Goal: Task Accomplishment & Management: Manage account settings

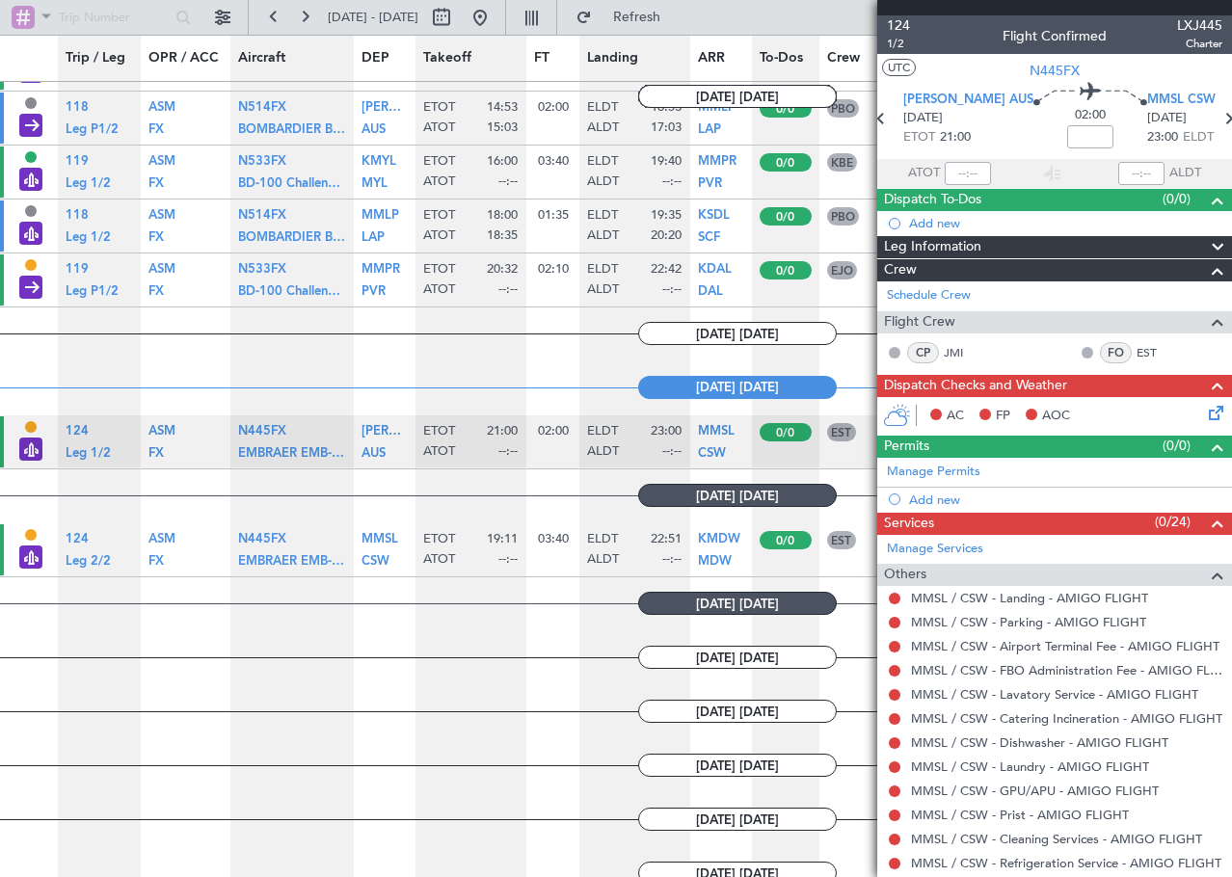
scroll to position [1546, 0]
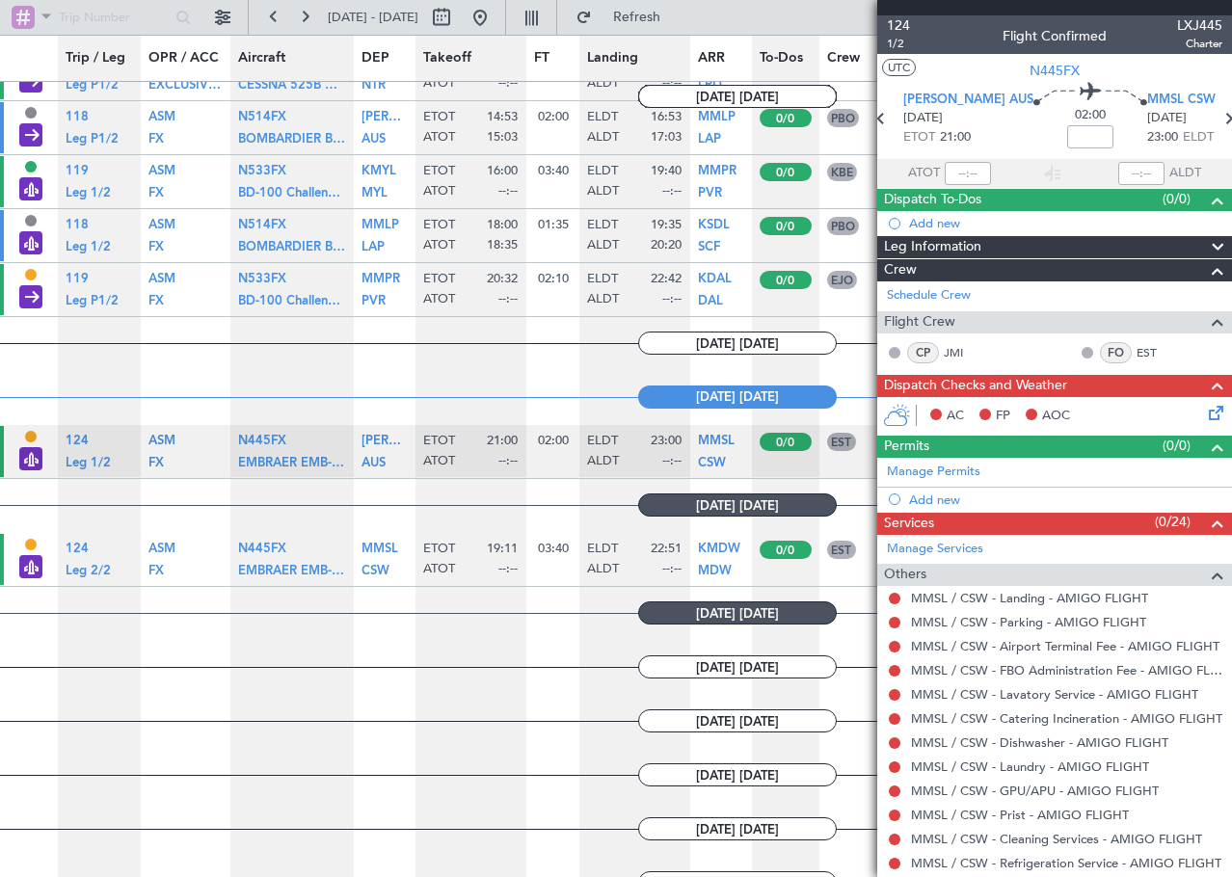
click at [1205, 413] on icon at bounding box center [1212, 409] width 15 height 15
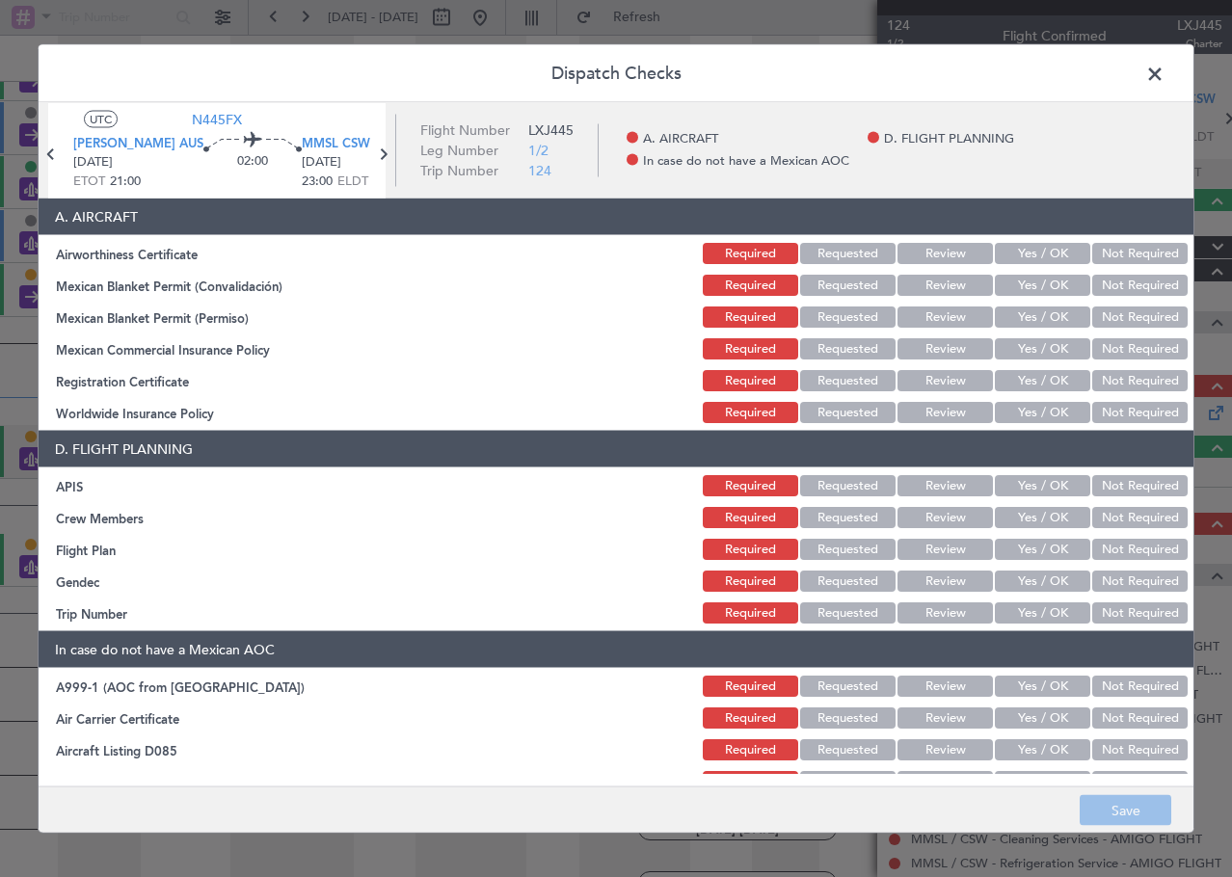
click at [1029, 254] on button "Yes / OK" at bounding box center [1042, 253] width 95 height 21
drag, startPoint x: 1042, startPoint y: 283, endPoint x: 1051, endPoint y: 310, distance: 28.3
click at [1043, 283] on button "Yes / OK" at bounding box center [1042, 285] width 95 height 21
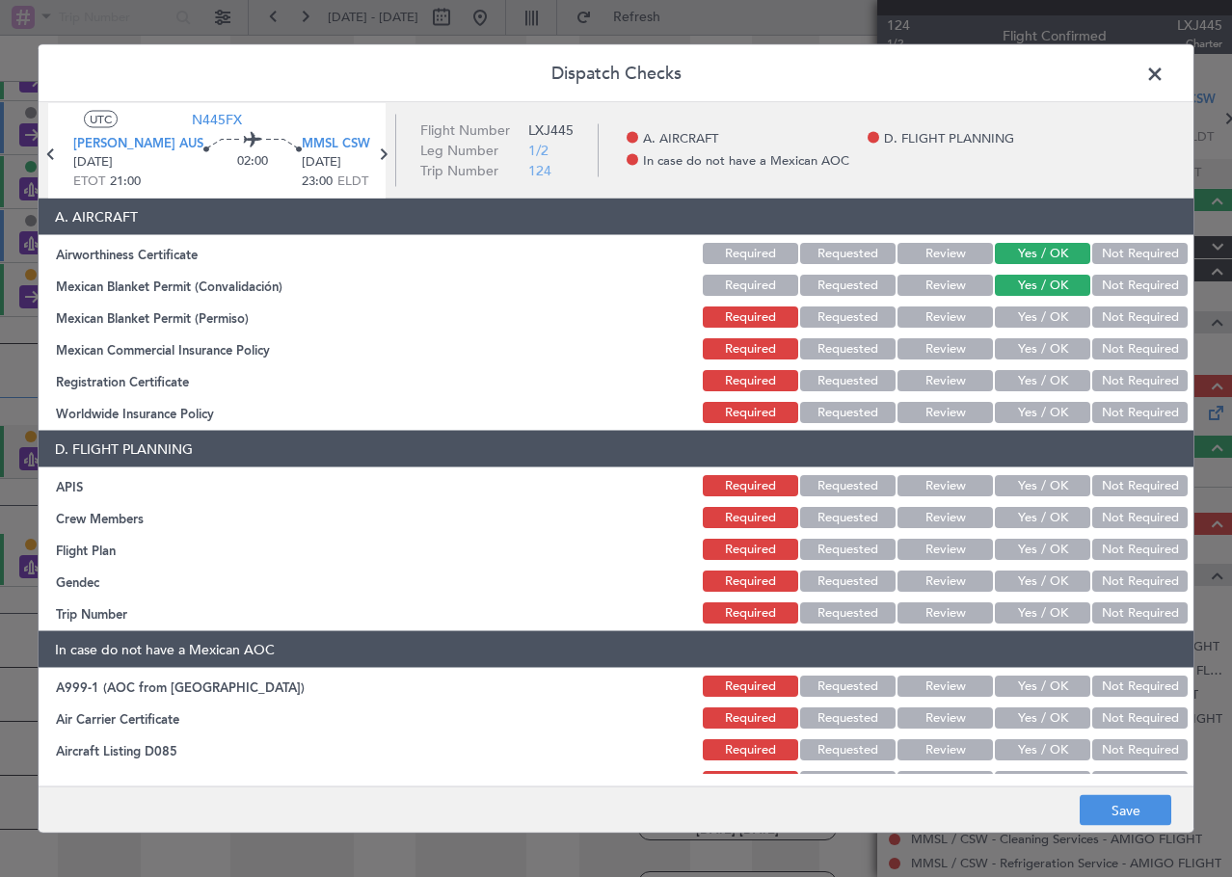
click at [1051, 314] on button "Yes / OK" at bounding box center [1042, 316] width 95 height 21
click at [1044, 343] on button "Yes / OK" at bounding box center [1042, 348] width 95 height 21
click at [1041, 376] on button "Yes / OK" at bounding box center [1042, 380] width 95 height 21
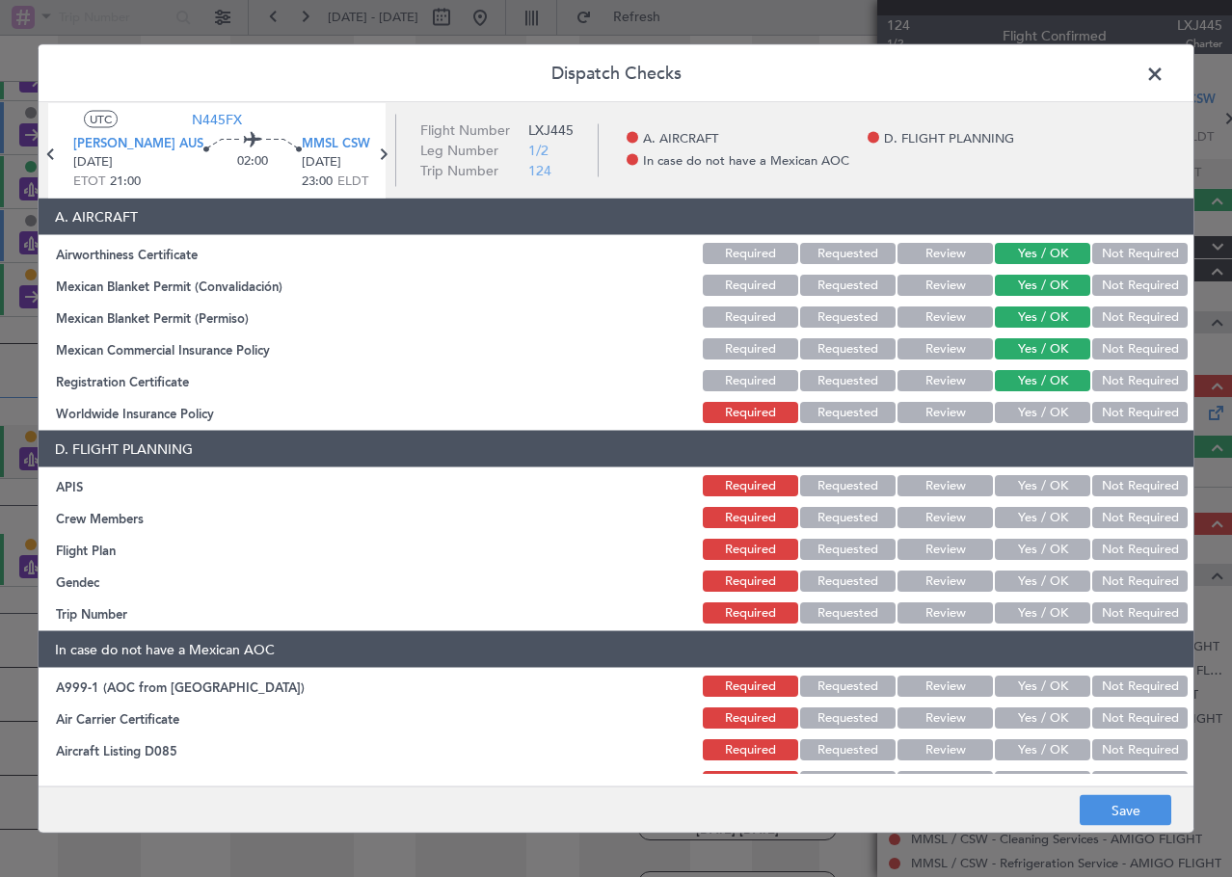
click at [1108, 413] on button "Not Required" at bounding box center [1139, 412] width 95 height 21
click at [1060, 482] on button "Yes / OK" at bounding box center [1042, 485] width 95 height 21
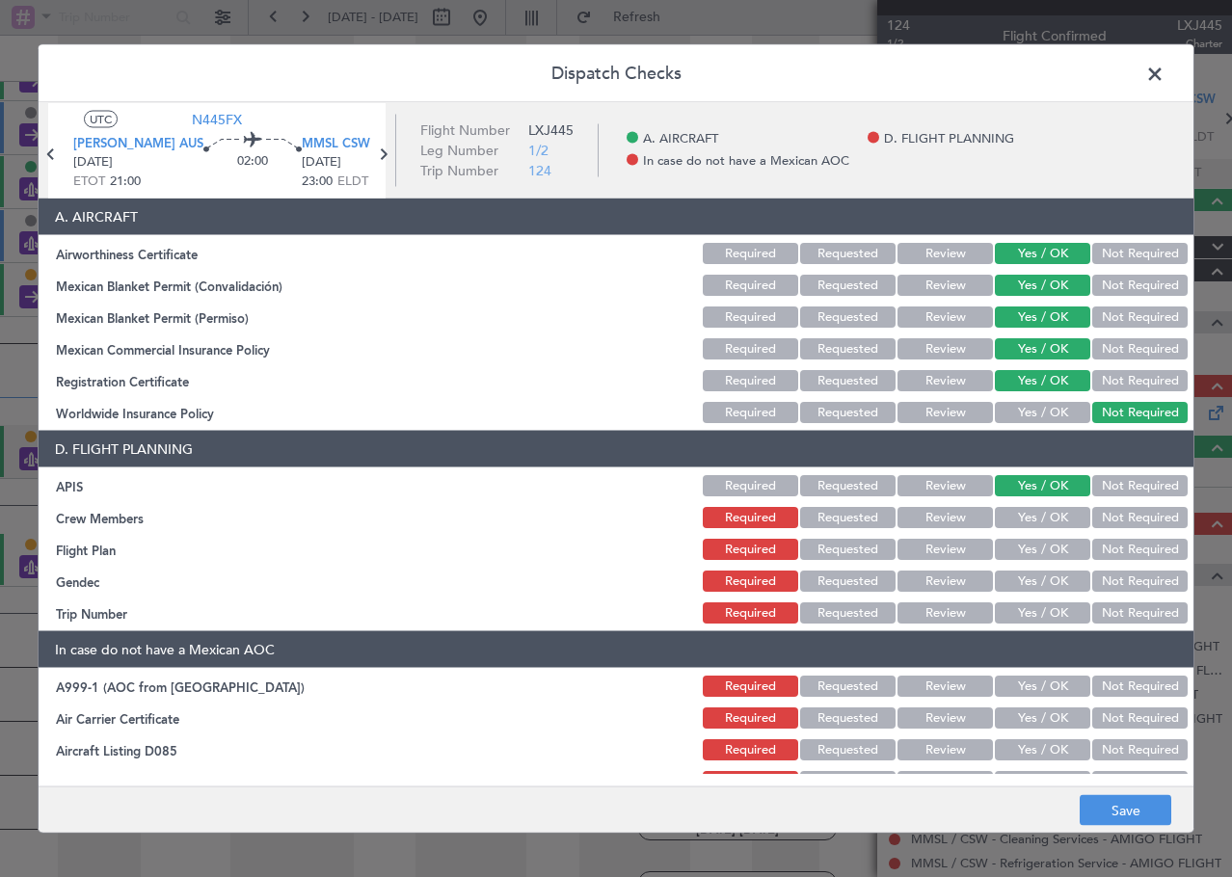
click at [1060, 512] on button "Yes / OK" at bounding box center [1042, 517] width 95 height 21
click at [1121, 554] on button "Not Required" at bounding box center [1139, 549] width 95 height 21
click at [1061, 598] on section "D. FLIGHT PLANNING APIS Required Requested Review Yes / OK Not Required Crew Me…" at bounding box center [616, 529] width 1155 height 196
drag, startPoint x: 1052, startPoint y: 586, endPoint x: 1050, endPoint y: 617, distance: 31.0
click at [1052, 589] on button "Yes / OK" at bounding box center [1042, 581] width 95 height 21
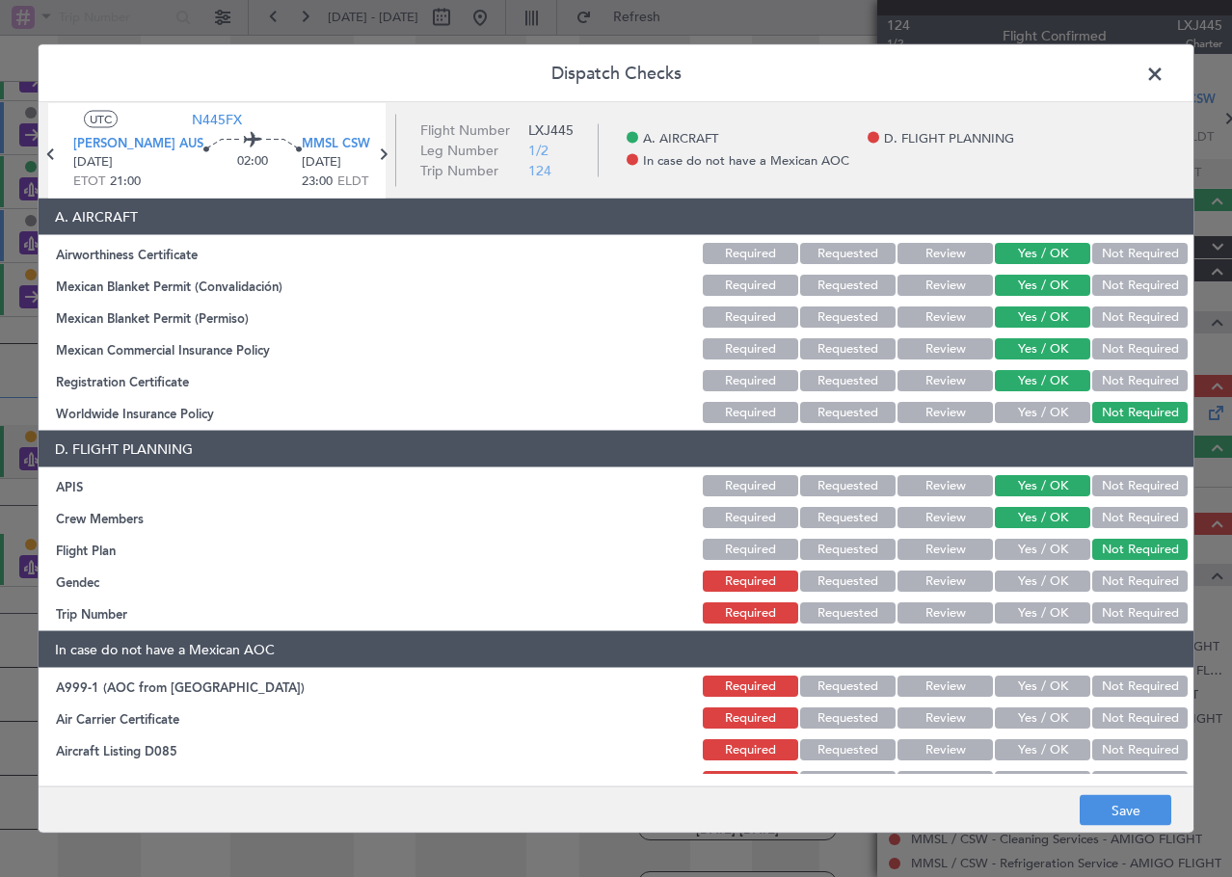
click at [1050, 617] on button "Yes / OK" at bounding box center [1042, 612] width 95 height 21
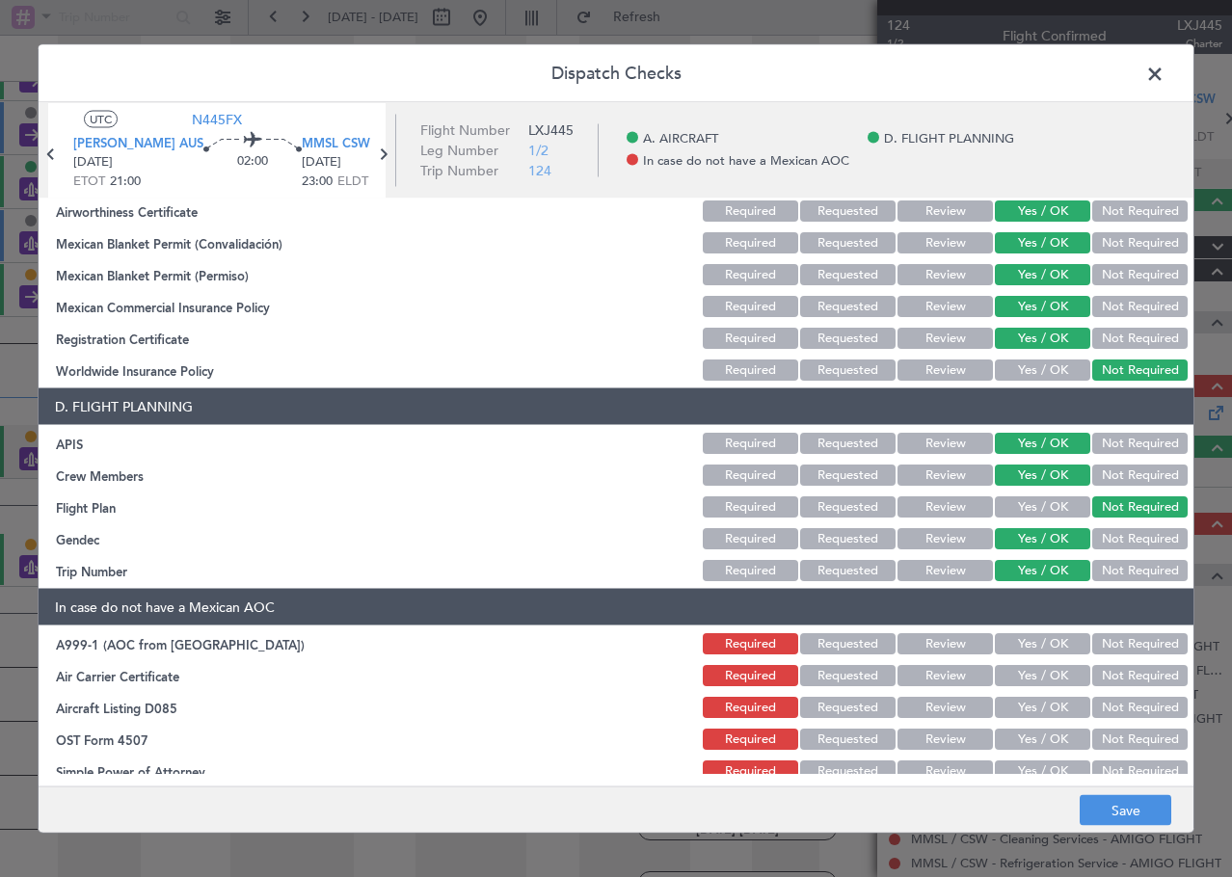
scroll to position [58, 0]
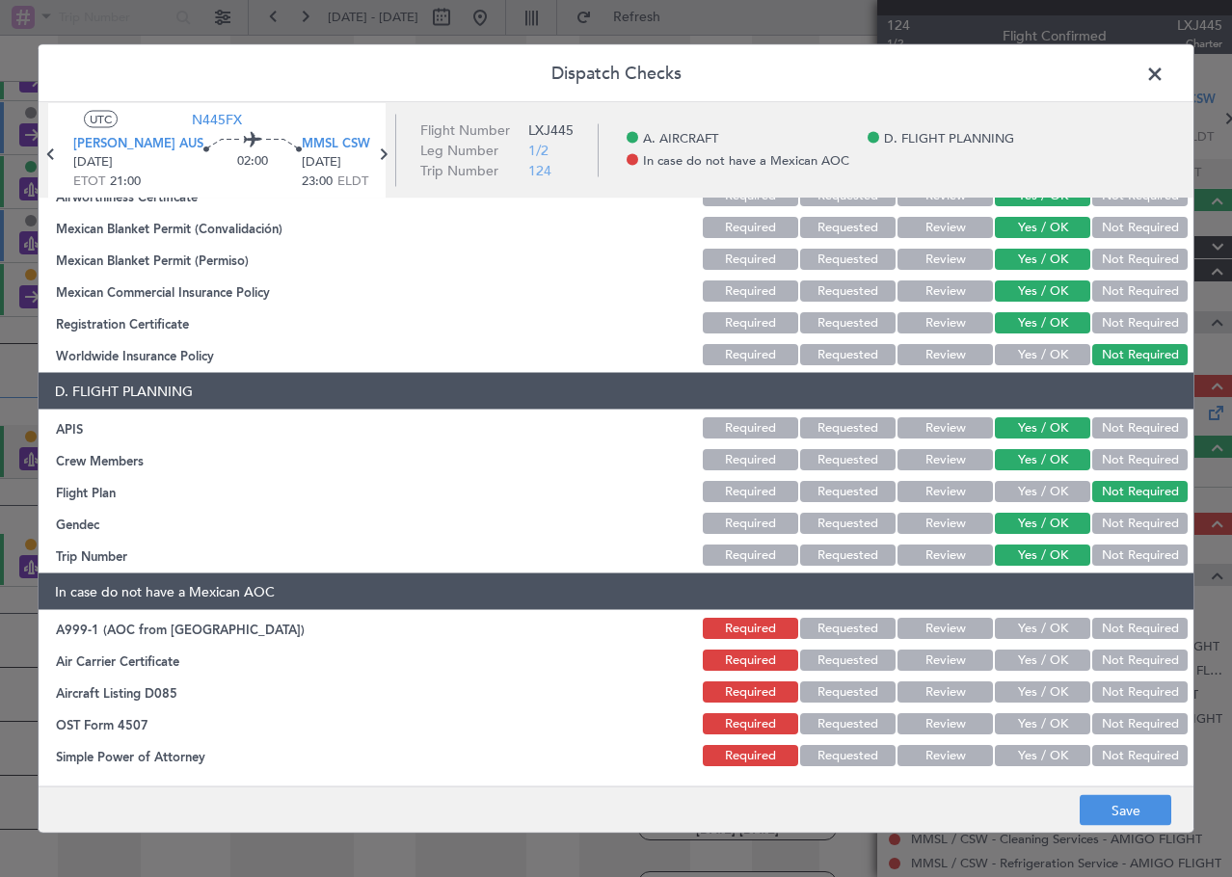
click at [1137, 620] on button "Not Required" at bounding box center [1139, 628] width 95 height 21
click at [1143, 664] on button "Not Required" at bounding box center [1139, 660] width 95 height 21
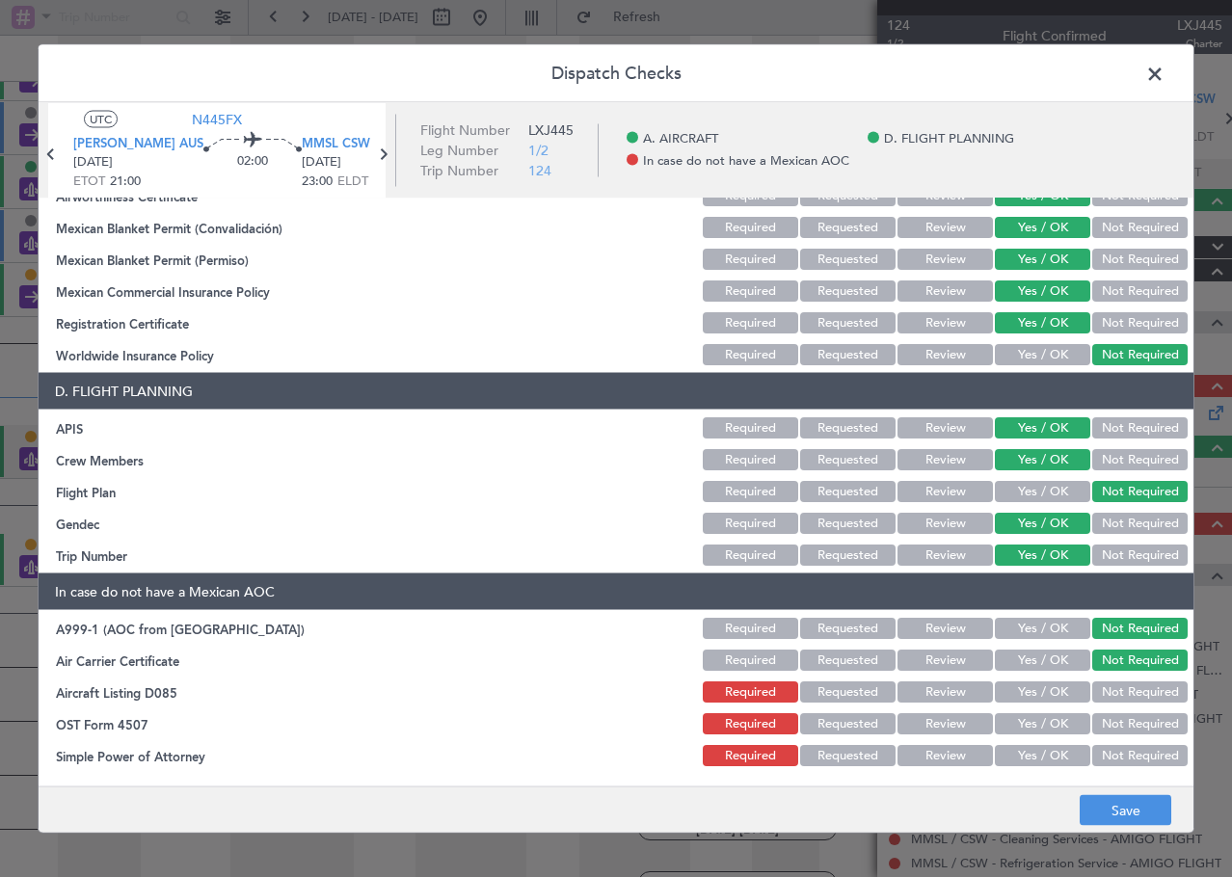
click at [1140, 702] on button "Not Required" at bounding box center [1139, 691] width 95 height 21
click at [1140, 738] on section "In case do not have a Mexican AOC A999-1 (AOC from OpSpecs) Required Requested …" at bounding box center [616, 671] width 1155 height 196
drag, startPoint x: 1135, startPoint y: 758, endPoint x: 1132, endPoint y: 728, distance: 30.1
click at [1134, 753] on button "Not Required" at bounding box center [1139, 755] width 95 height 21
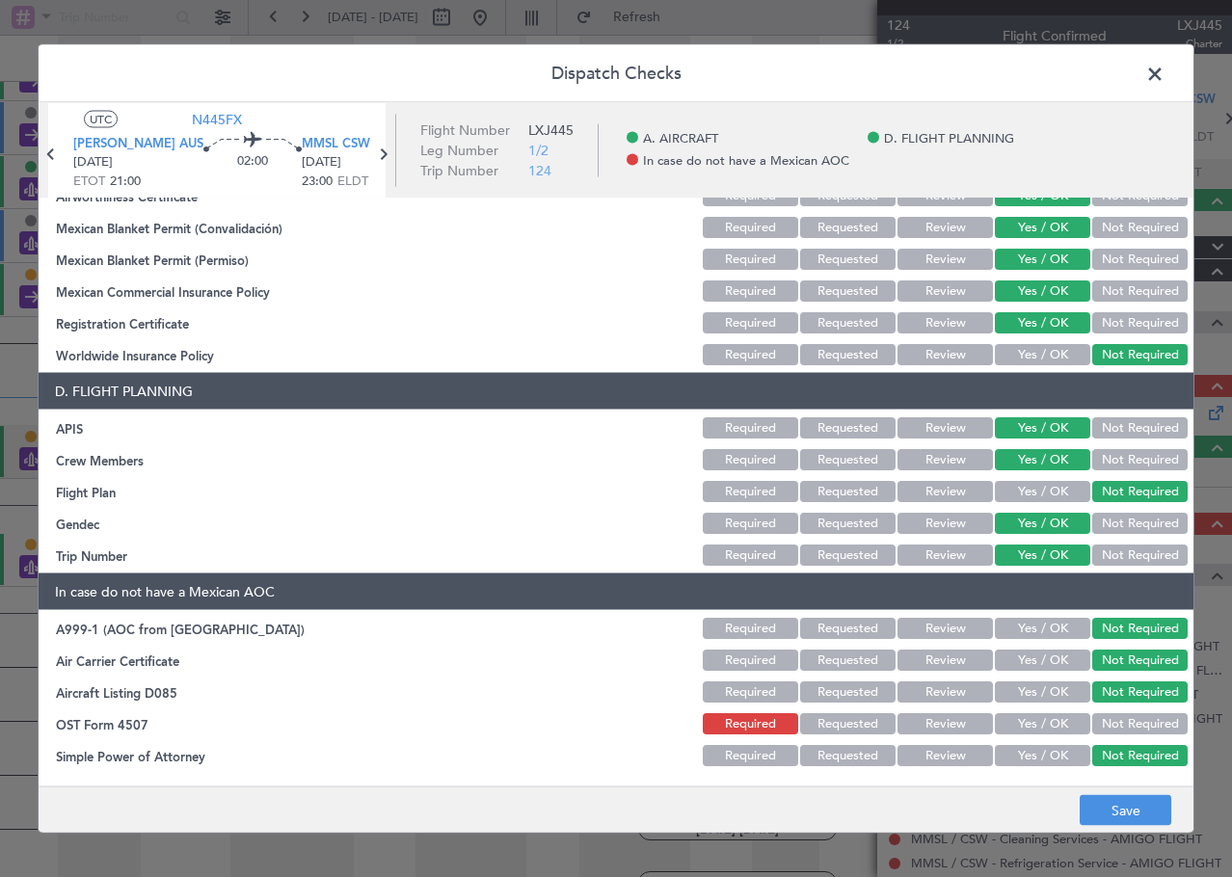
click at [1132, 728] on button "Not Required" at bounding box center [1139, 723] width 95 height 21
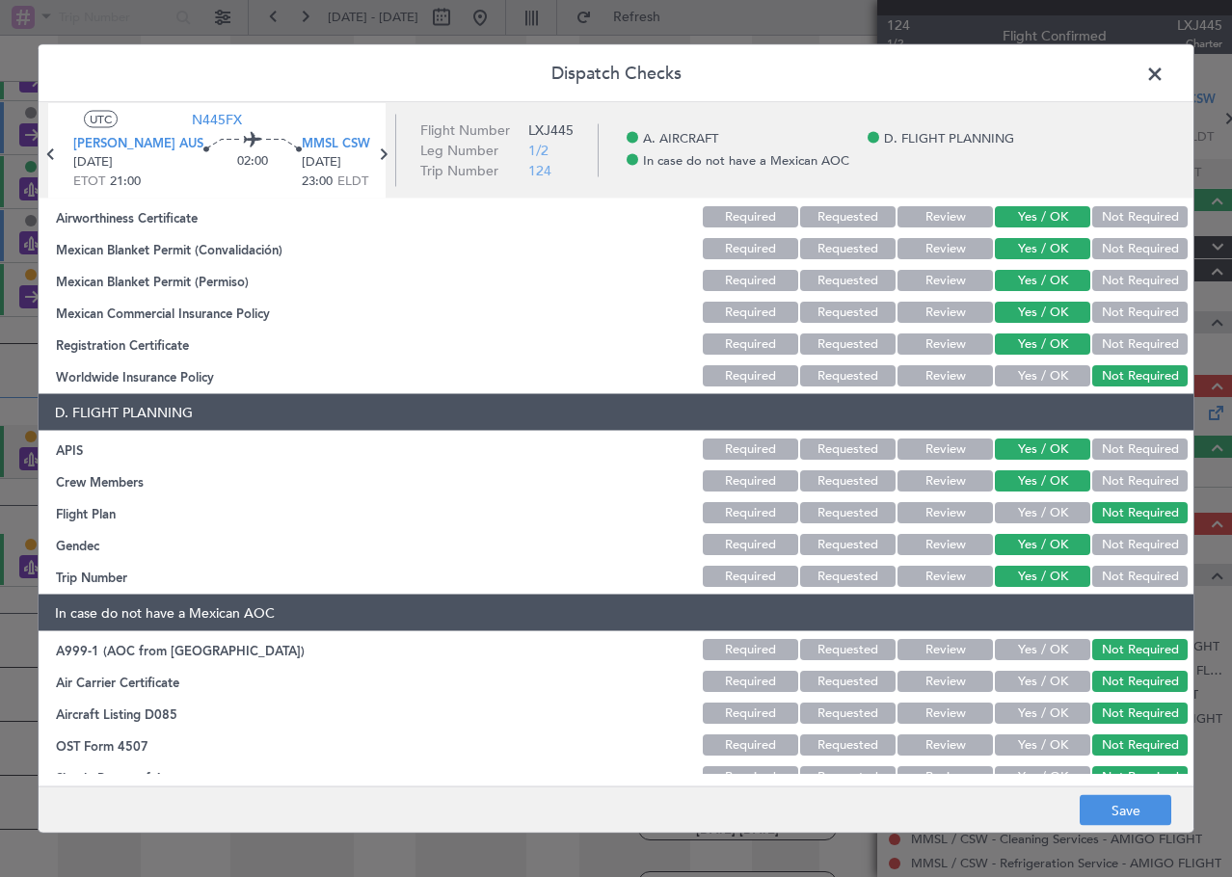
scroll to position [0, 0]
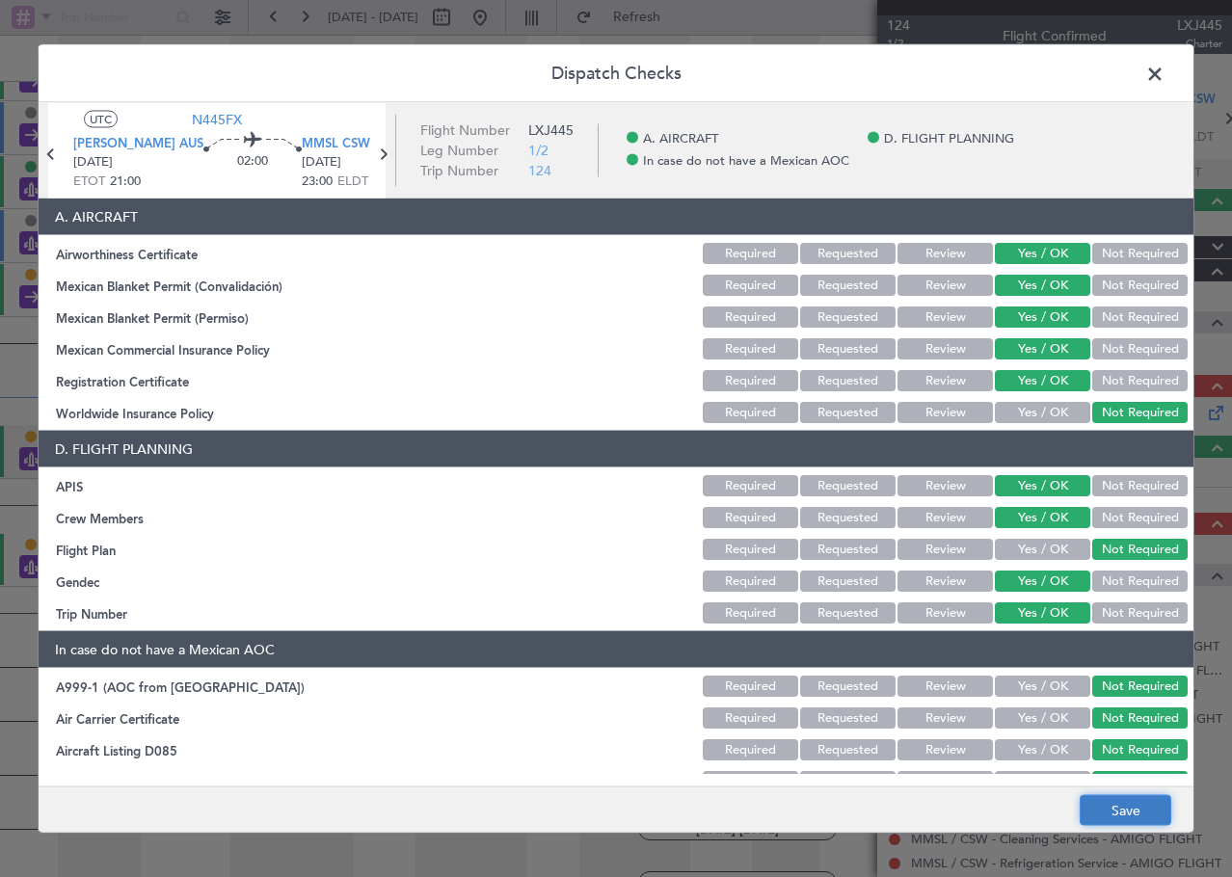
click at [1121, 808] on button "Save" at bounding box center [1125, 810] width 92 height 31
click at [1164, 75] on span at bounding box center [1164, 79] width 0 height 39
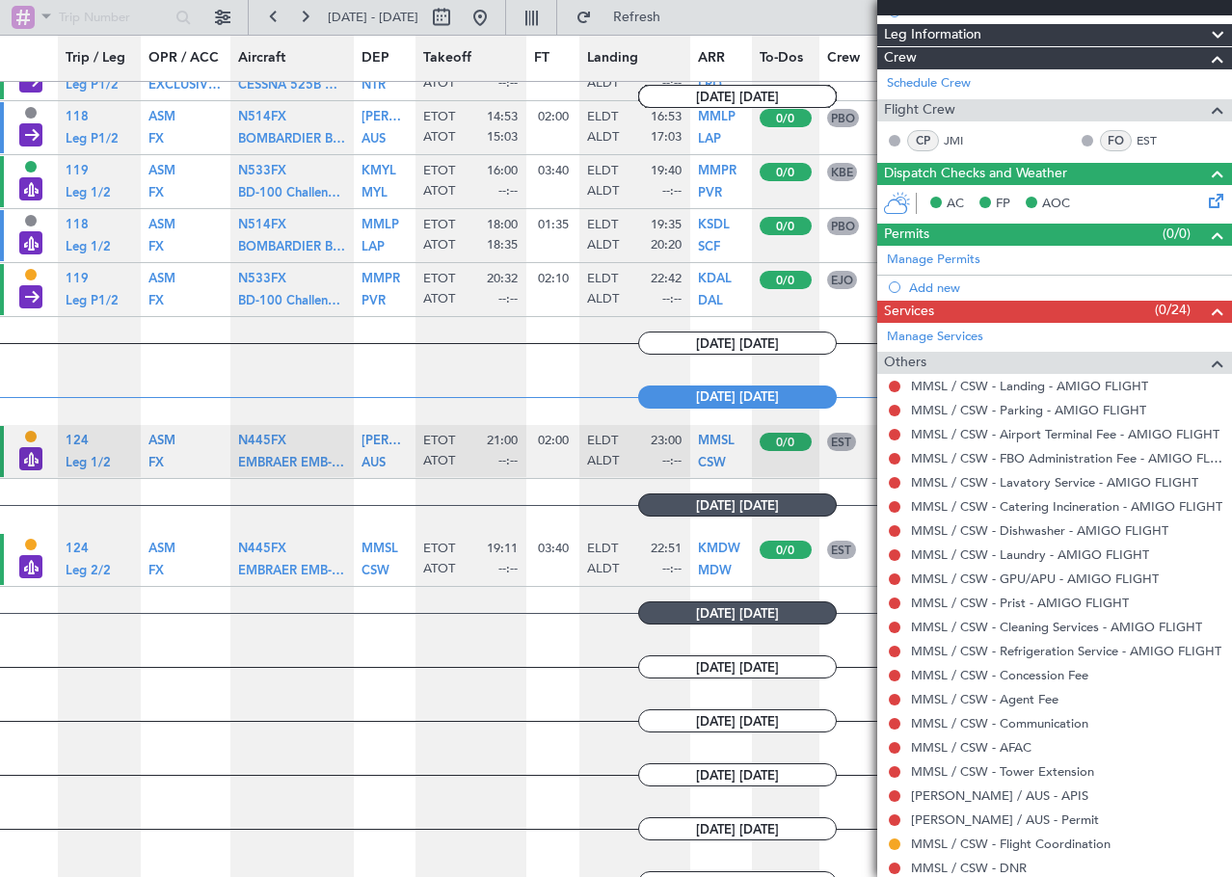
scroll to position [386, 0]
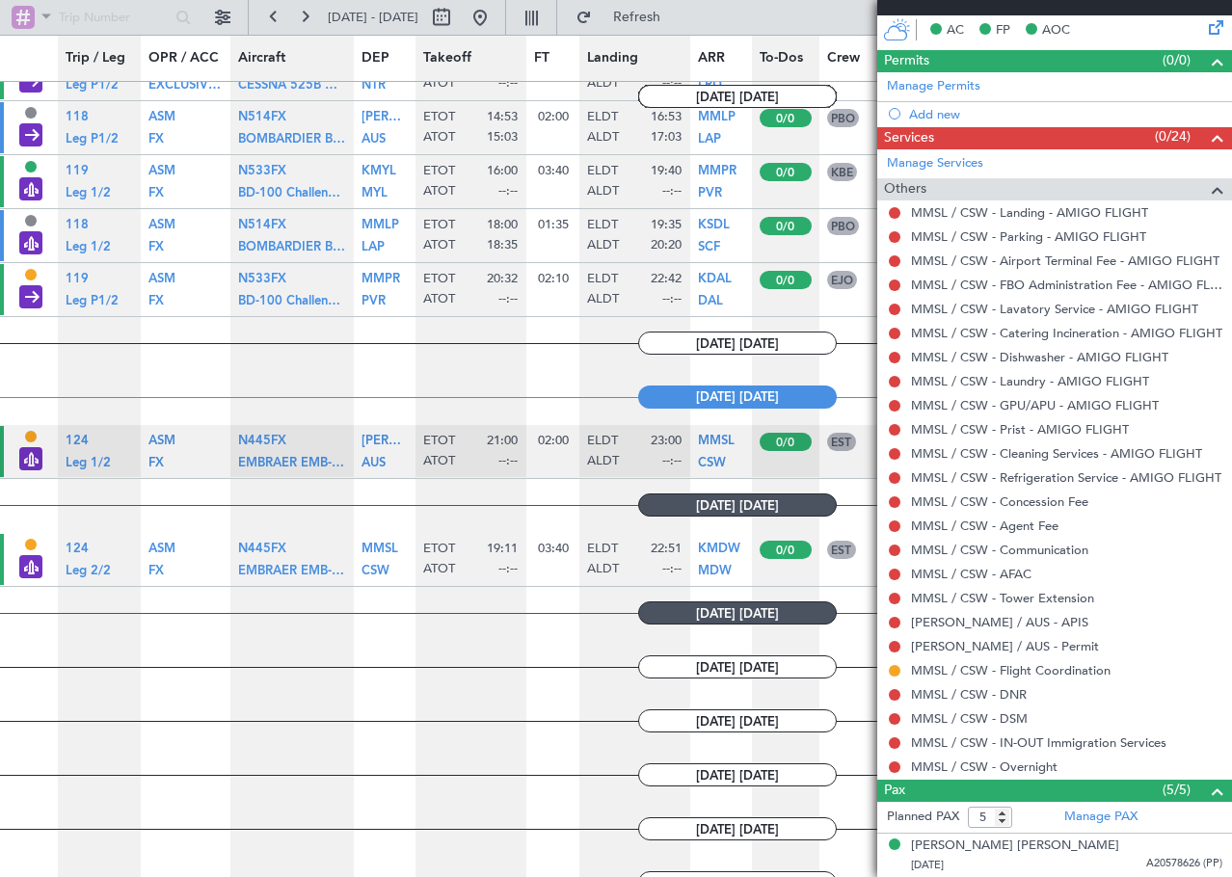
click at [897, 205] on div at bounding box center [894, 212] width 15 height 15
click at [893, 212] on button at bounding box center [895, 213] width 12 height 12
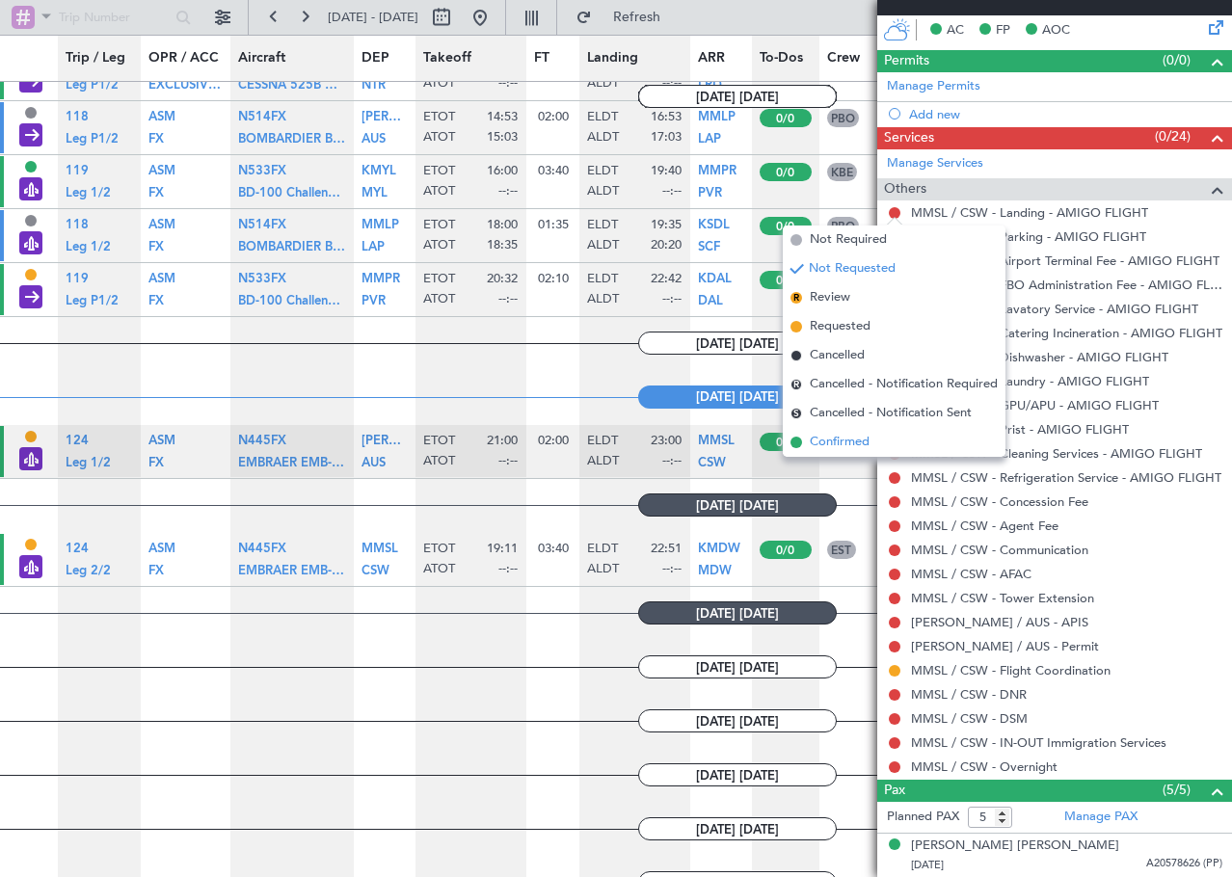
click at [857, 439] on span "Confirmed" at bounding box center [840, 442] width 60 height 19
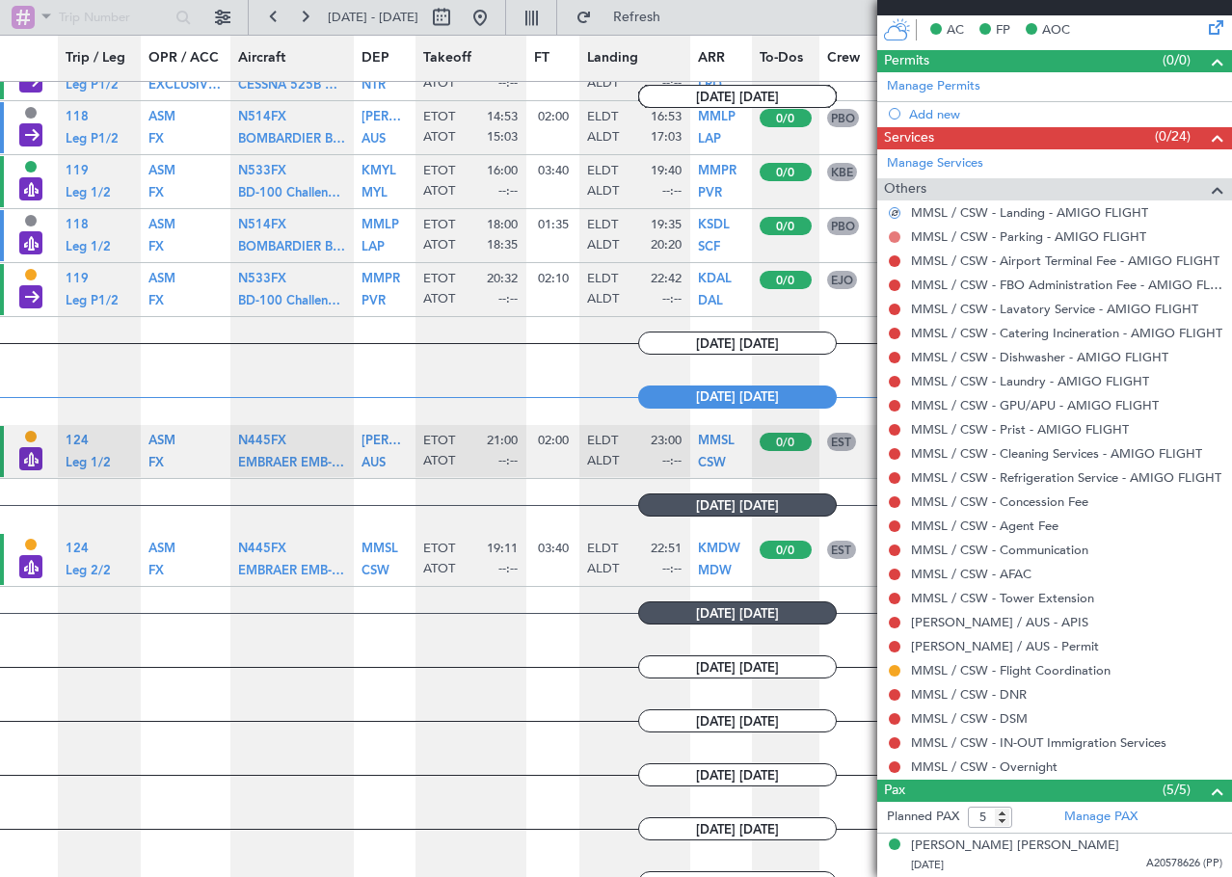
click at [895, 239] on button at bounding box center [895, 237] width 12 height 12
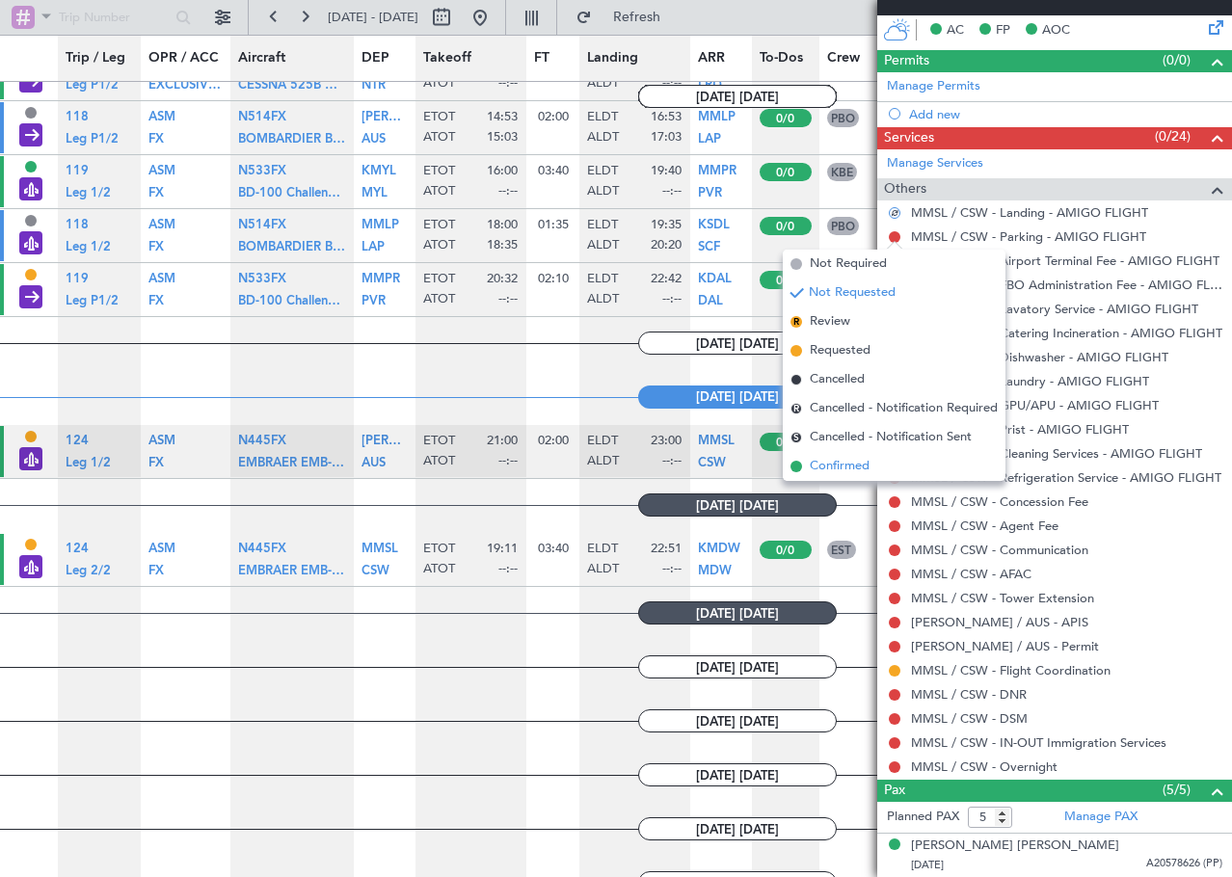
click at [866, 463] on span "Confirmed" at bounding box center [840, 466] width 60 height 19
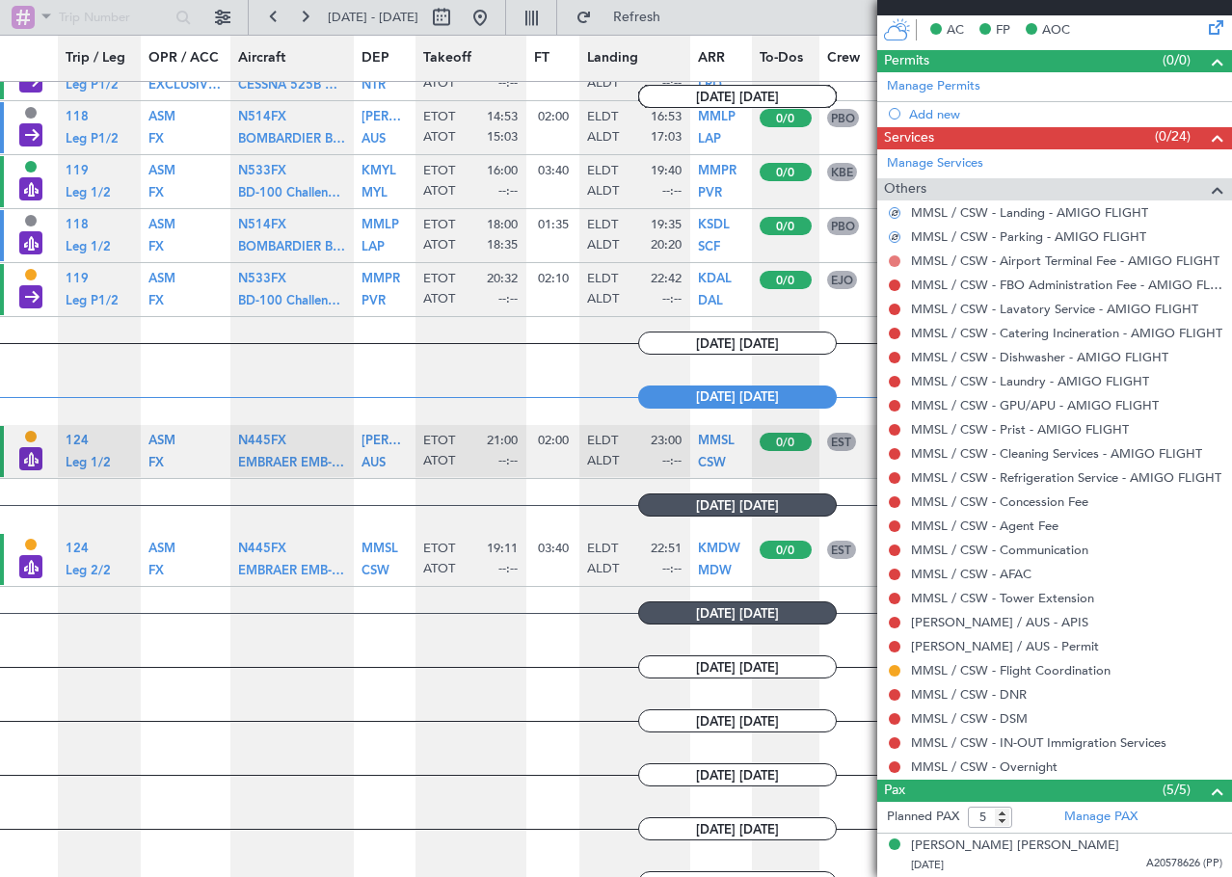
click at [895, 264] on button at bounding box center [895, 261] width 12 height 12
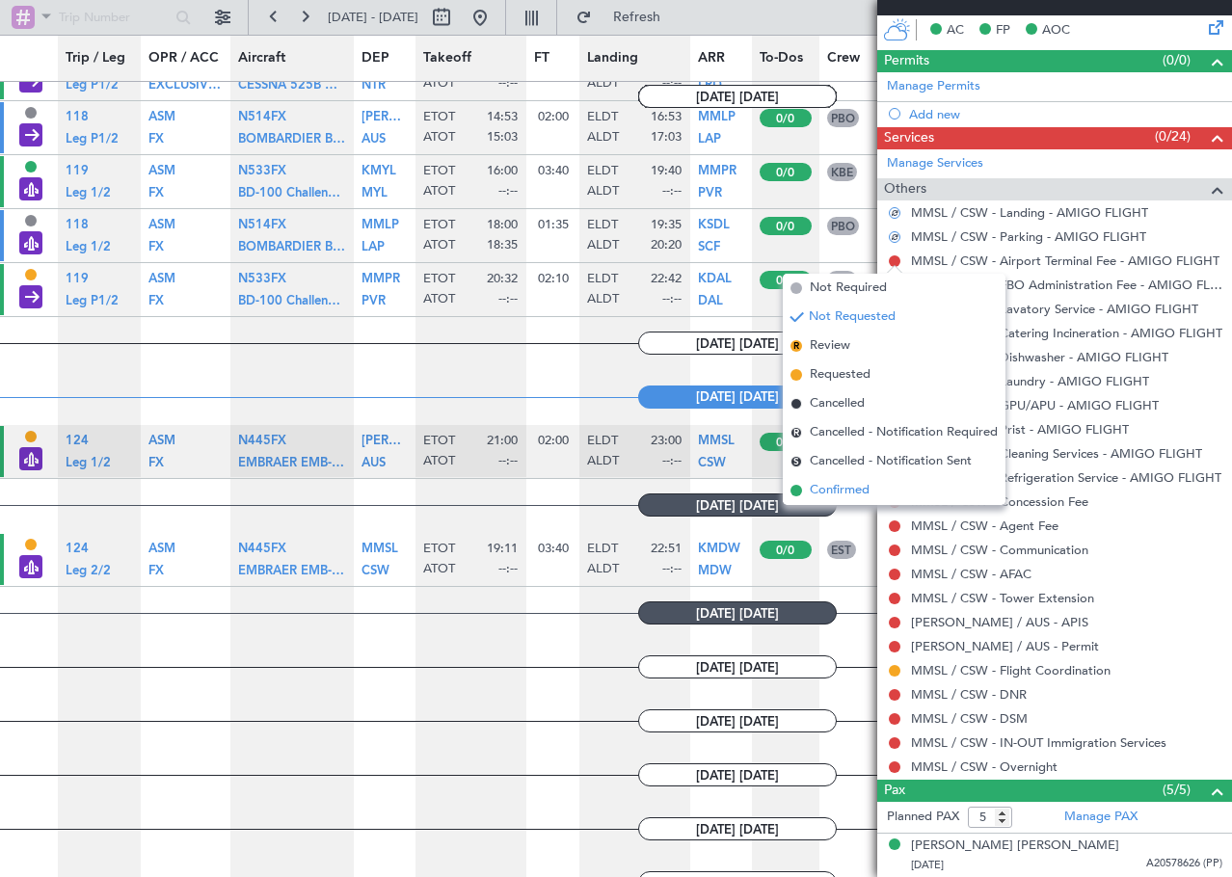
click at [883, 489] on li "Confirmed" at bounding box center [894, 490] width 223 height 29
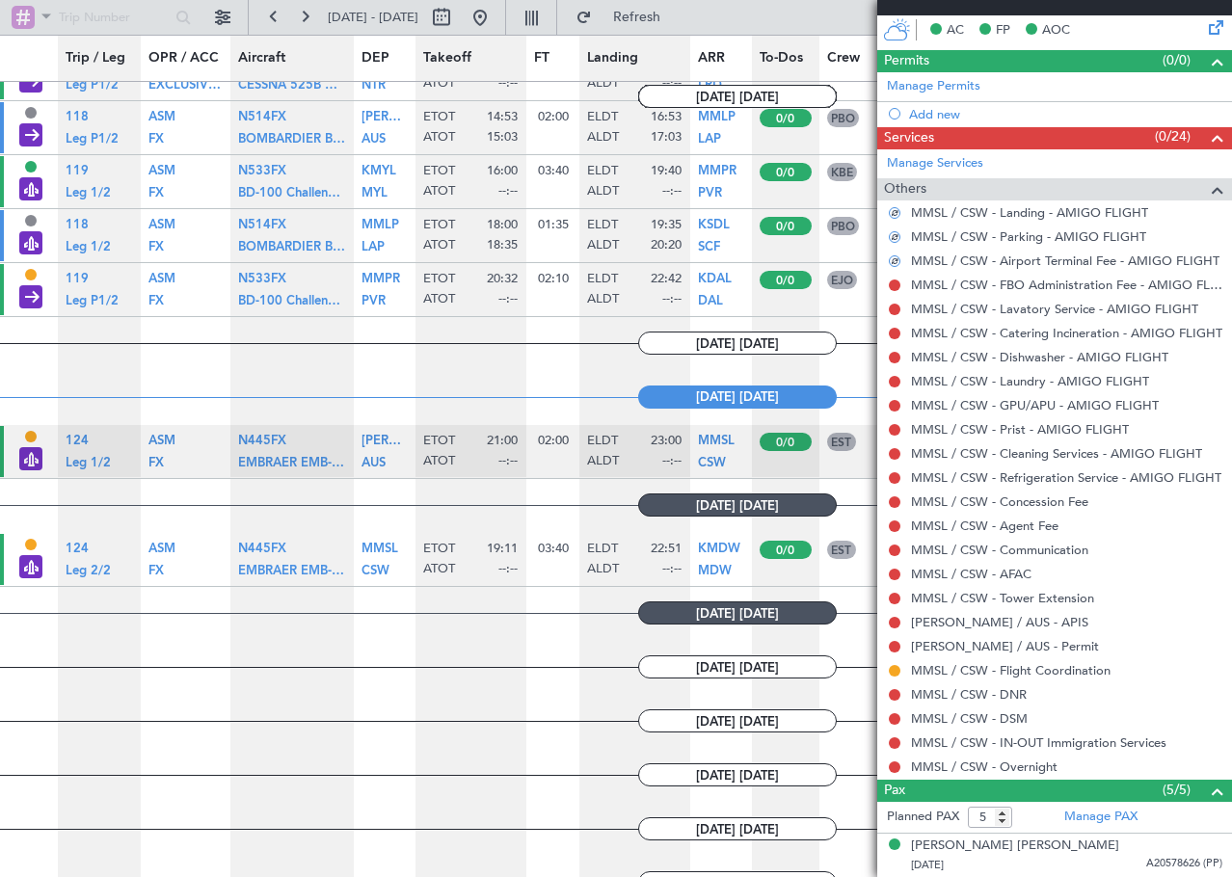
drag, startPoint x: 893, startPoint y: 283, endPoint x: 899, endPoint y: 317, distance: 34.2
click at [893, 286] on button at bounding box center [895, 286] width 12 height 12
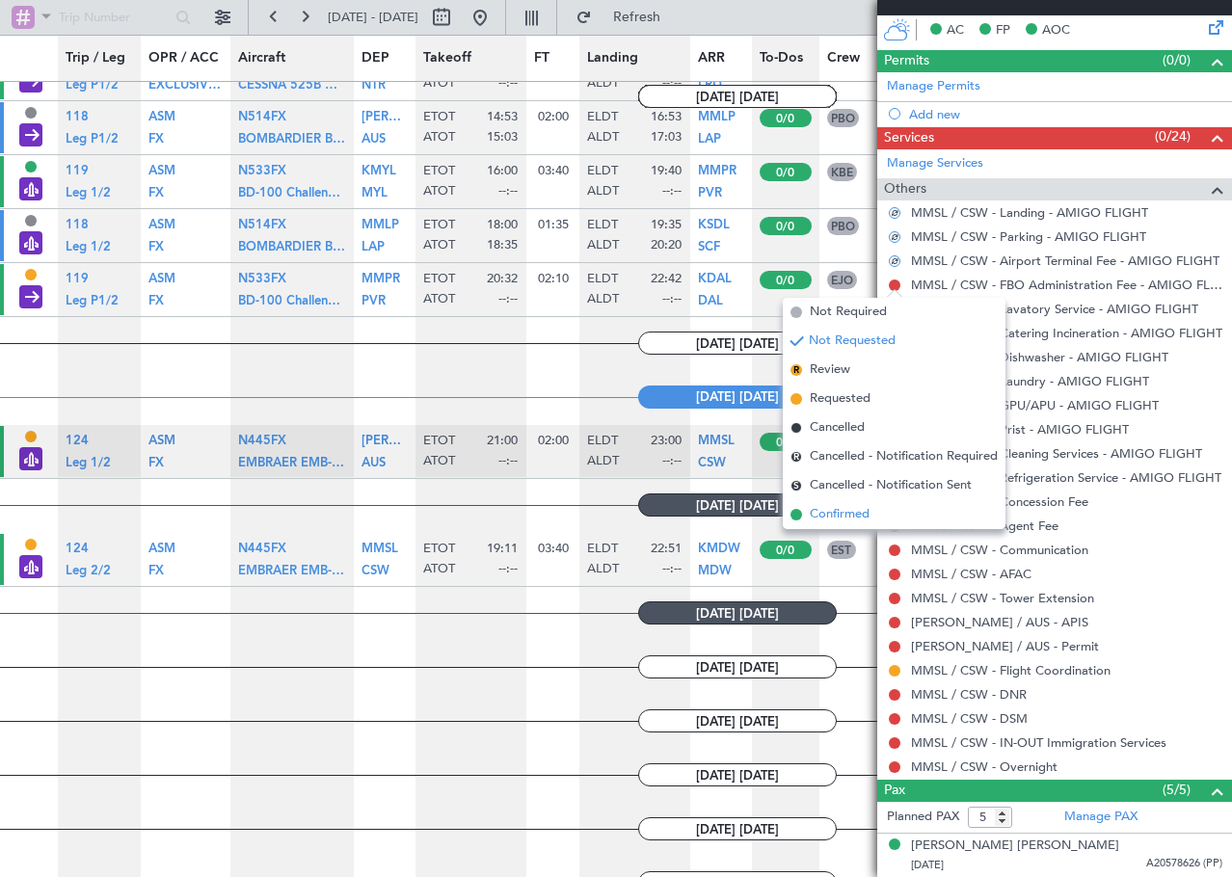
click at [873, 515] on li "Confirmed" at bounding box center [894, 514] width 223 height 29
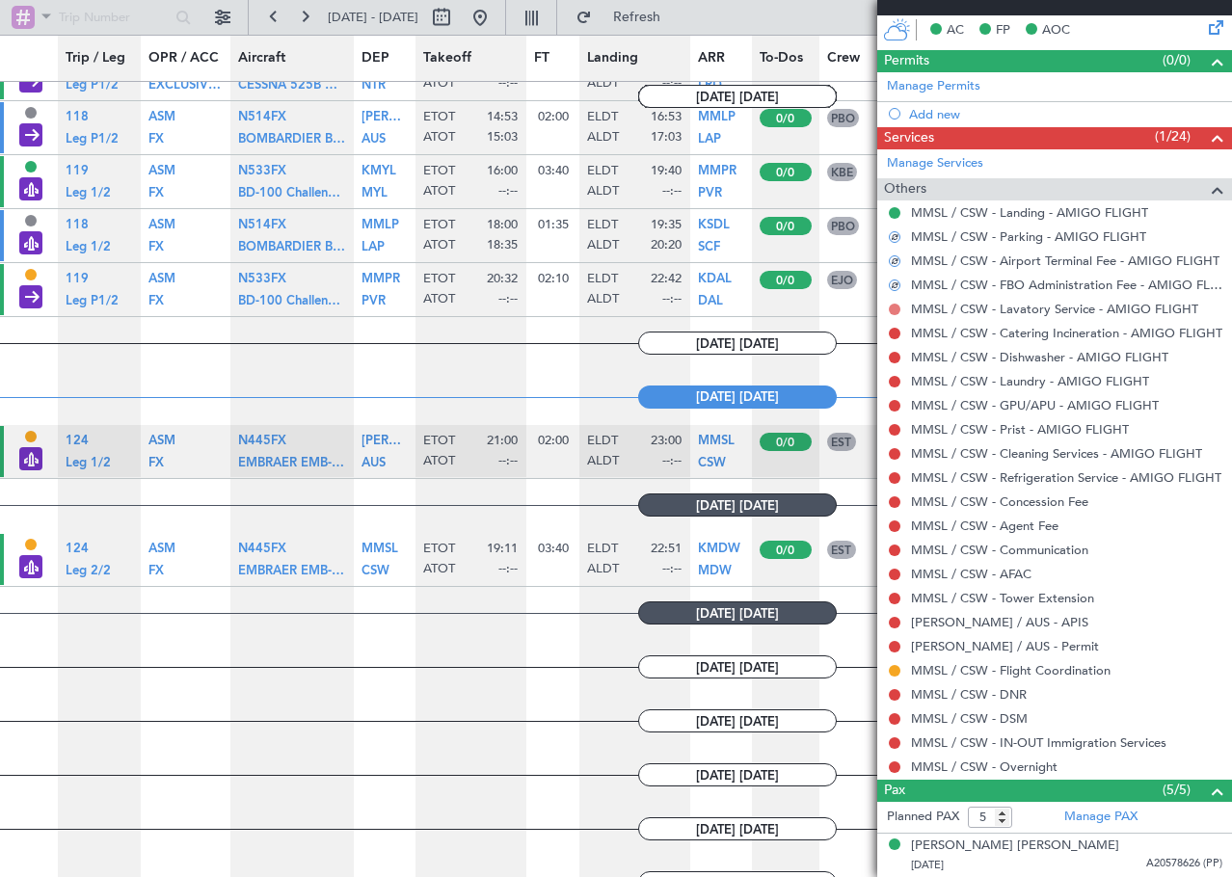
click at [890, 306] on button at bounding box center [895, 310] width 12 height 12
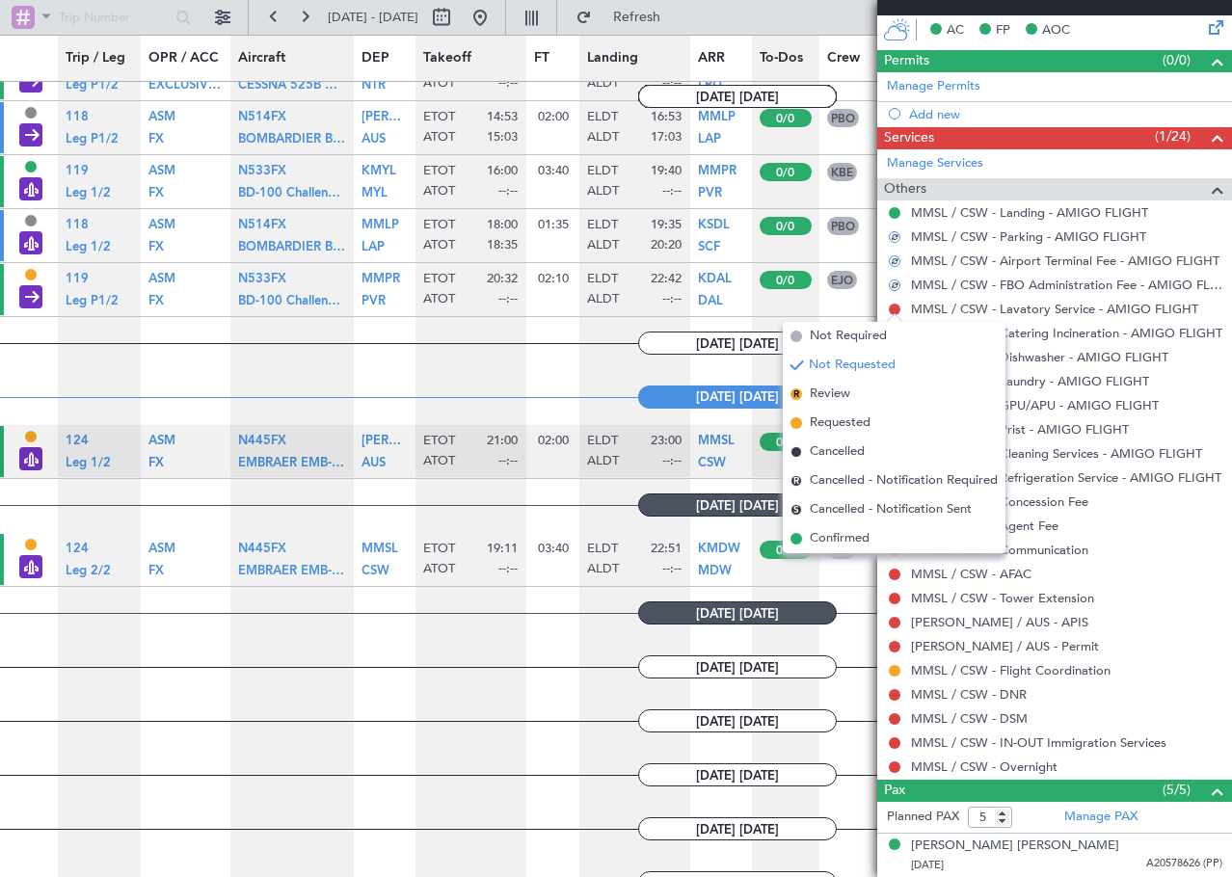
click at [877, 536] on li "Confirmed" at bounding box center [894, 538] width 223 height 29
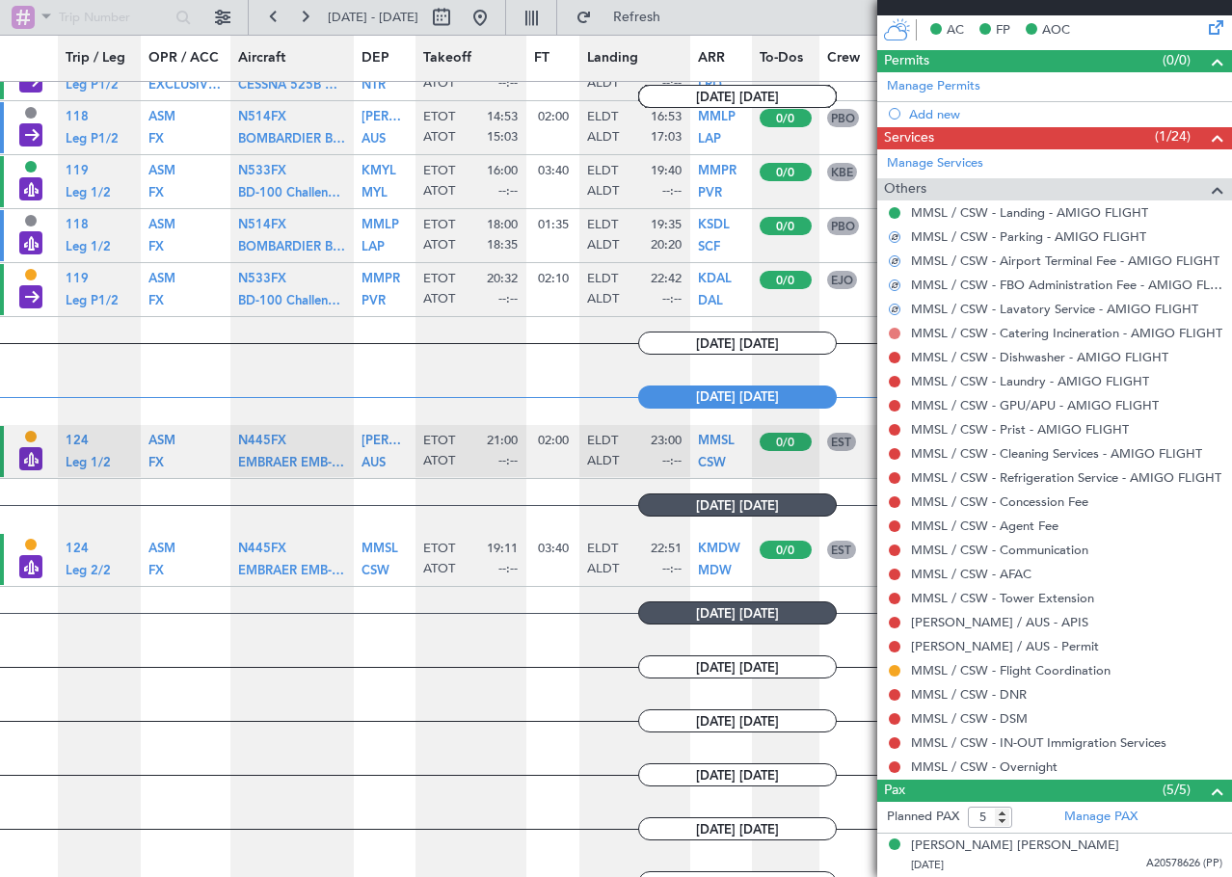
click at [894, 333] on button at bounding box center [895, 334] width 12 height 12
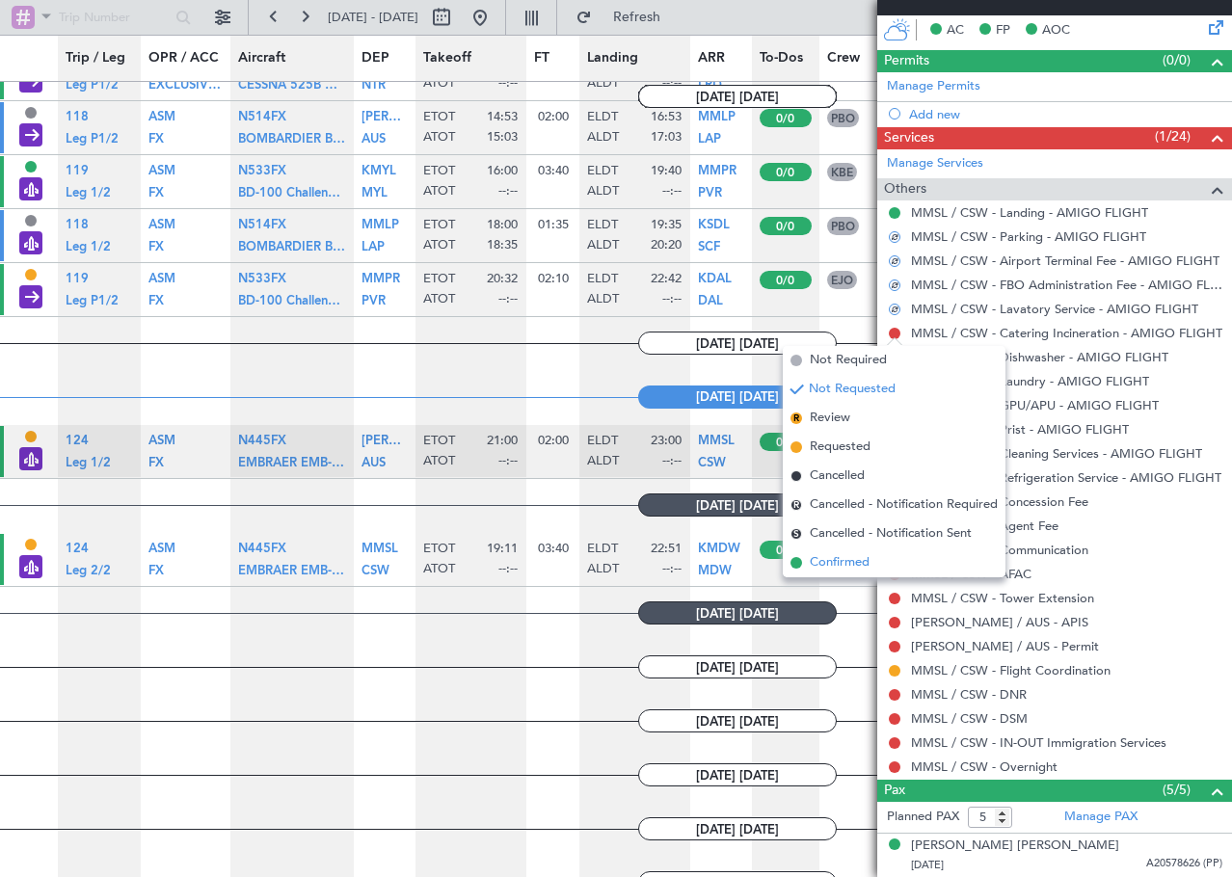
drag, startPoint x: 862, startPoint y: 566, endPoint x: 906, endPoint y: 404, distance: 167.9
click at [862, 565] on span "Confirmed" at bounding box center [840, 562] width 60 height 19
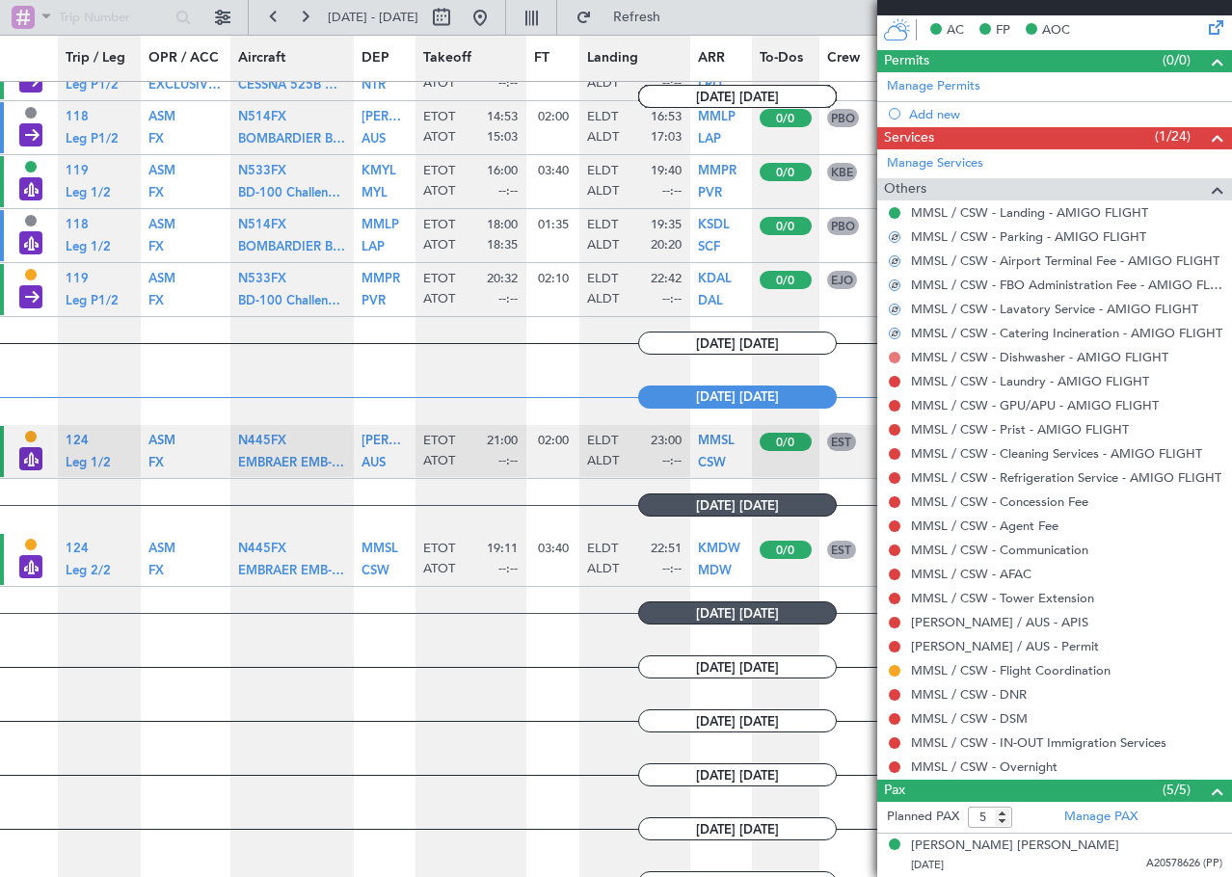
click at [897, 356] on button at bounding box center [895, 358] width 12 height 12
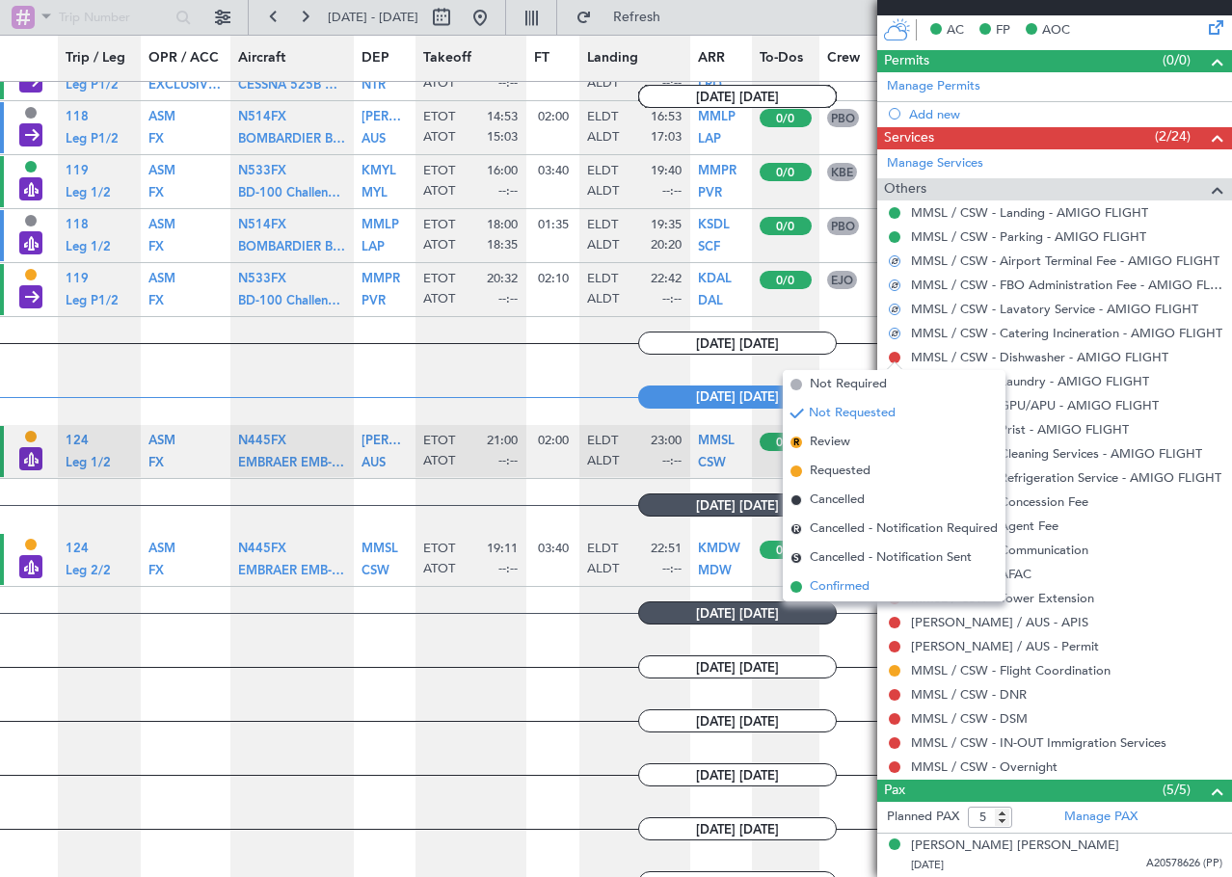
click at [856, 581] on span "Confirmed" at bounding box center [840, 586] width 60 height 19
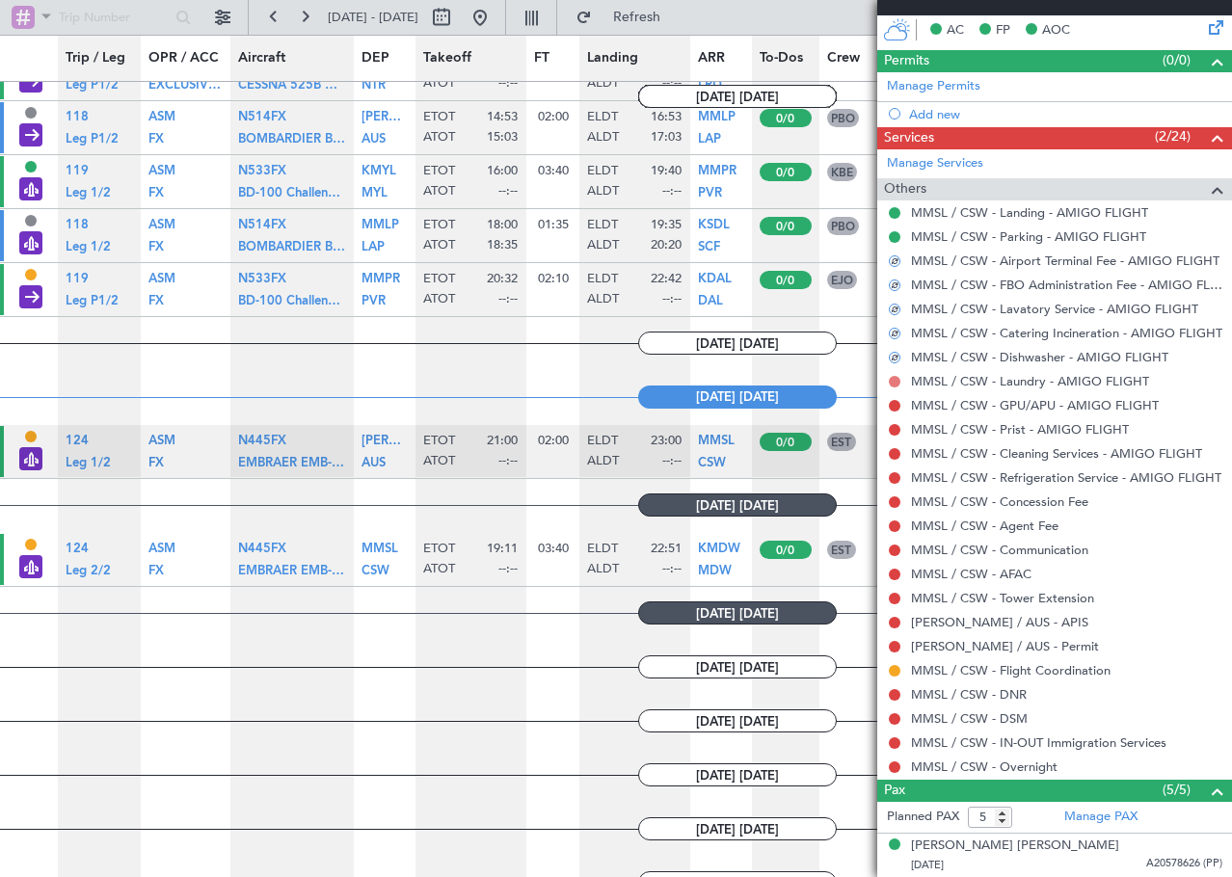
click at [897, 385] on button at bounding box center [895, 382] width 12 height 12
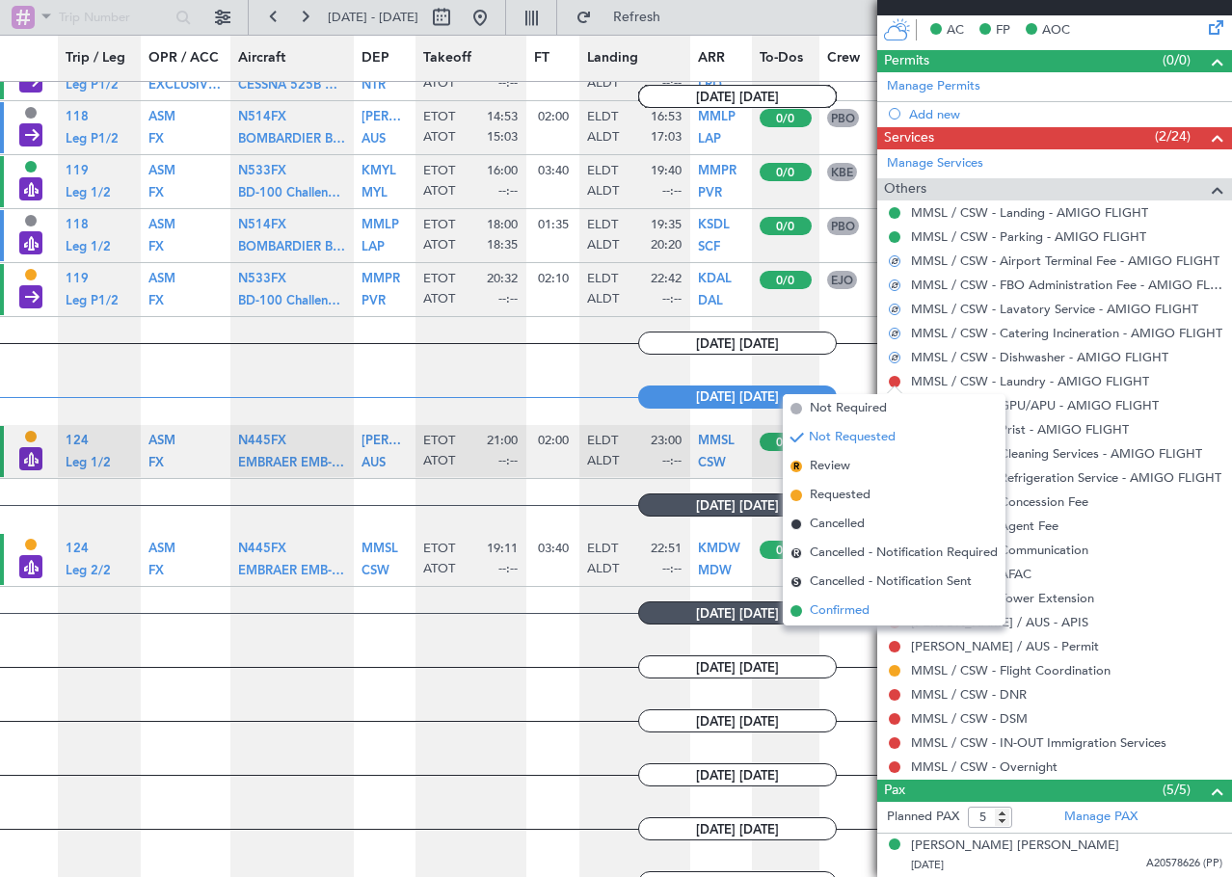
click at [854, 605] on span "Confirmed" at bounding box center [840, 610] width 60 height 19
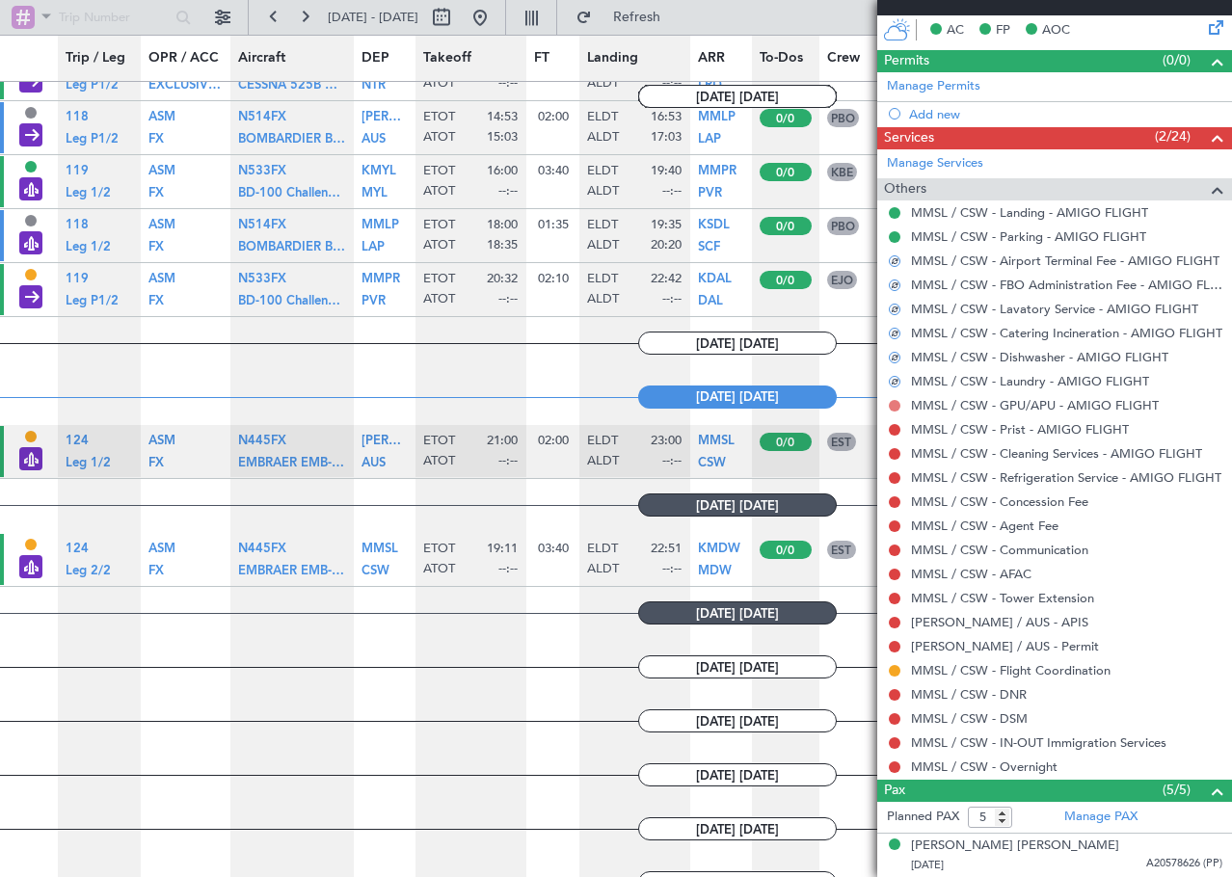
click at [894, 407] on button at bounding box center [895, 406] width 12 height 12
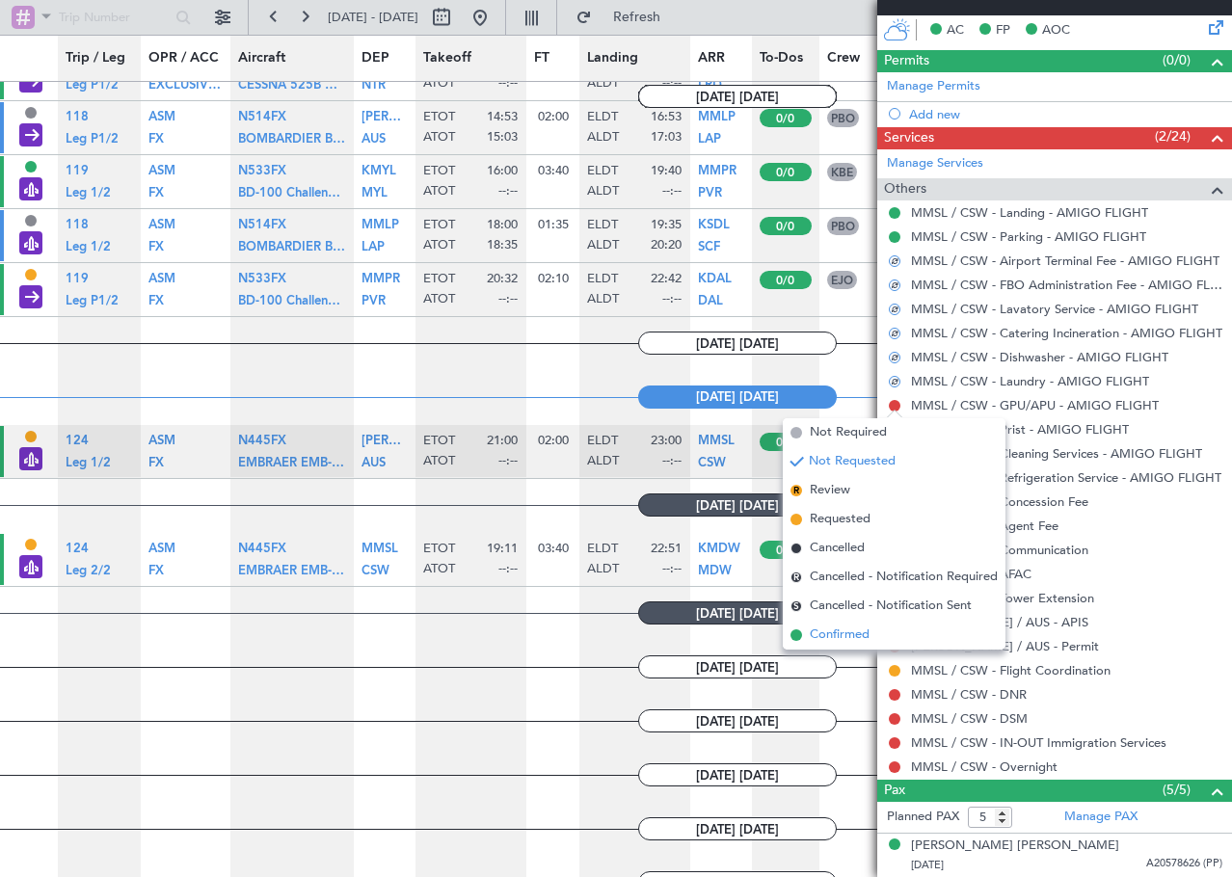
click at [841, 634] on span "Confirmed" at bounding box center [840, 635] width 60 height 19
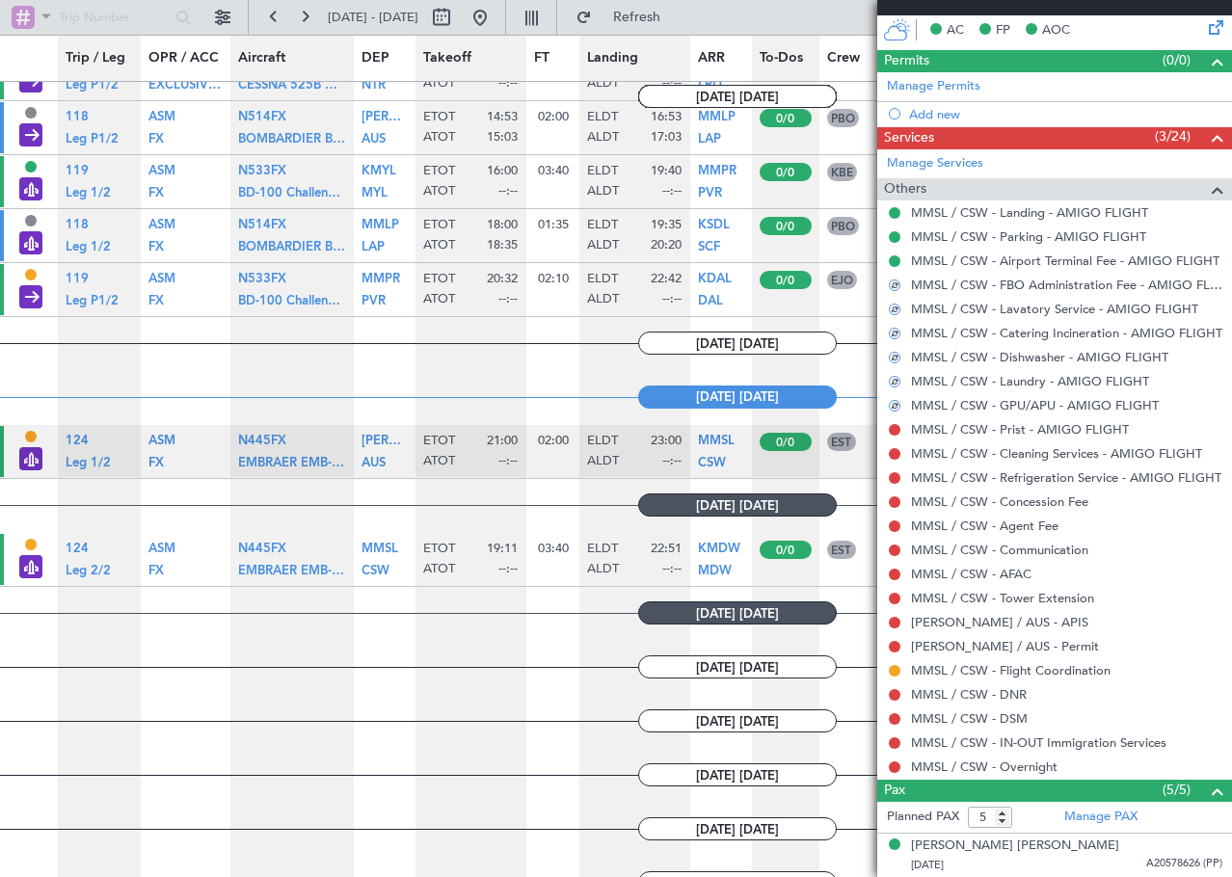
click at [888, 423] on div at bounding box center [894, 429] width 15 height 15
click at [892, 426] on button at bounding box center [895, 430] width 12 height 12
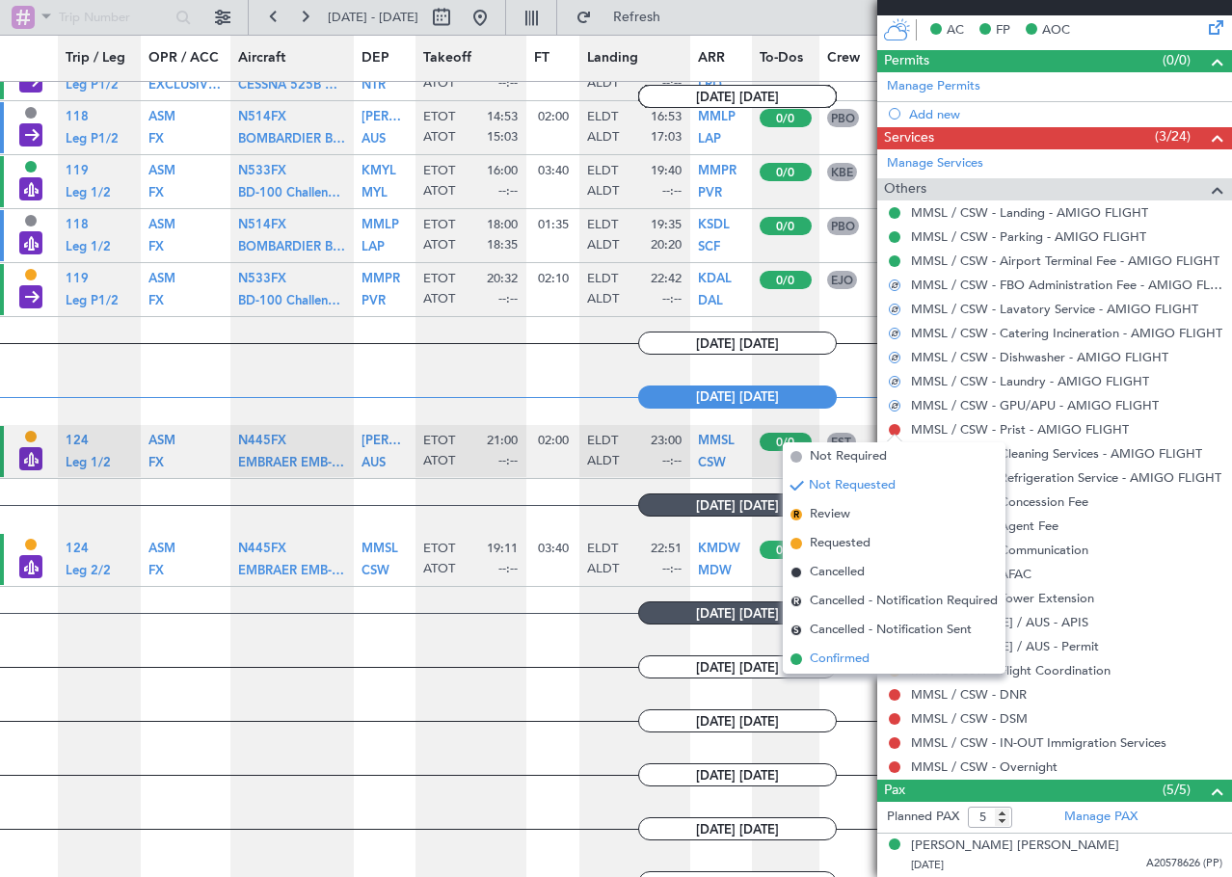
click at [846, 658] on span "Confirmed" at bounding box center [840, 659] width 60 height 19
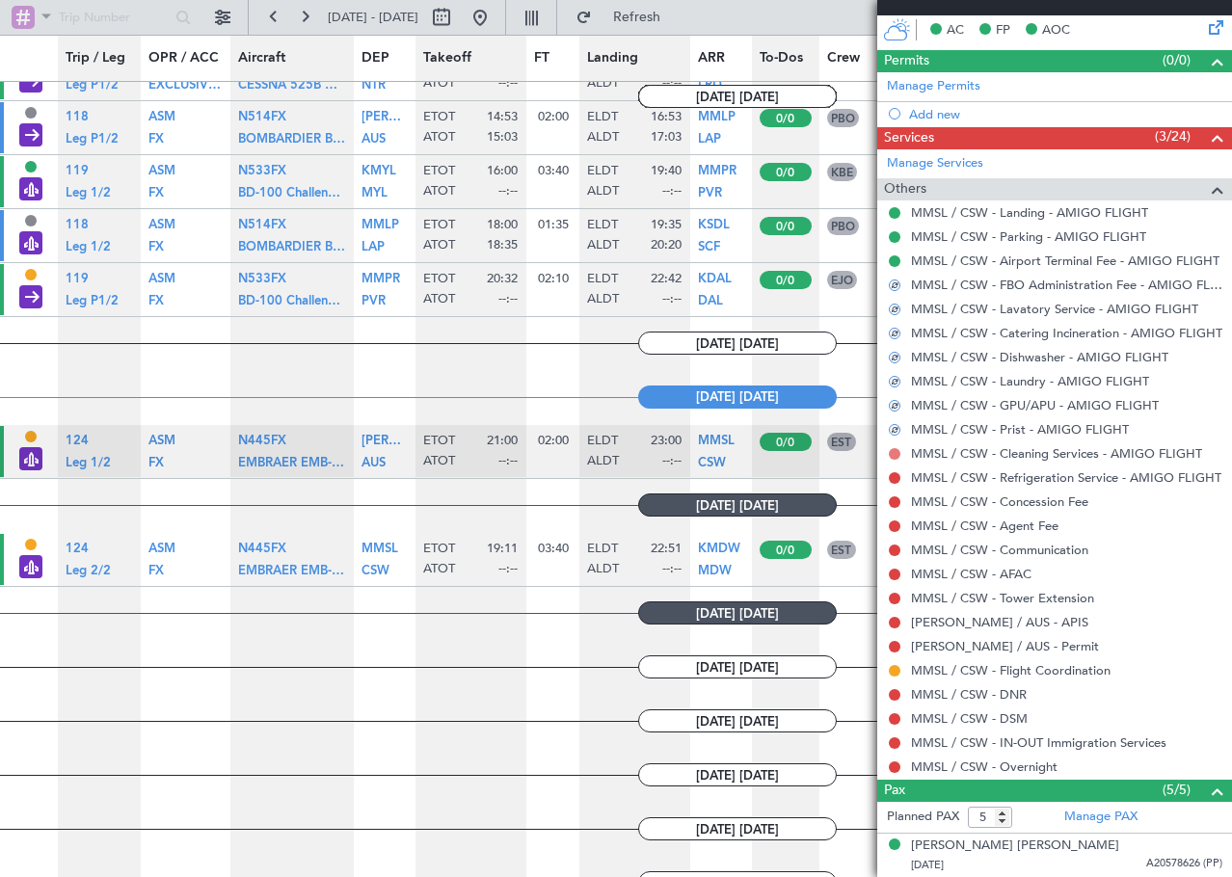
click at [895, 452] on button at bounding box center [895, 454] width 12 height 12
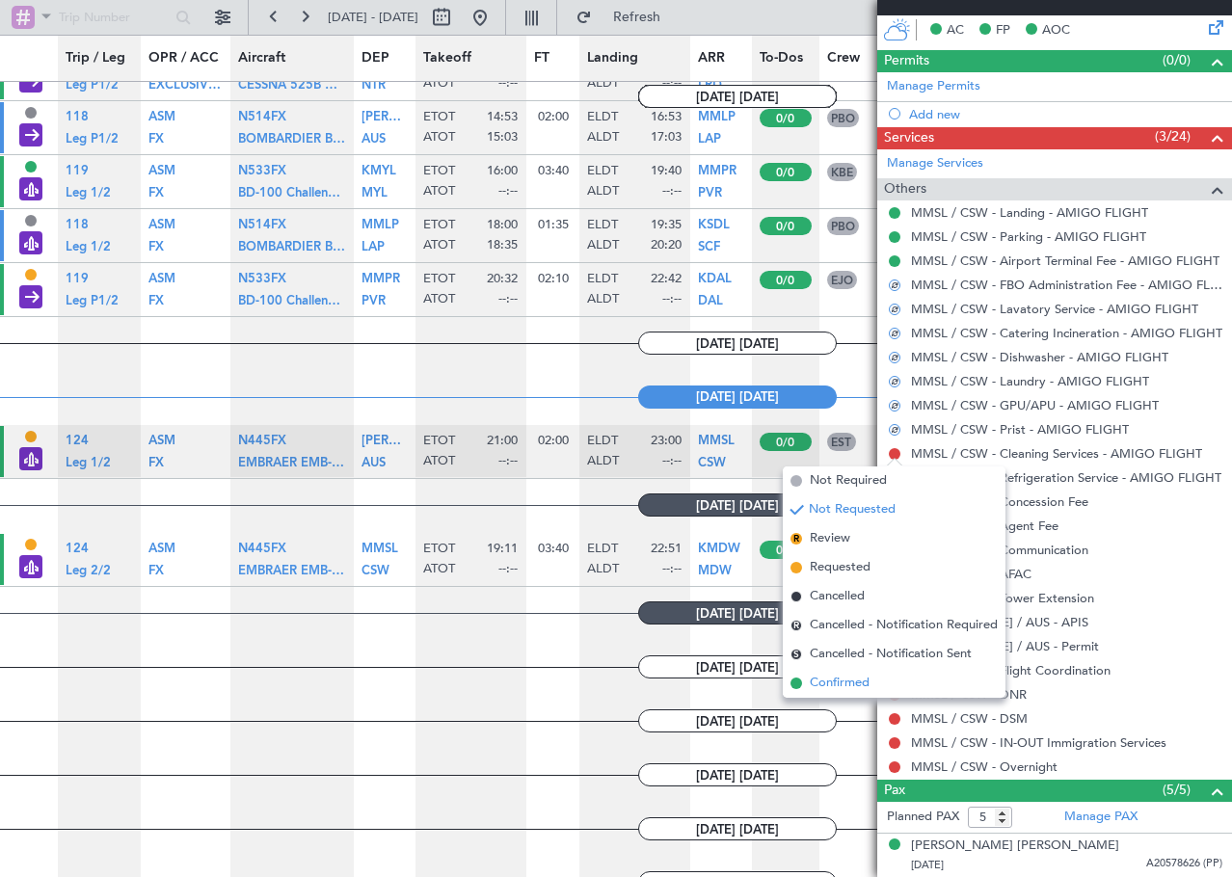
click at [874, 689] on li "Confirmed" at bounding box center [894, 683] width 223 height 29
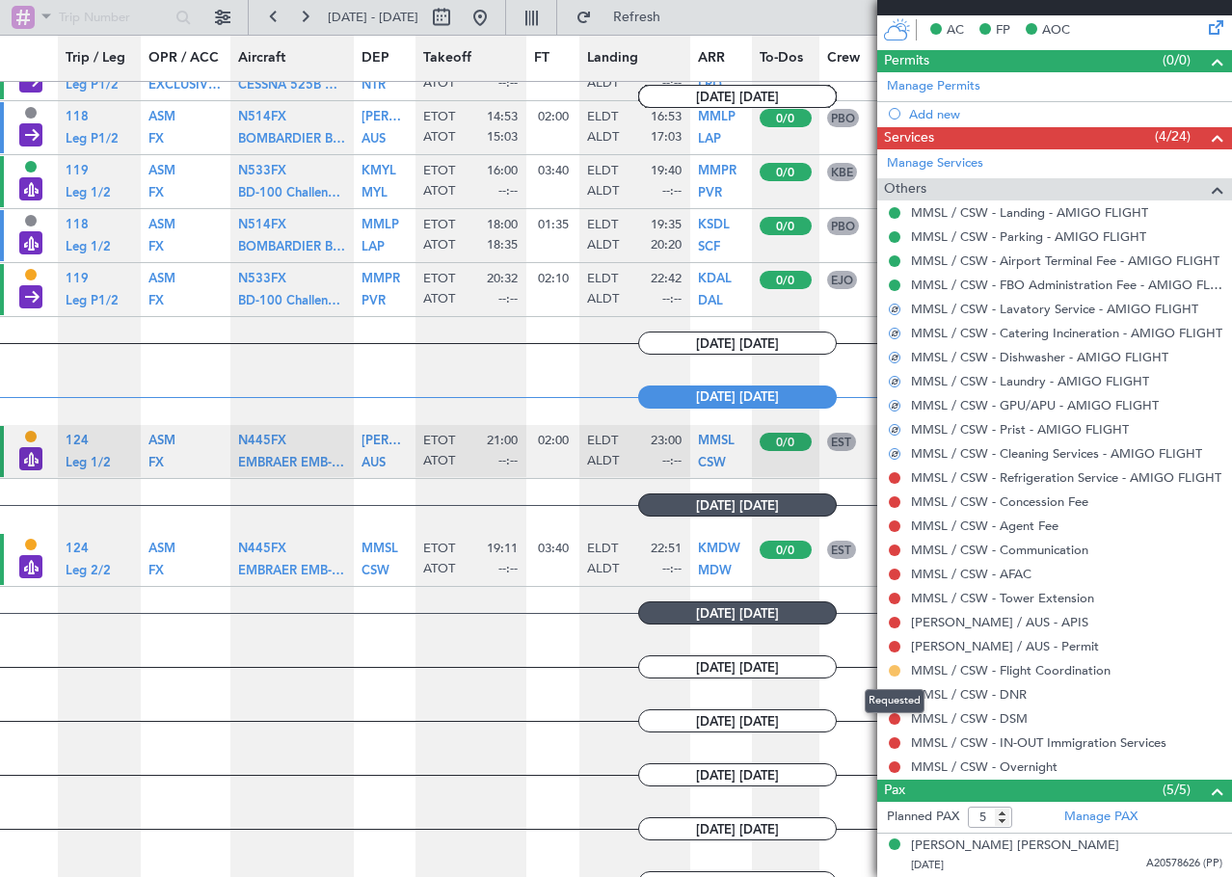
click at [894, 669] on button at bounding box center [895, 671] width 12 height 12
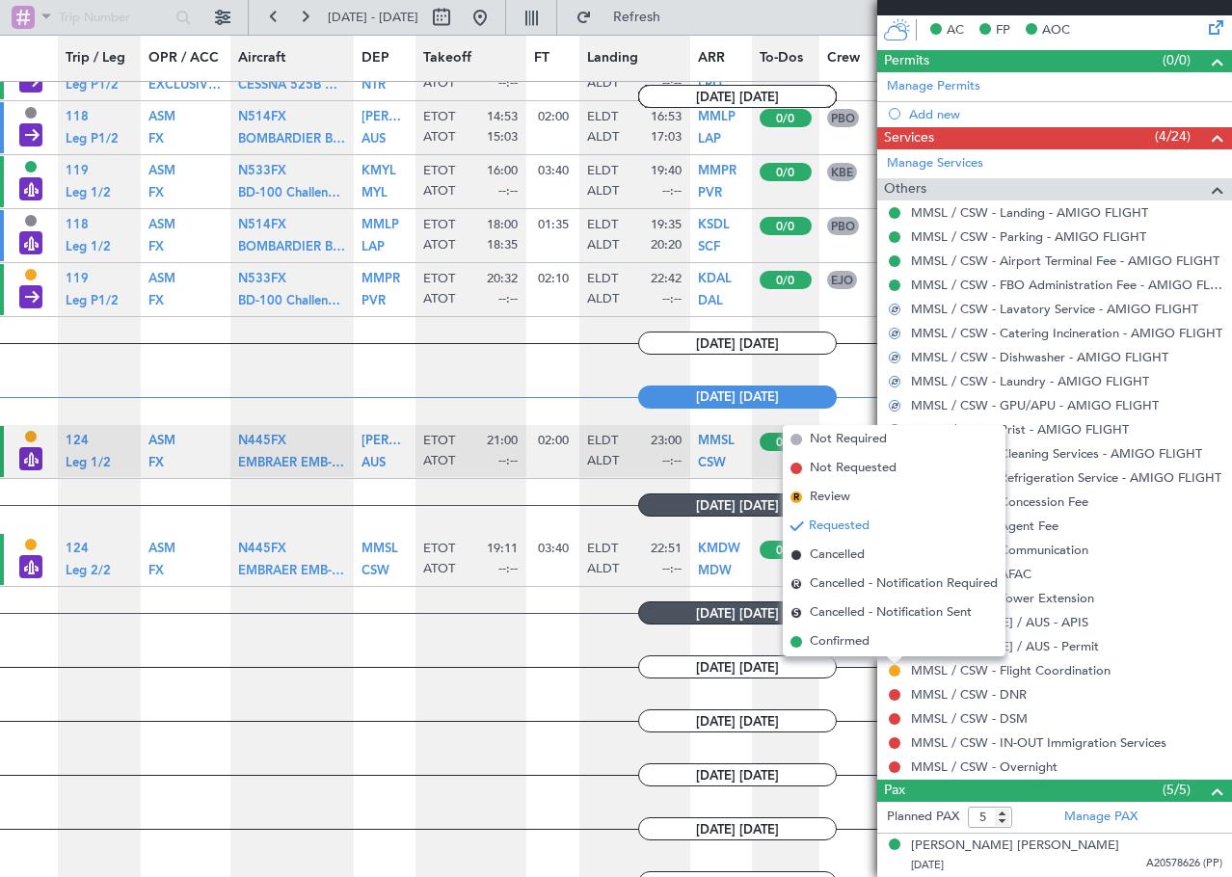
click at [868, 649] on span "Confirmed" at bounding box center [840, 641] width 60 height 19
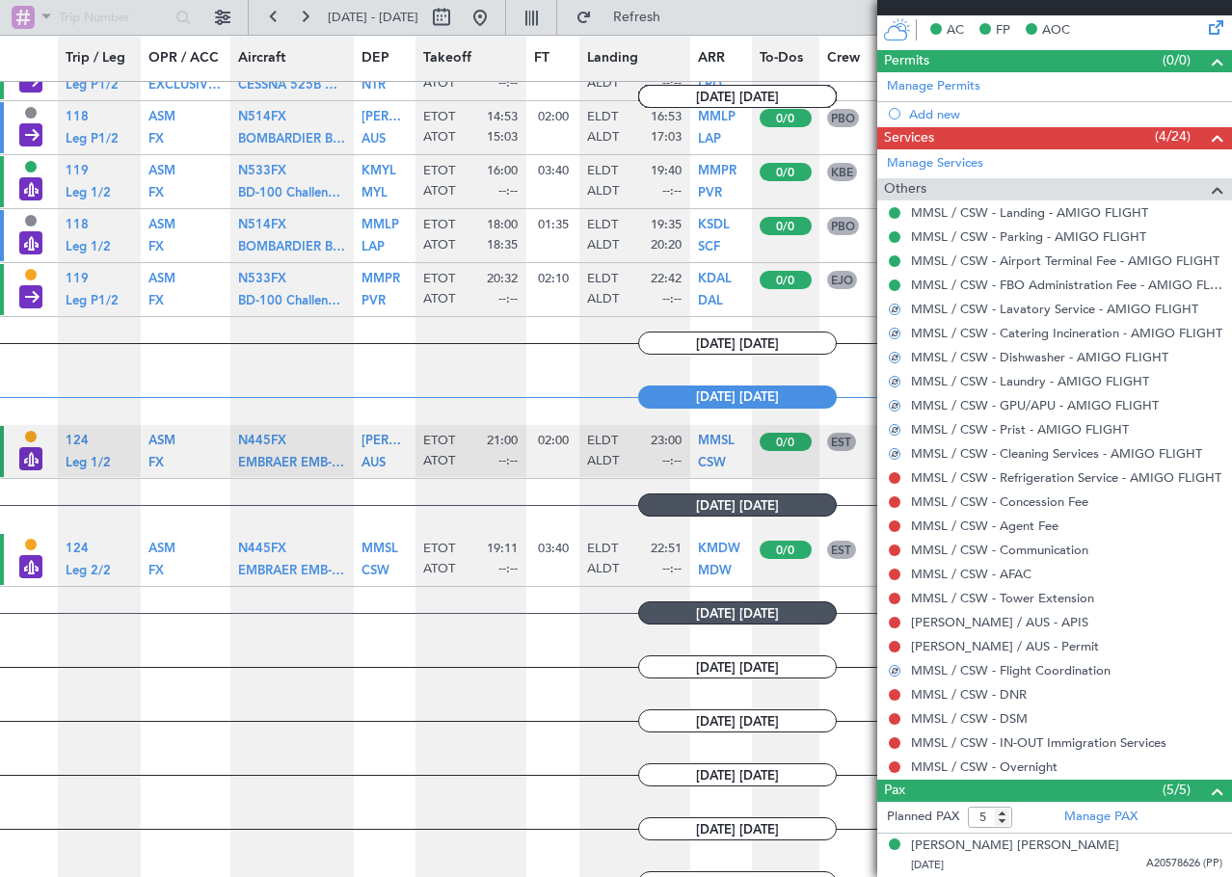
click at [893, 640] on mat-tooltip-component "Not Requested" at bounding box center [894, 652] width 109 height 51
click at [892, 693] on button at bounding box center [895, 695] width 12 height 12
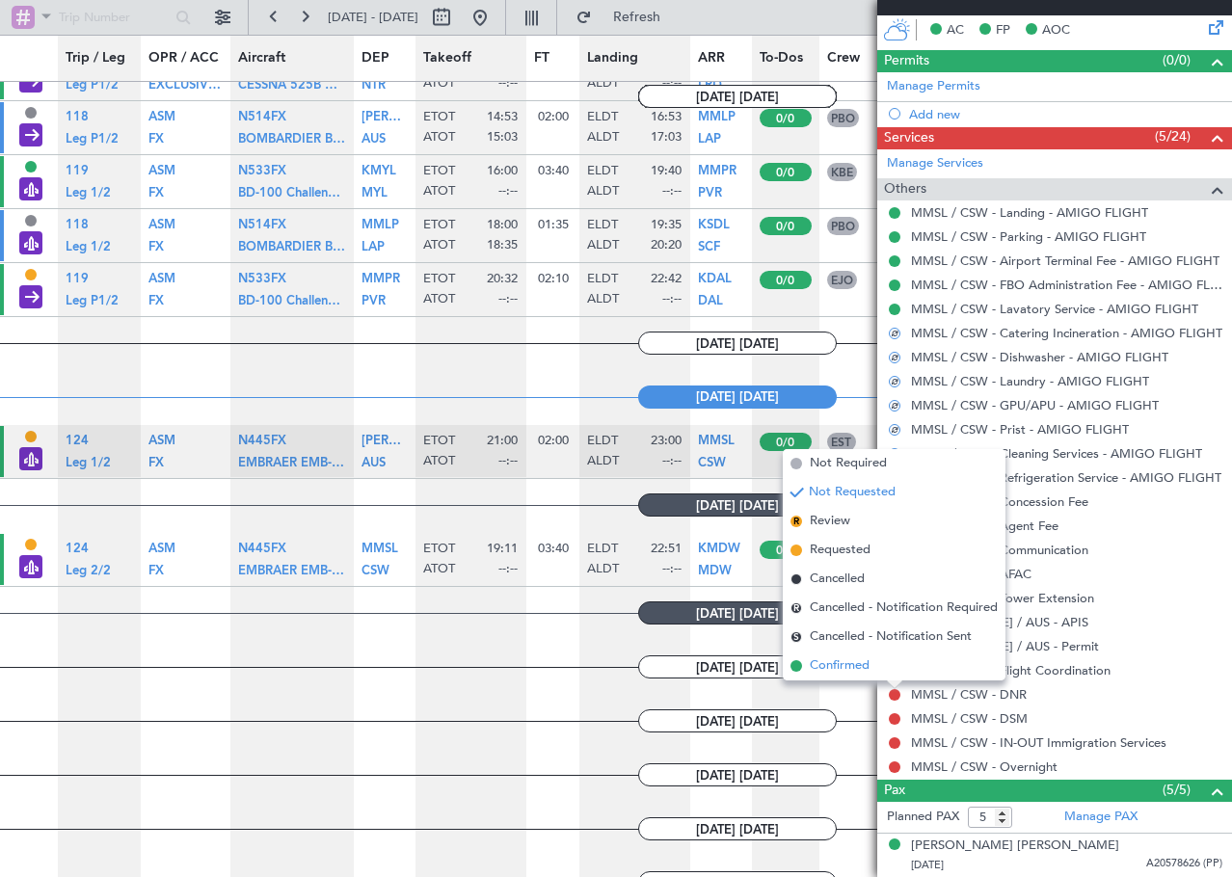
click at [881, 671] on li "Confirmed" at bounding box center [894, 666] width 223 height 29
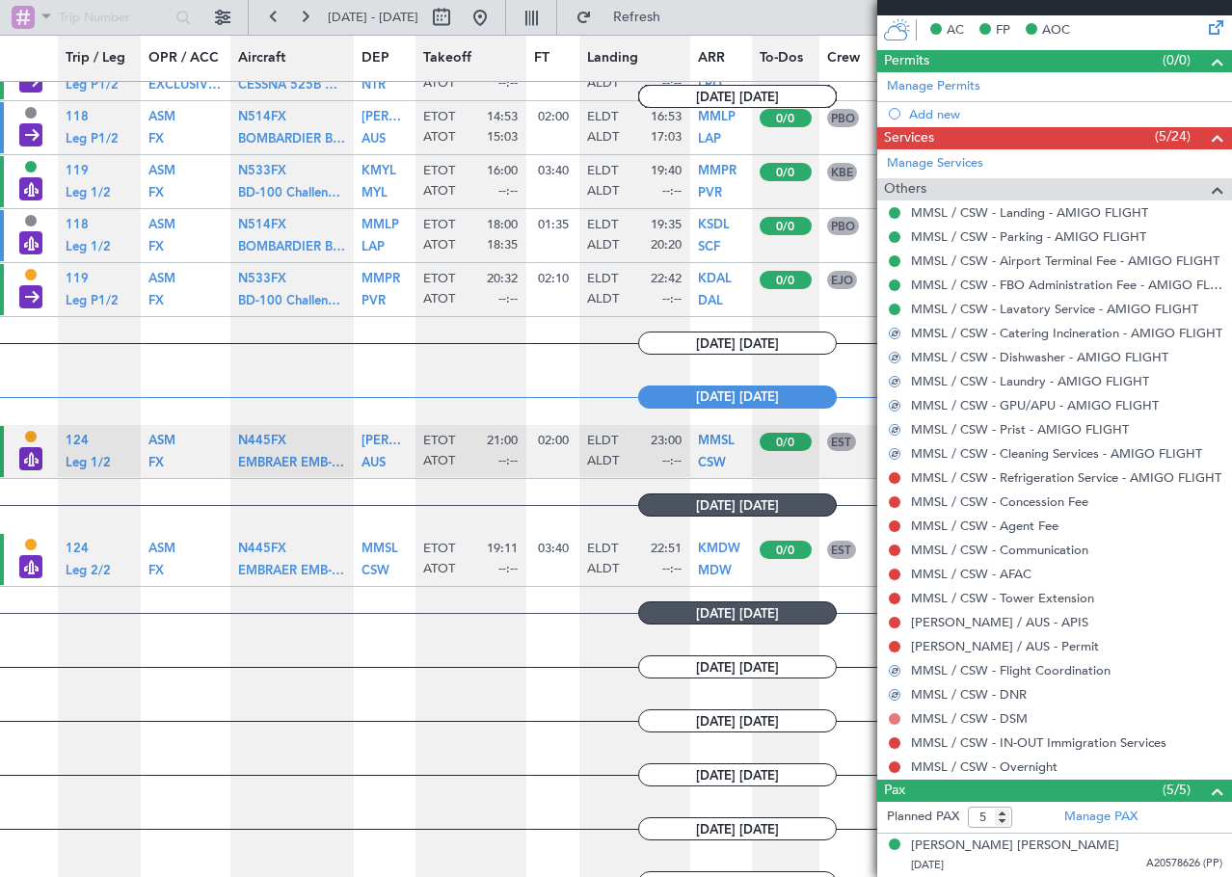
click at [892, 716] on button at bounding box center [895, 719] width 12 height 12
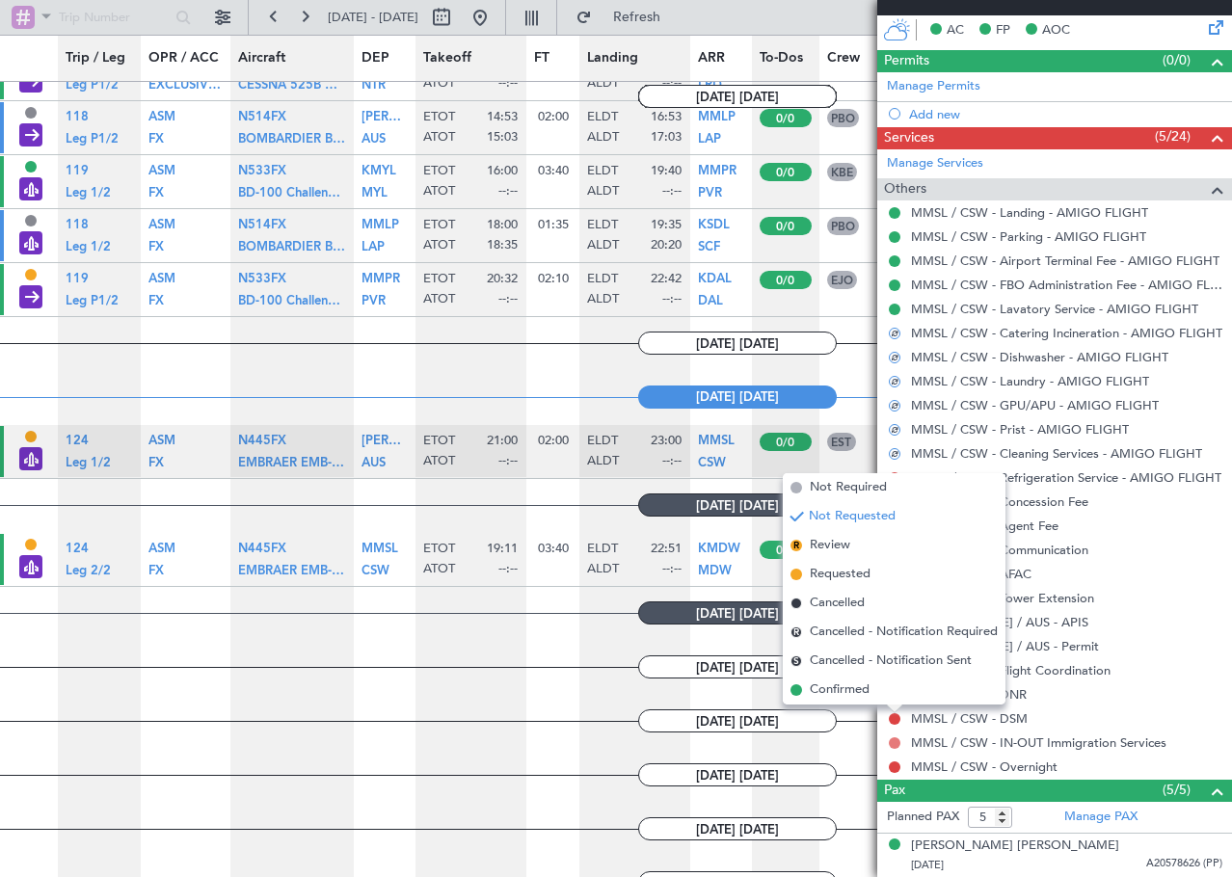
drag, startPoint x: 853, startPoint y: 688, endPoint x: 895, endPoint y: 742, distance: 68.6
click at [856, 690] on span "Confirmed" at bounding box center [840, 689] width 60 height 19
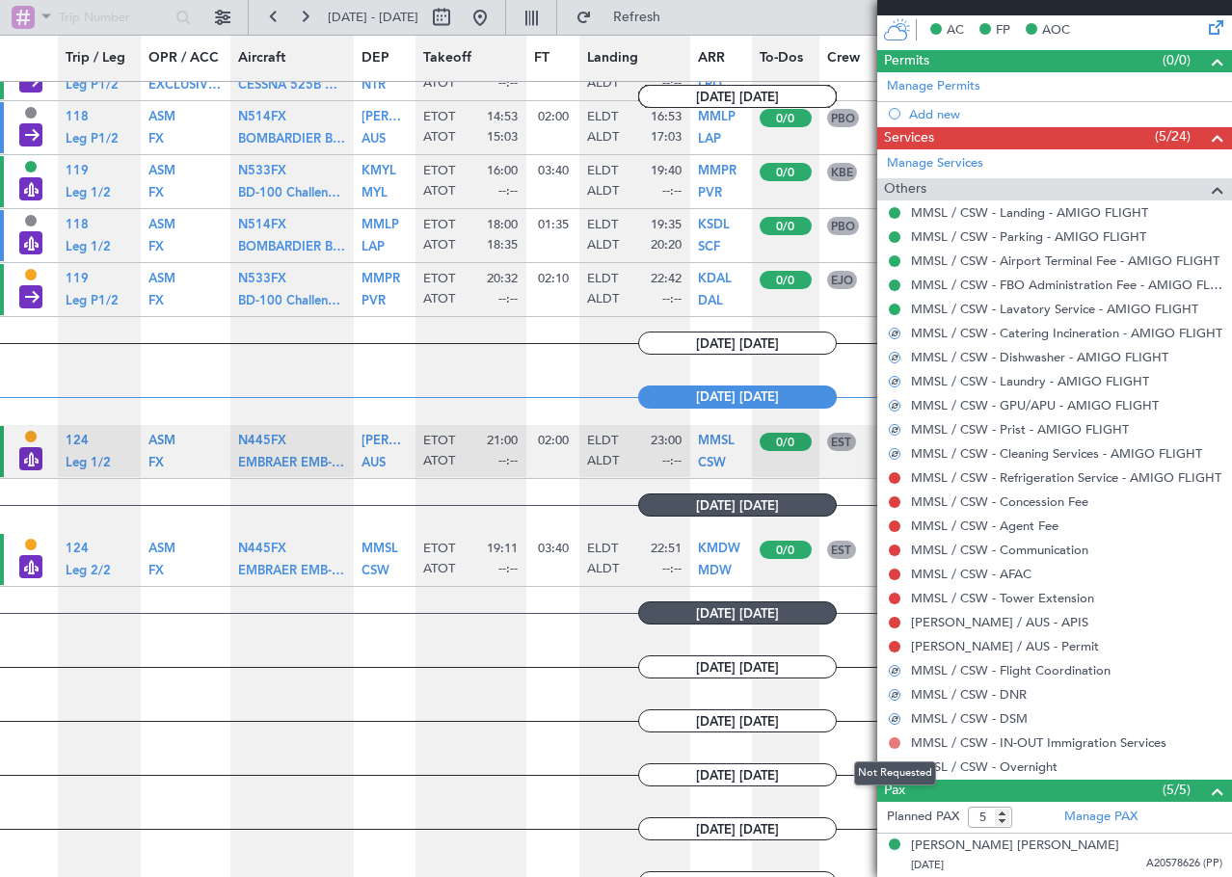
click at [897, 744] on button at bounding box center [895, 743] width 12 height 12
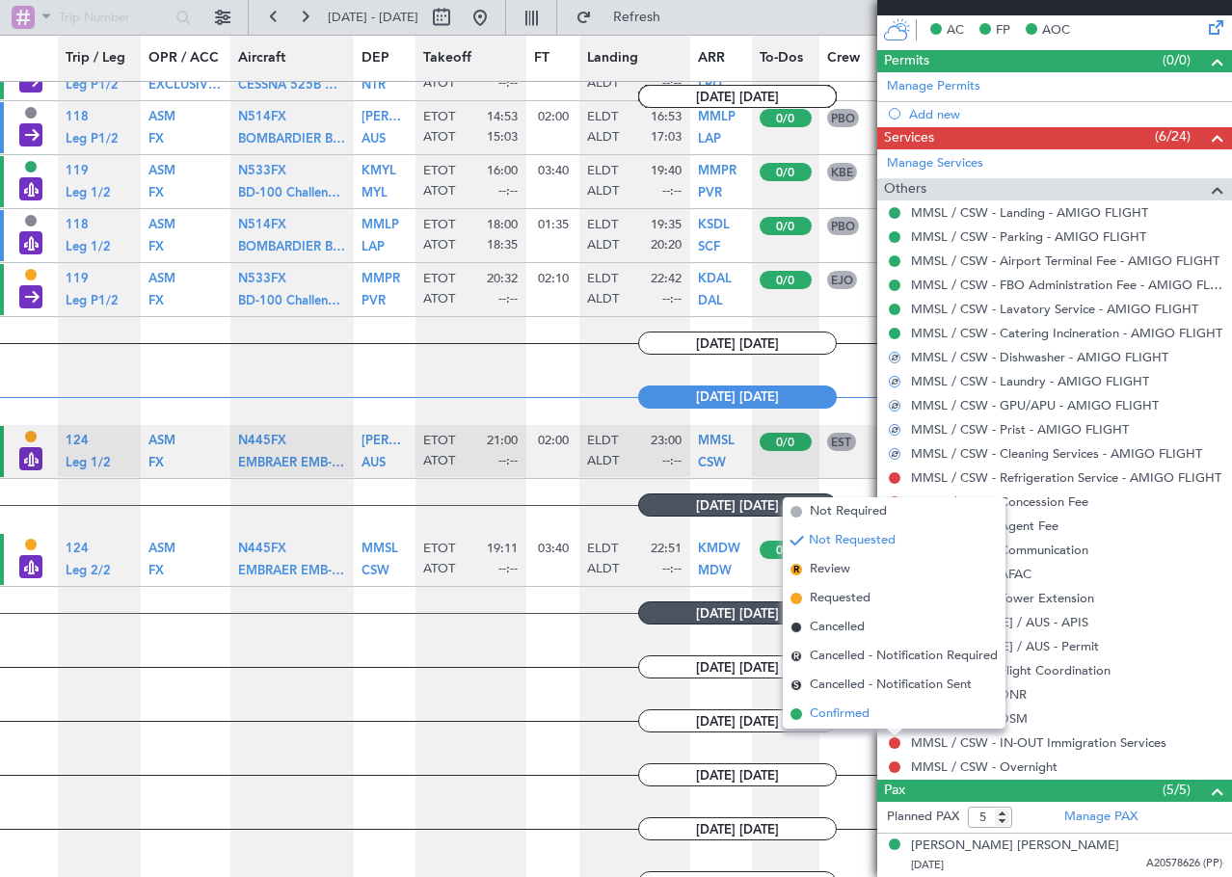
click at [891, 712] on li "Confirmed" at bounding box center [894, 714] width 223 height 29
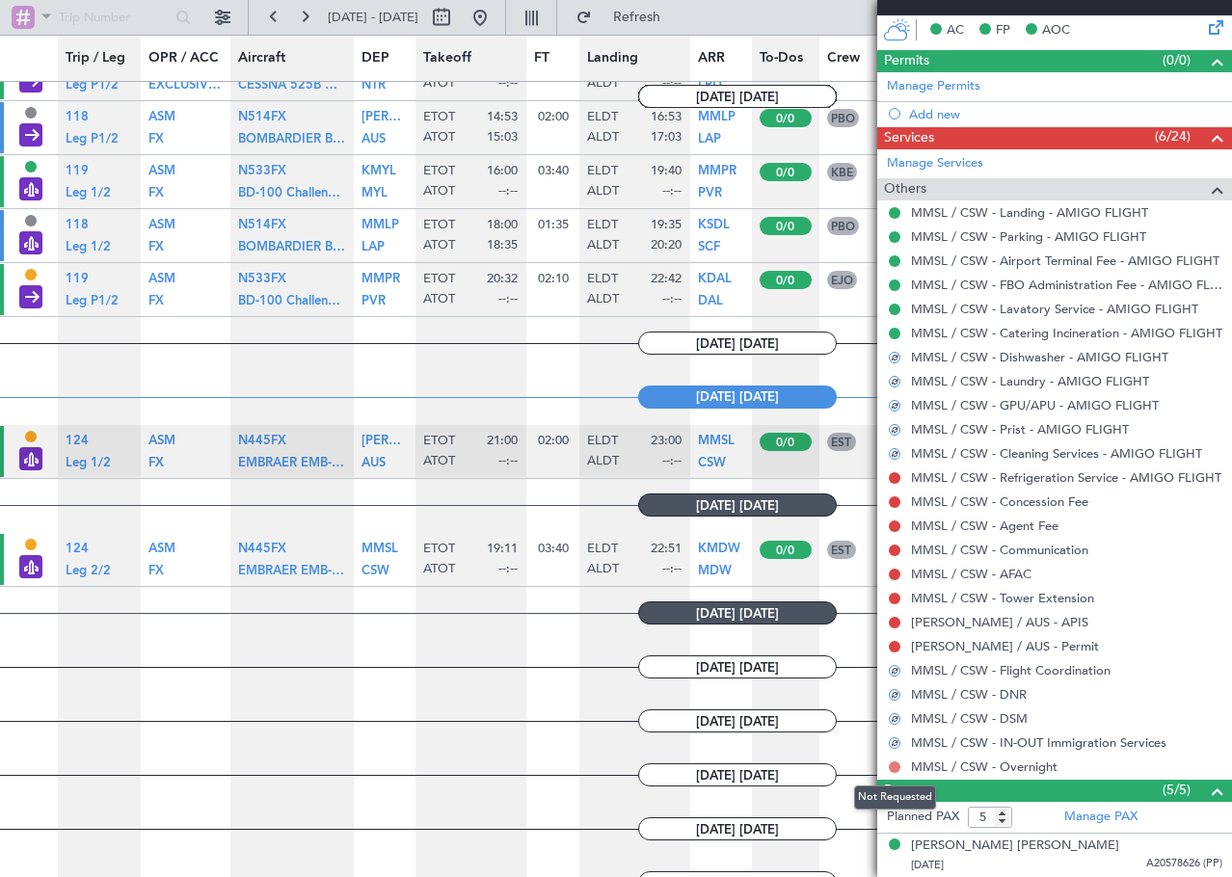
click at [894, 769] on button at bounding box center [895, 767] width 12 height 12
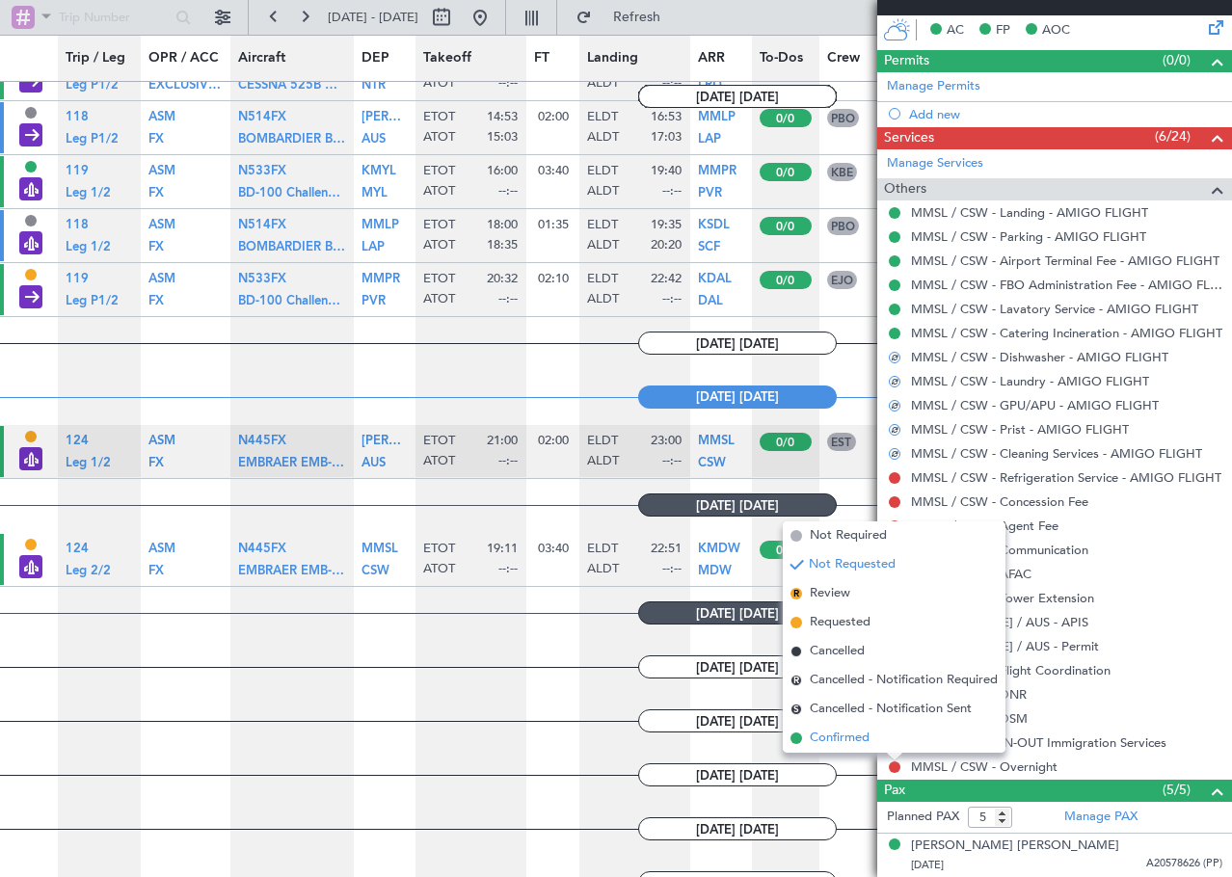
click at [888, 732] on li "Confirmed" at bounding box center [894, 738] width 223 height 29
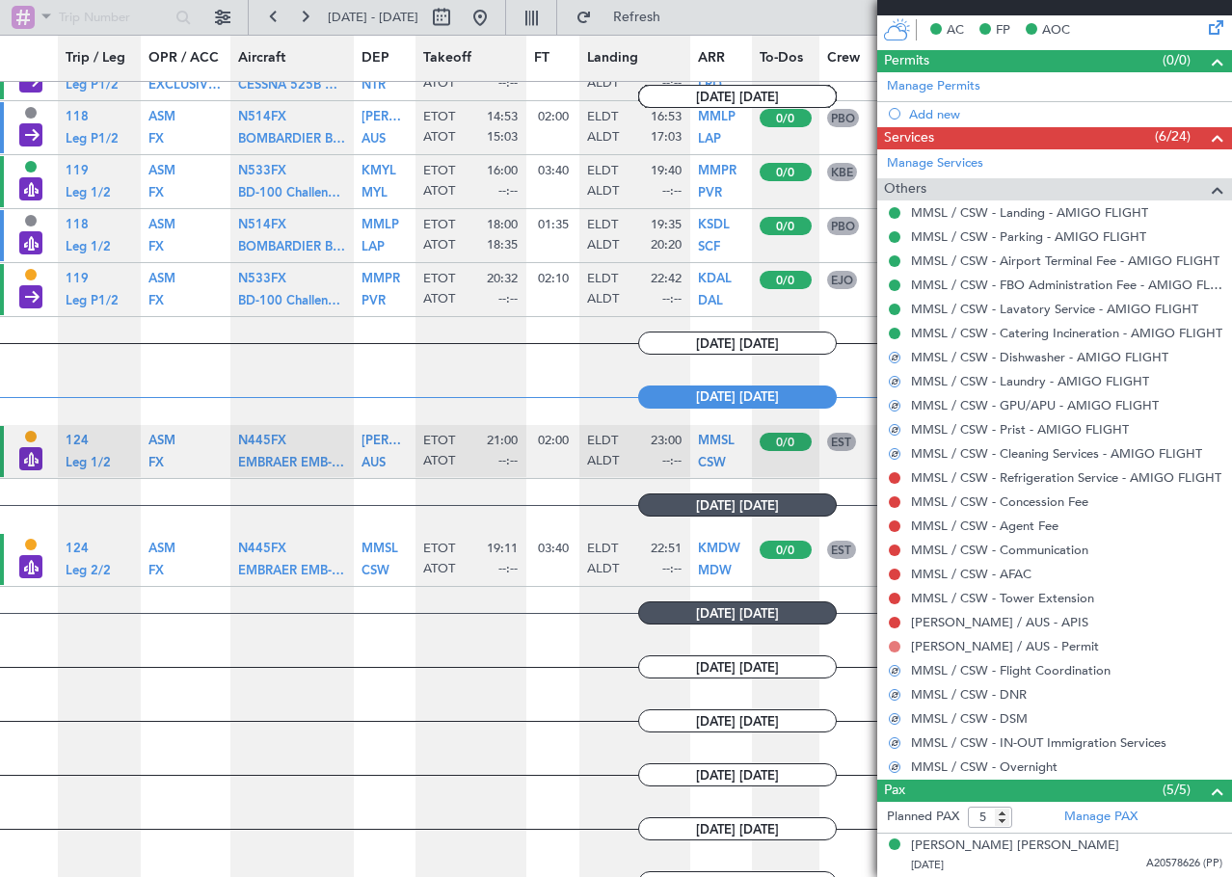
click at [892, 646] on button at bounding box center [895, 647] width 12 height 12
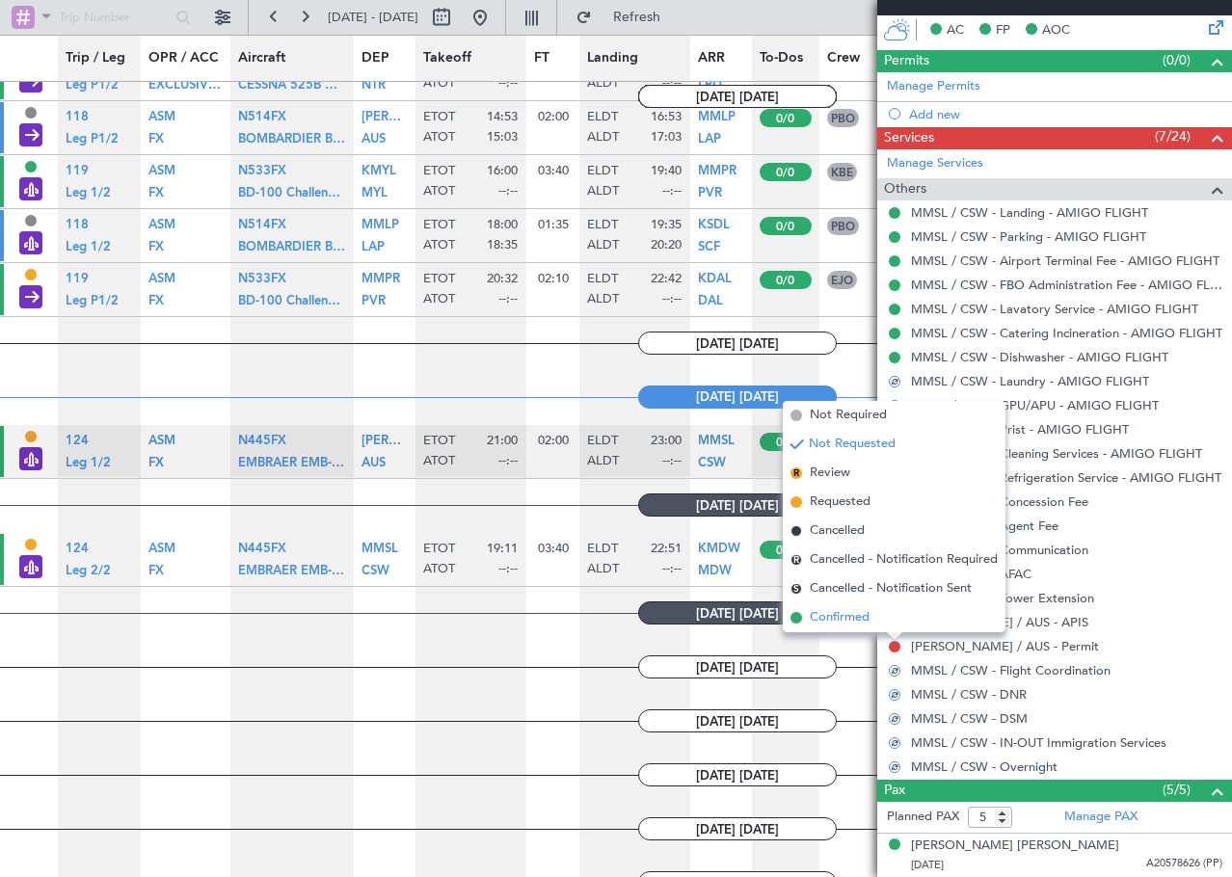
click at [867, 625] on span "Confirmed" at bounding box center [840, 617] width 60 height 19
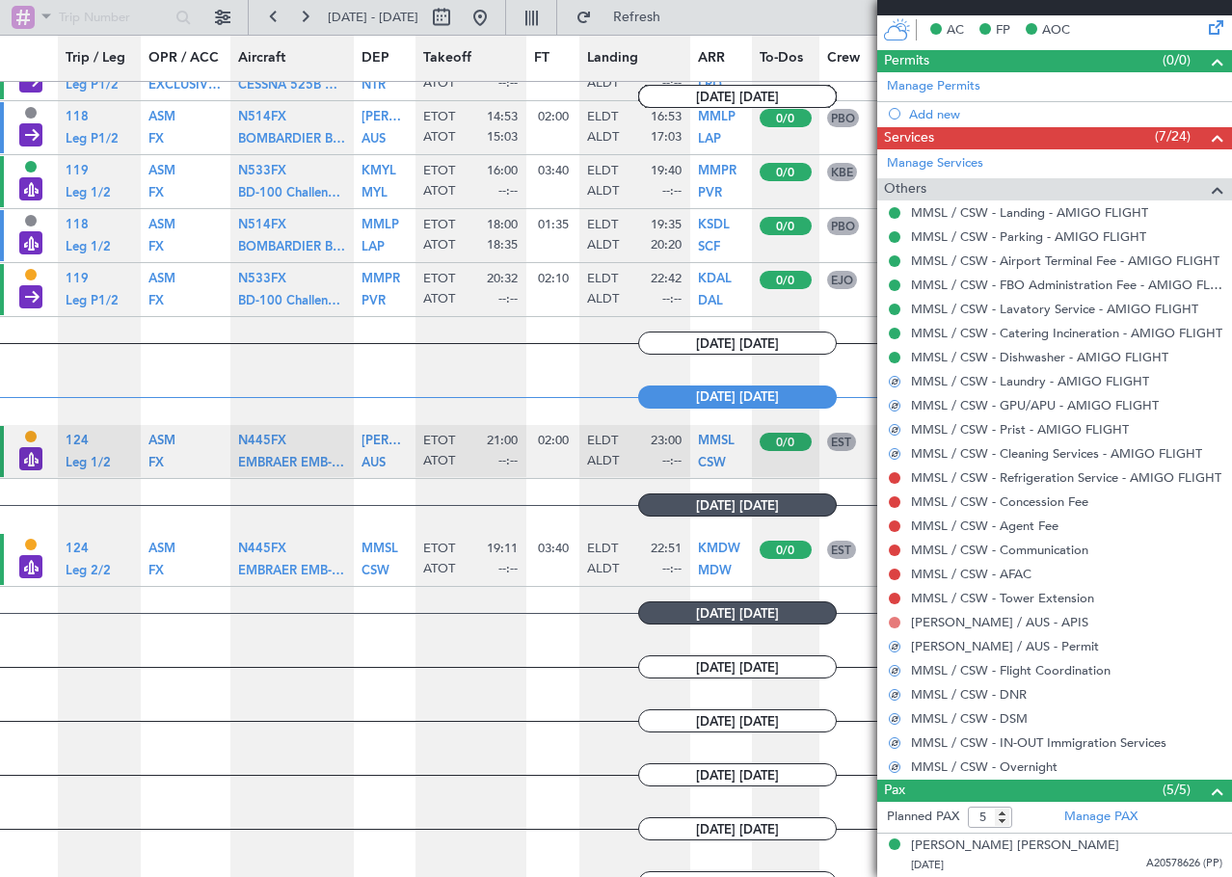
click at [892, 621] on button at bounding box center [895, 623] width 12 height 12
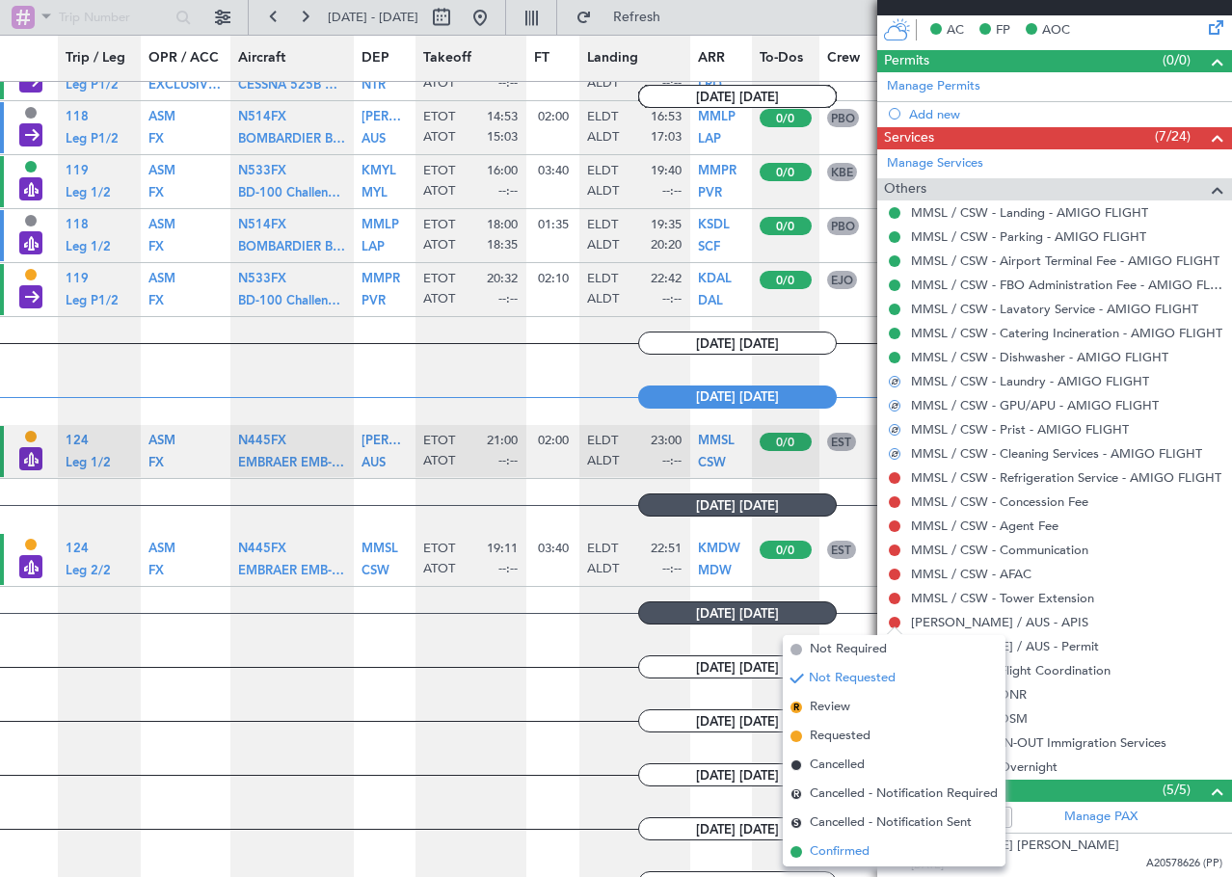
click at [865, 839] on li "Confirmed" at bounding box center [894, 852] width 223 height 29
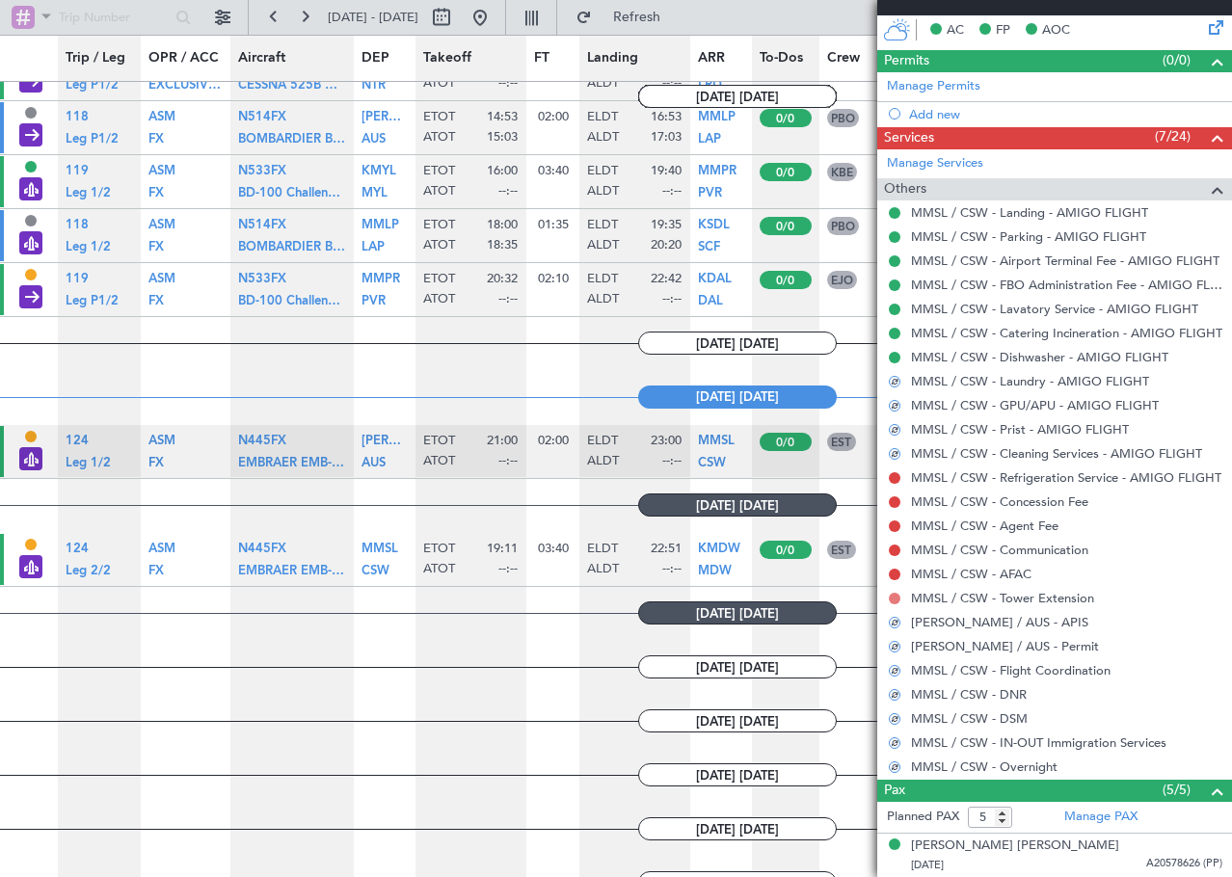
click at [892, 601] on button at bounding box center [895, 599] width 12 height 12
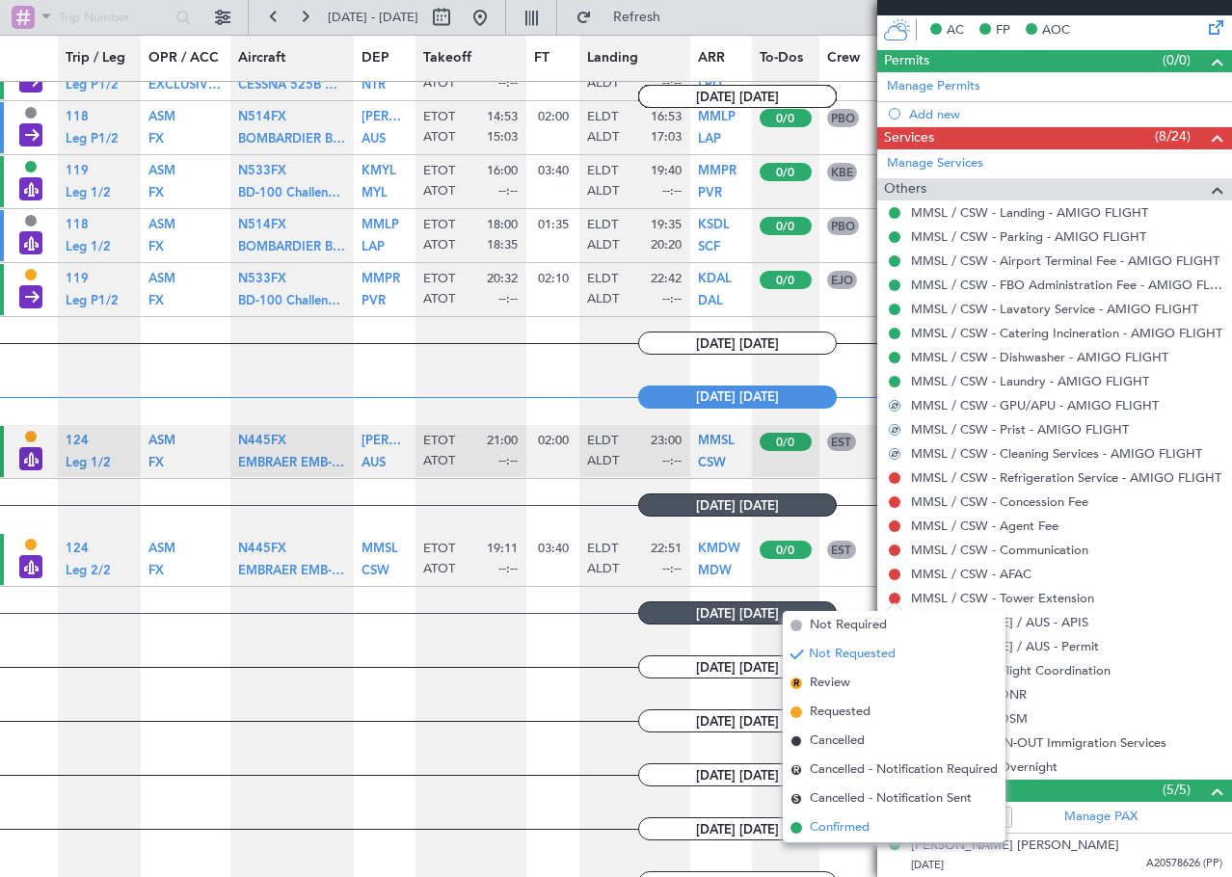
click at [869, 829] on span "Confirmed" at bounding box center [840, 827] width 60 height 19
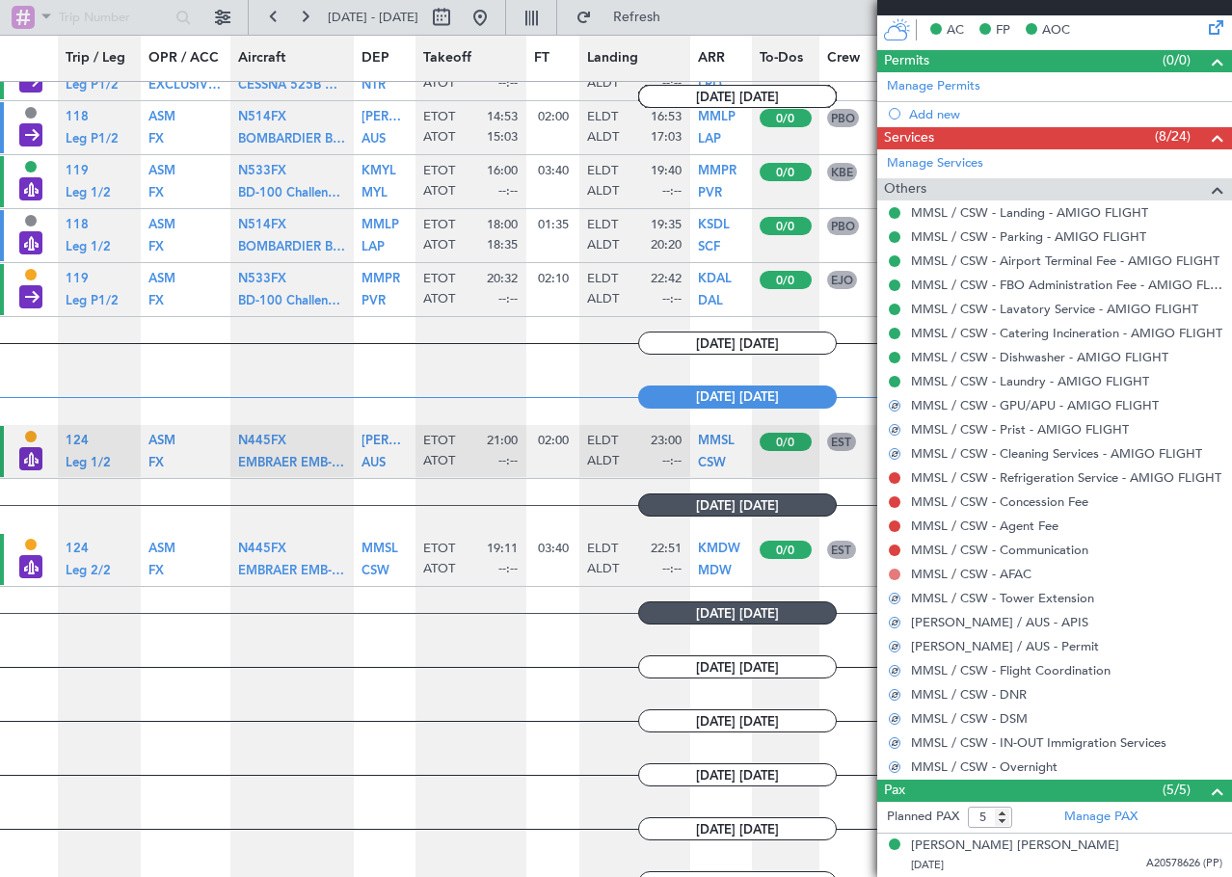
click at [892, 572] on button at bounding box center [895, 575] width 12 height 12
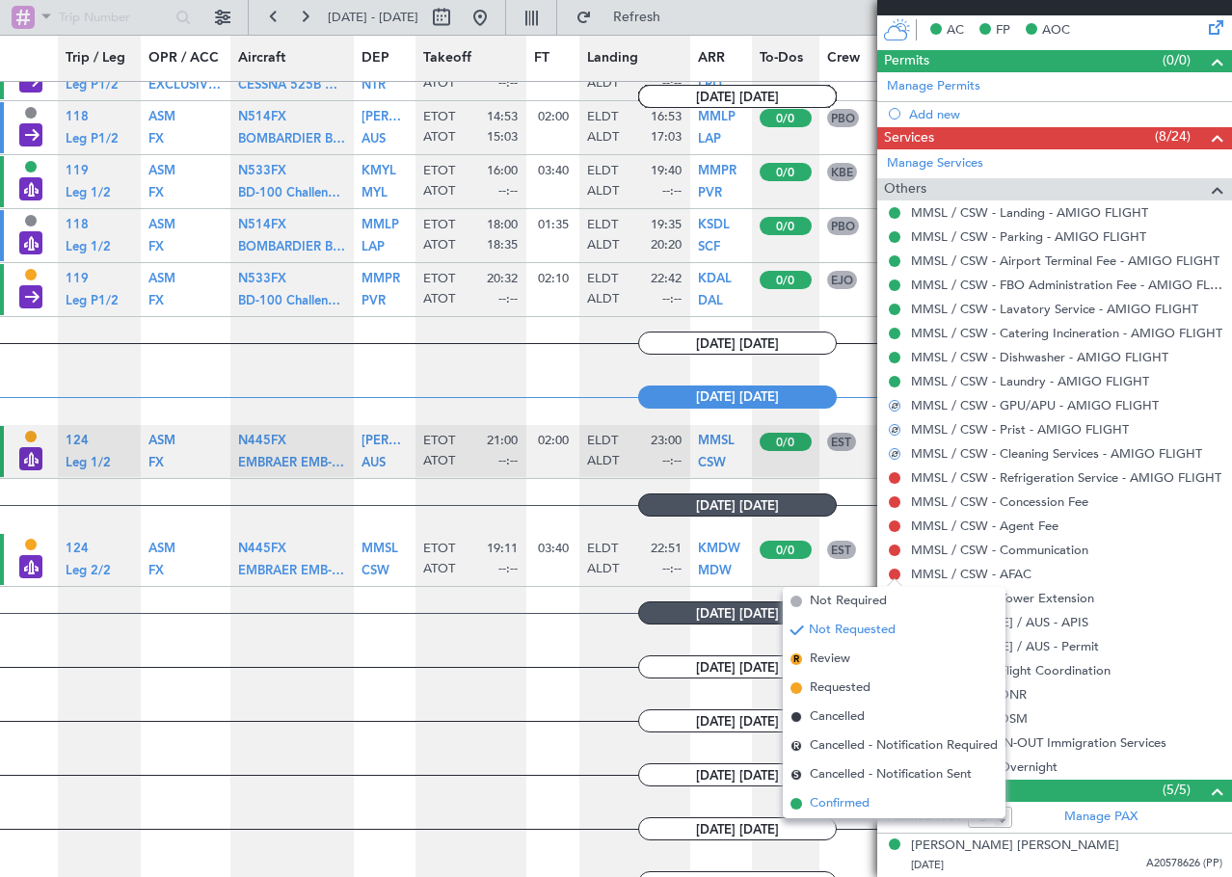
click at [873, 792] on li "Confirmed" at bounding box center [894, 803] width 223 height 29
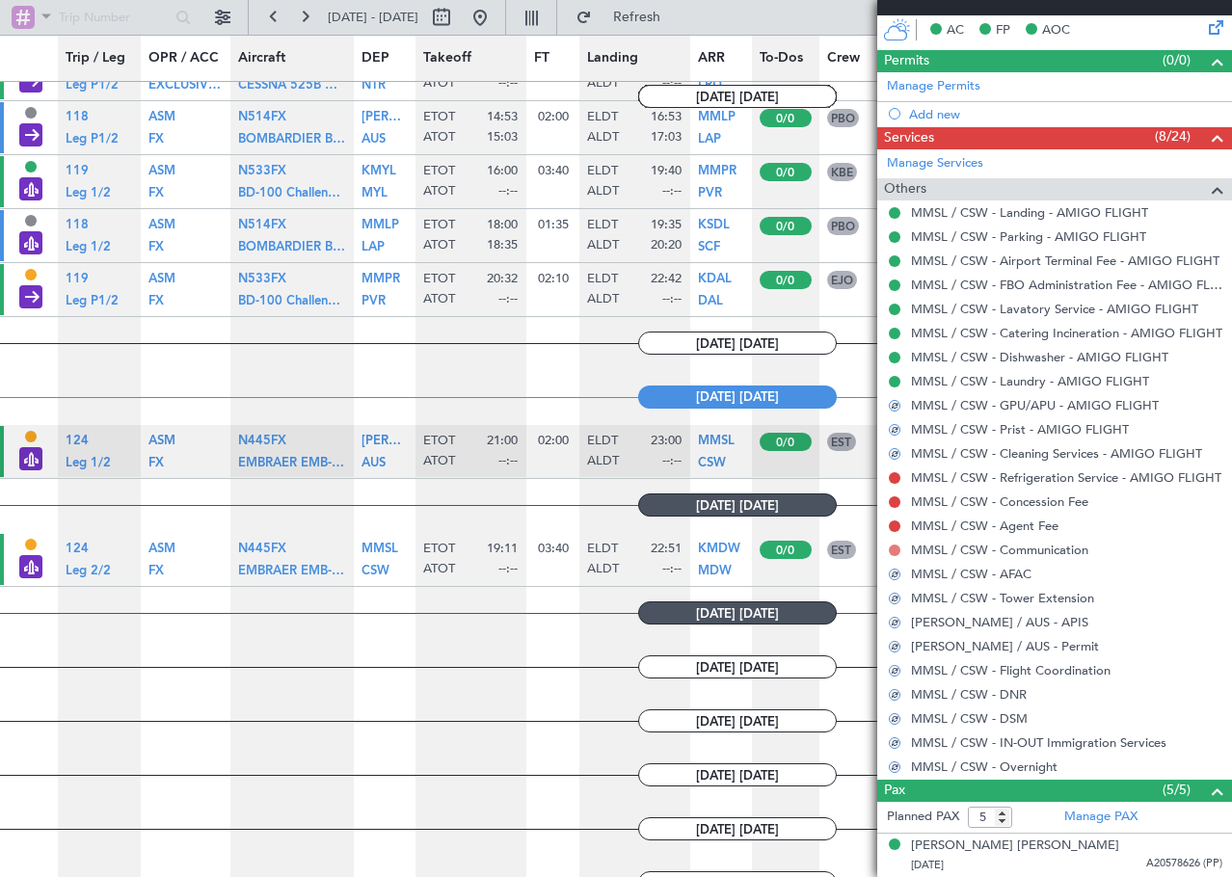
click at [896, 550] on button at bounding box center [895, 551] width 12 height 12
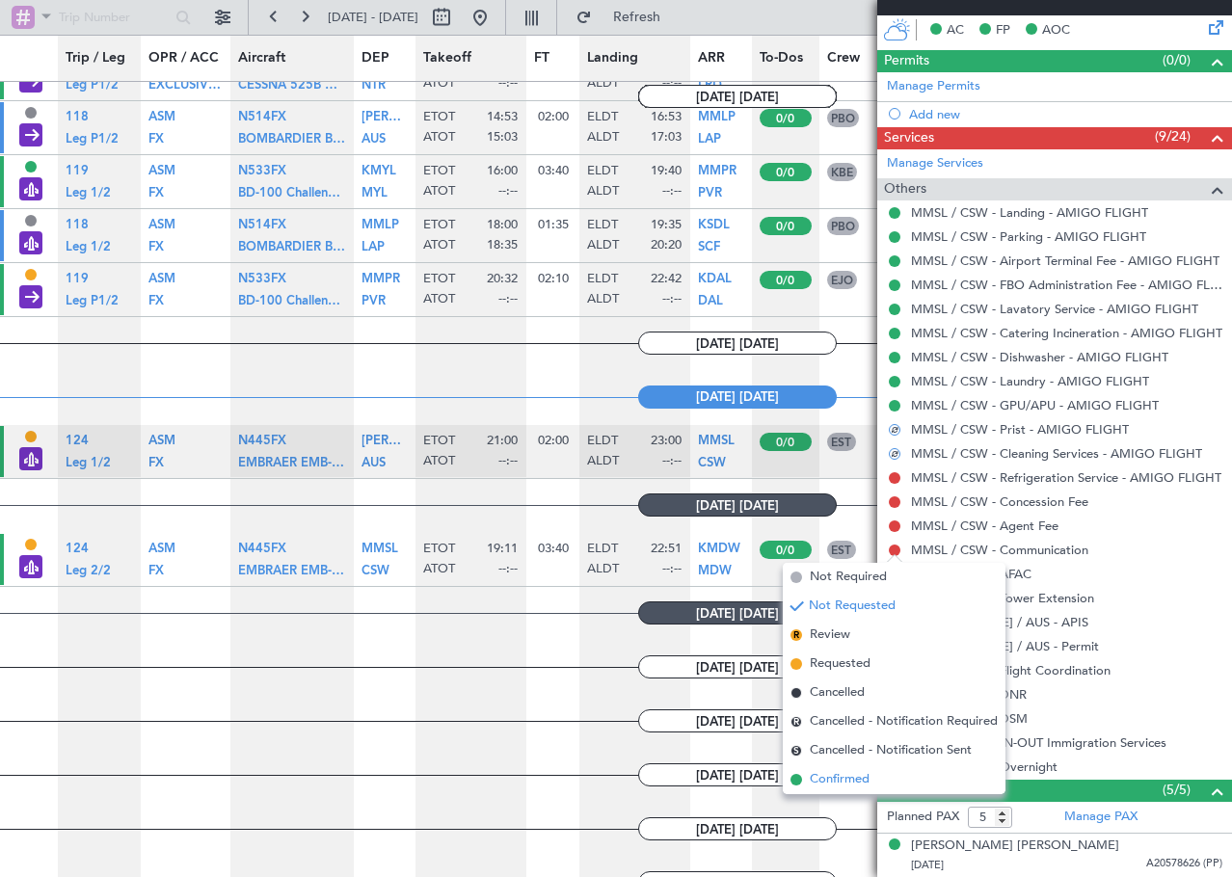
click at [872, 775] on li "Confirmed" at bounding box center [894, 779] width 223 height 29
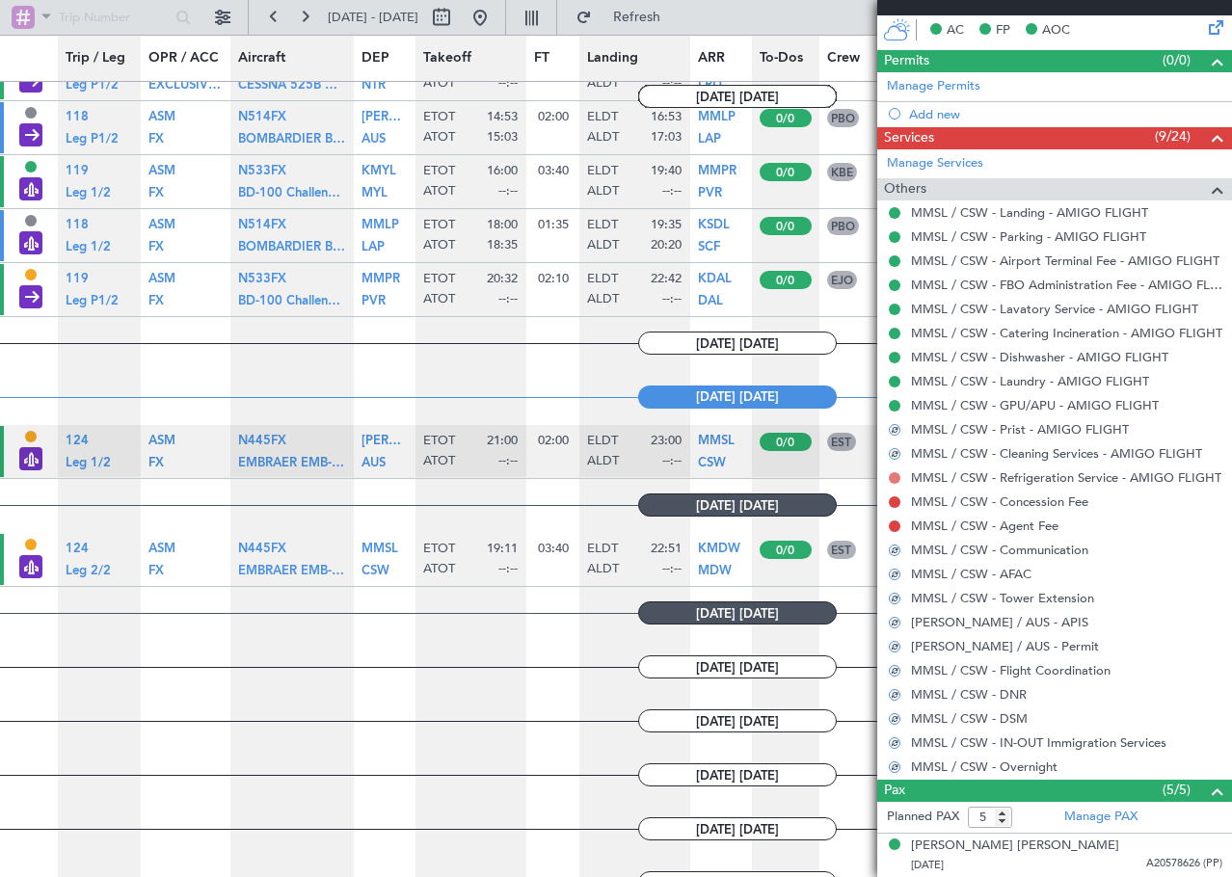
click at [897, 475] on button at bounding box center [895, 478] width 12 height 12
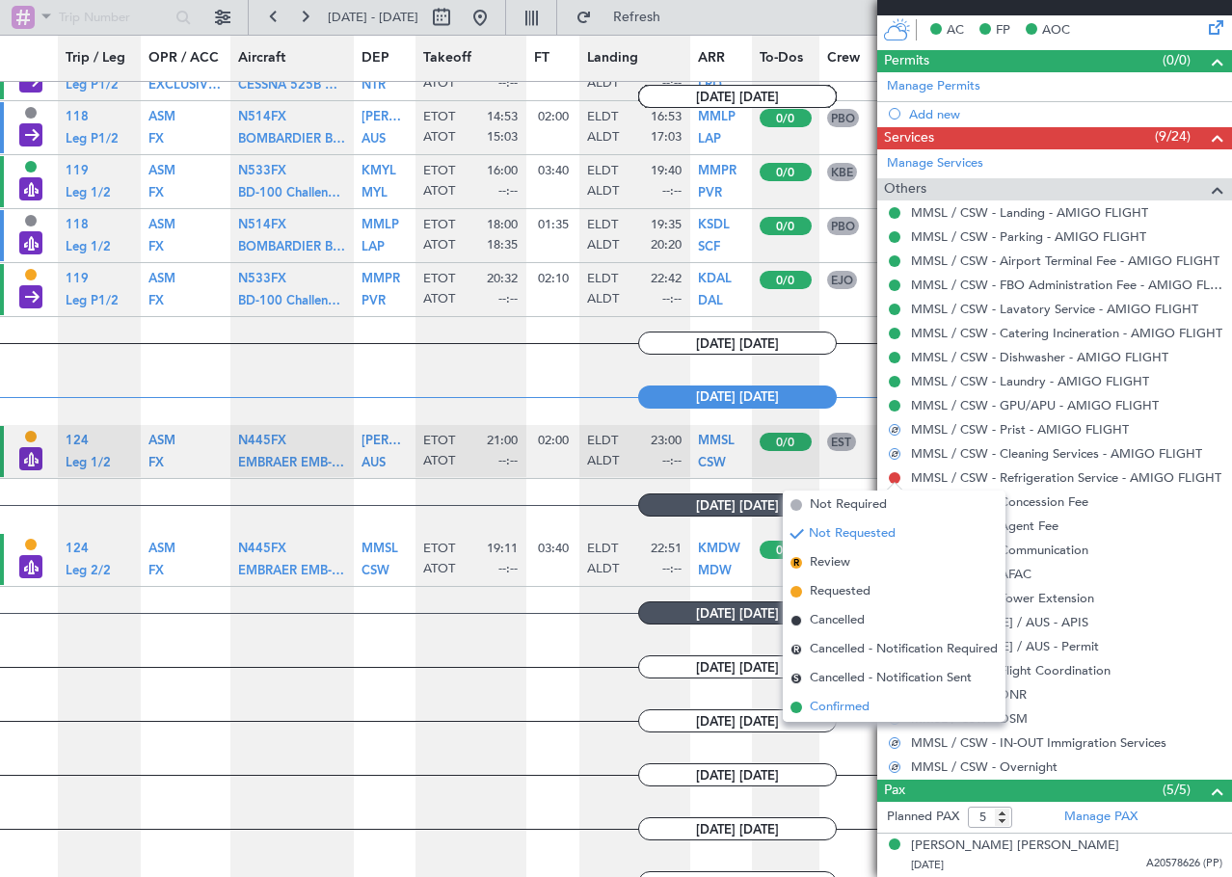
click at [917, 707] on li "Confirmed" at bounding box center [894, 707] width 223 height 29
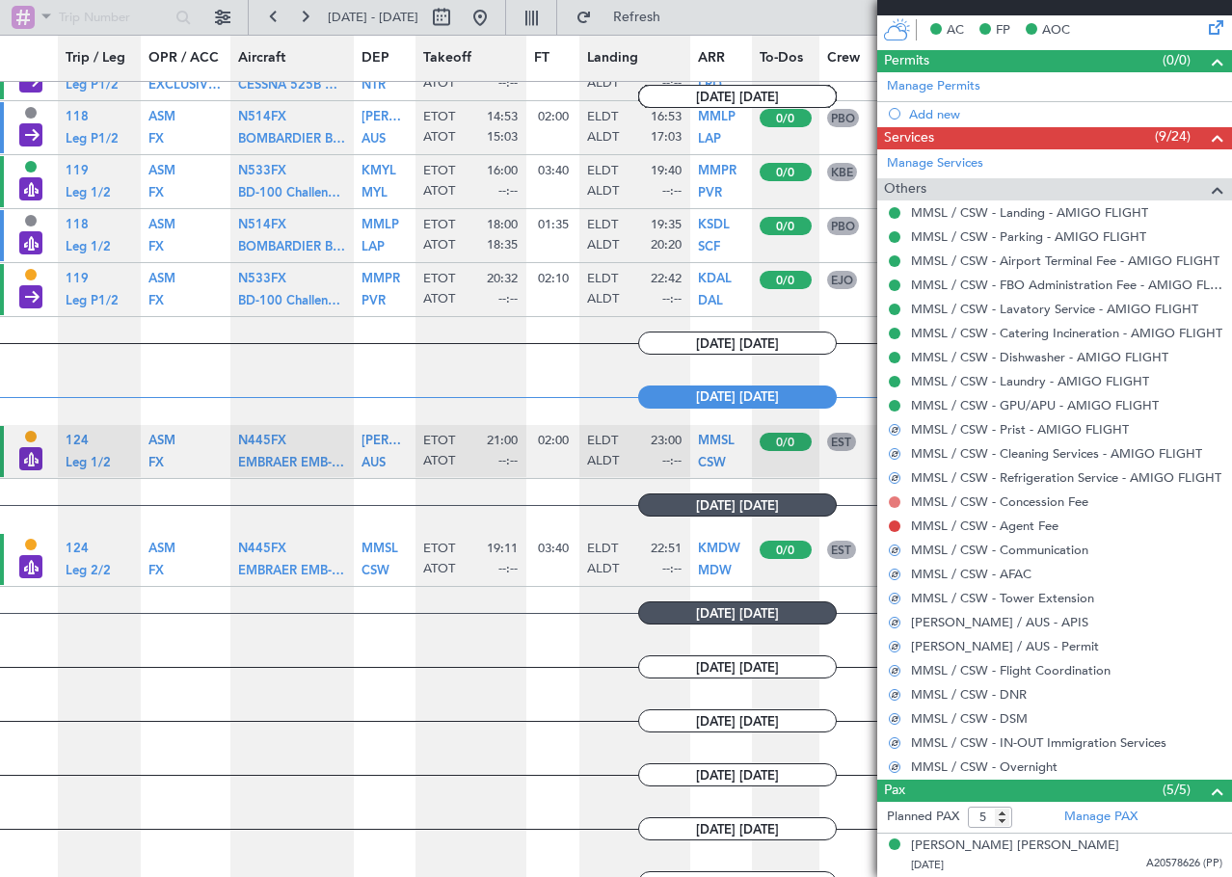
click at [895, 503] on button at bounding box center [895, 502] width 12 height 12
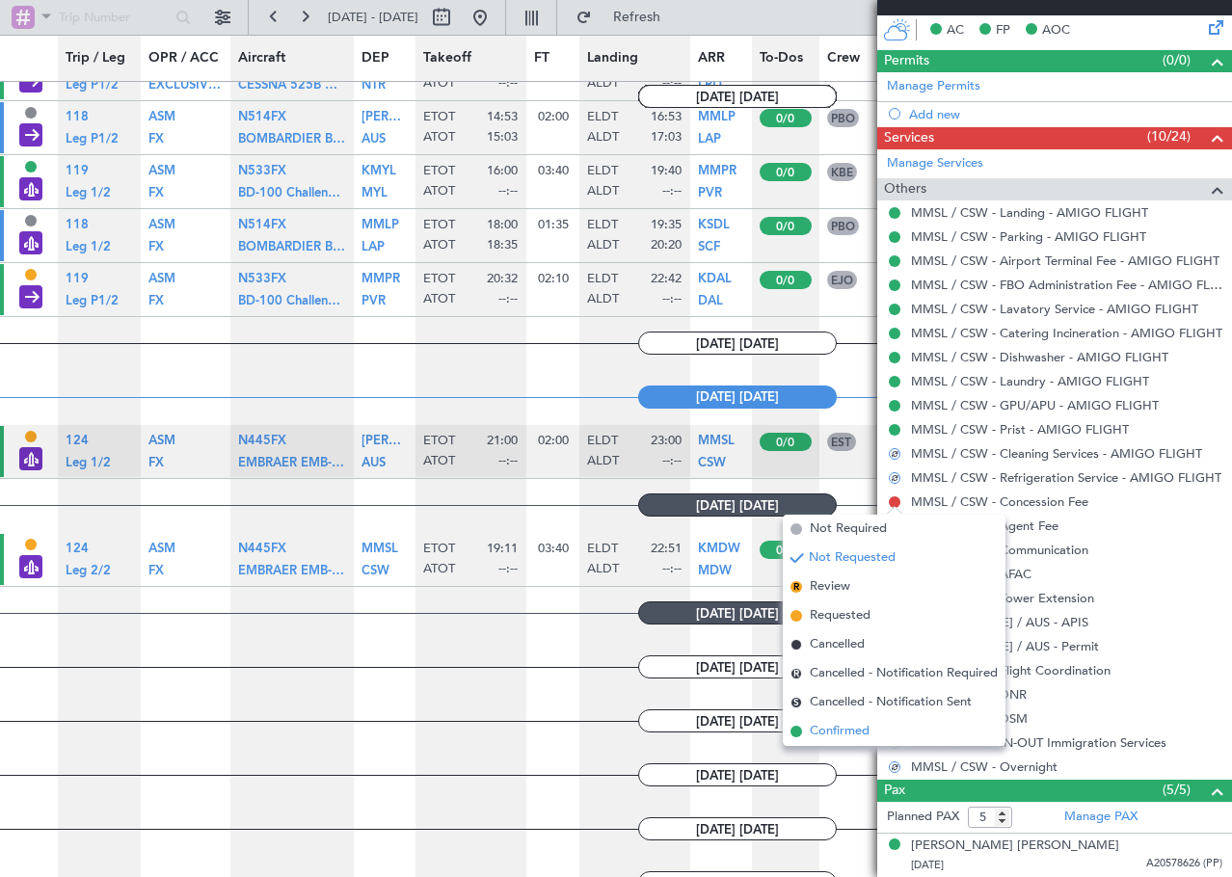
drag, startPoint x: 879, startPoint y: 729, endPoint x: 928, endPoint y: 572, distance: 163.7
click at [880, 727] on li "Confirmed" at bounding box center [894, 731] width 223 height 29
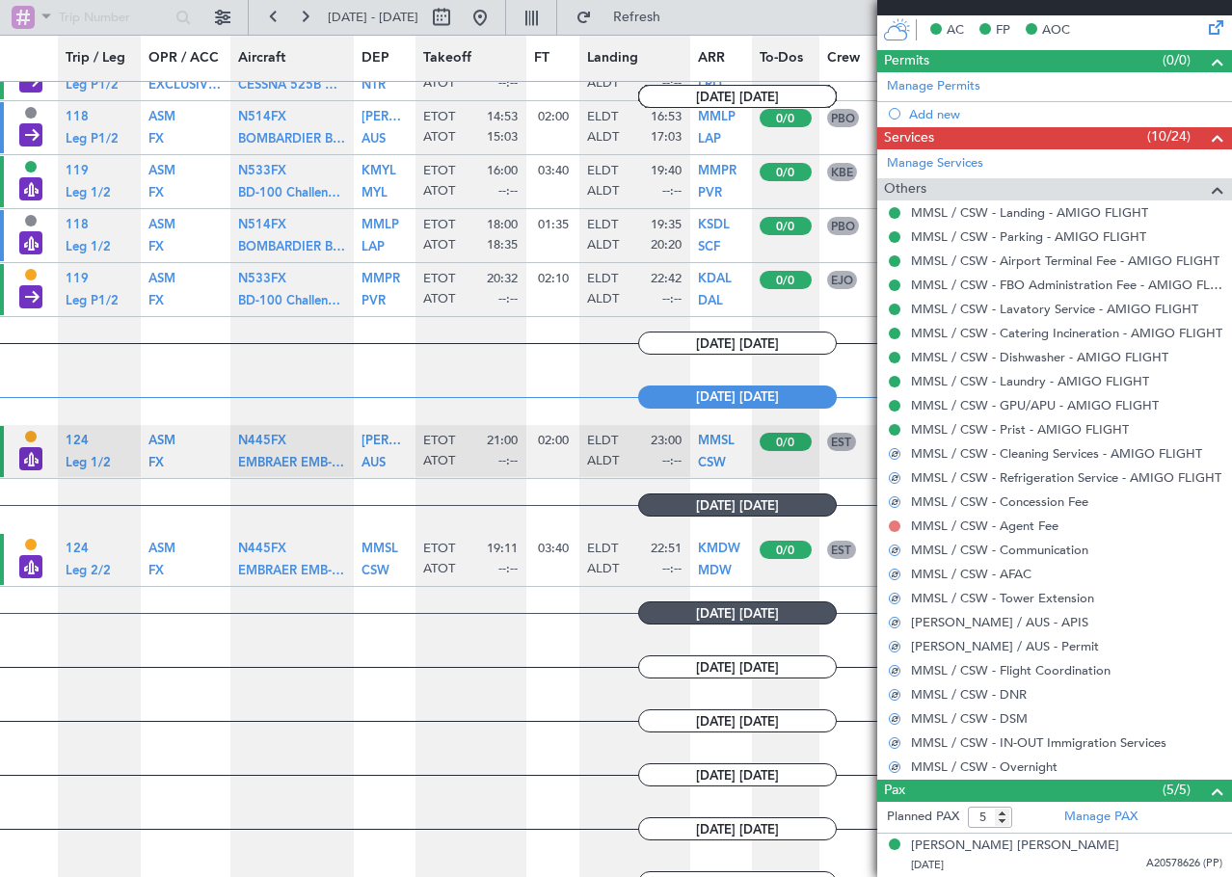
click at [895, 522] on button at bounding box center [895, 526] width 12 height 12
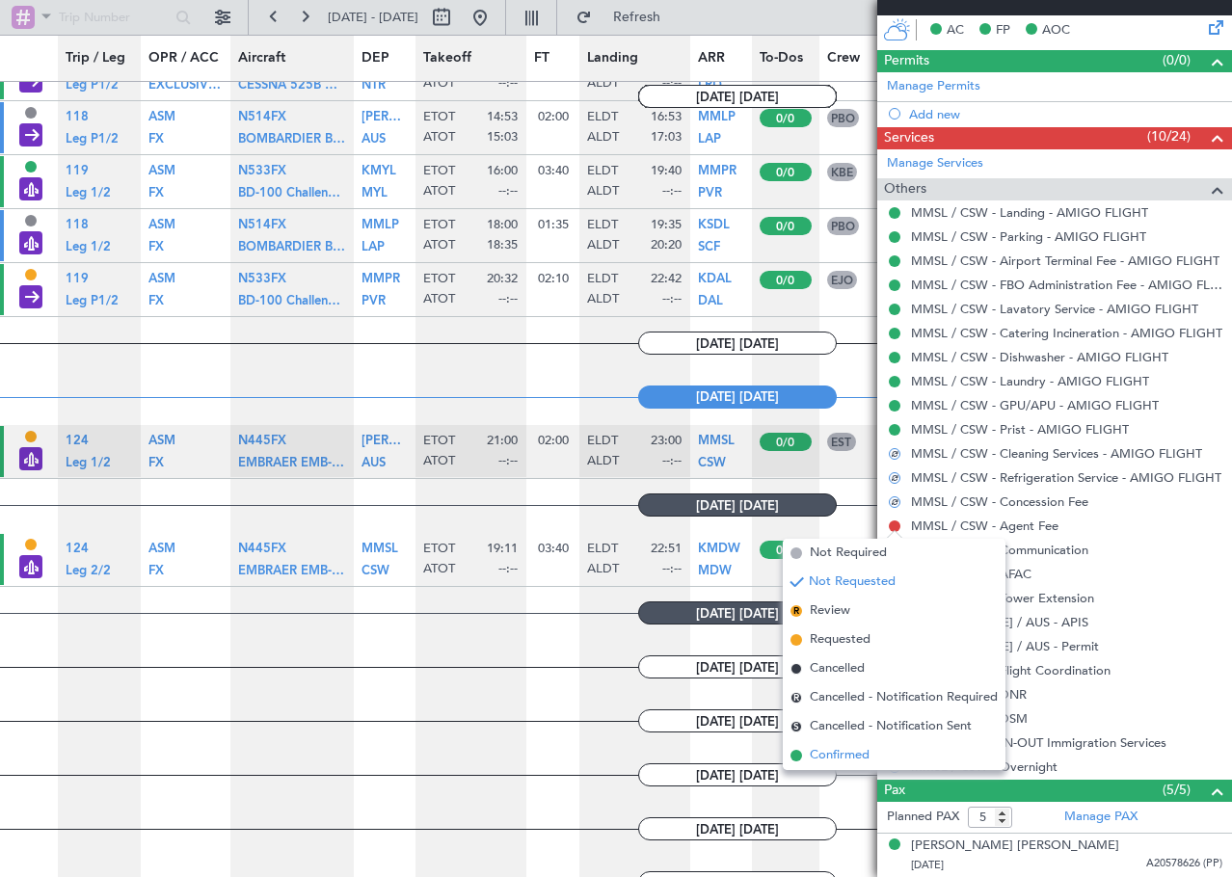
click at [861, 746] on span "Confirmed" at bounding box center [840, 755] width 60 height 19
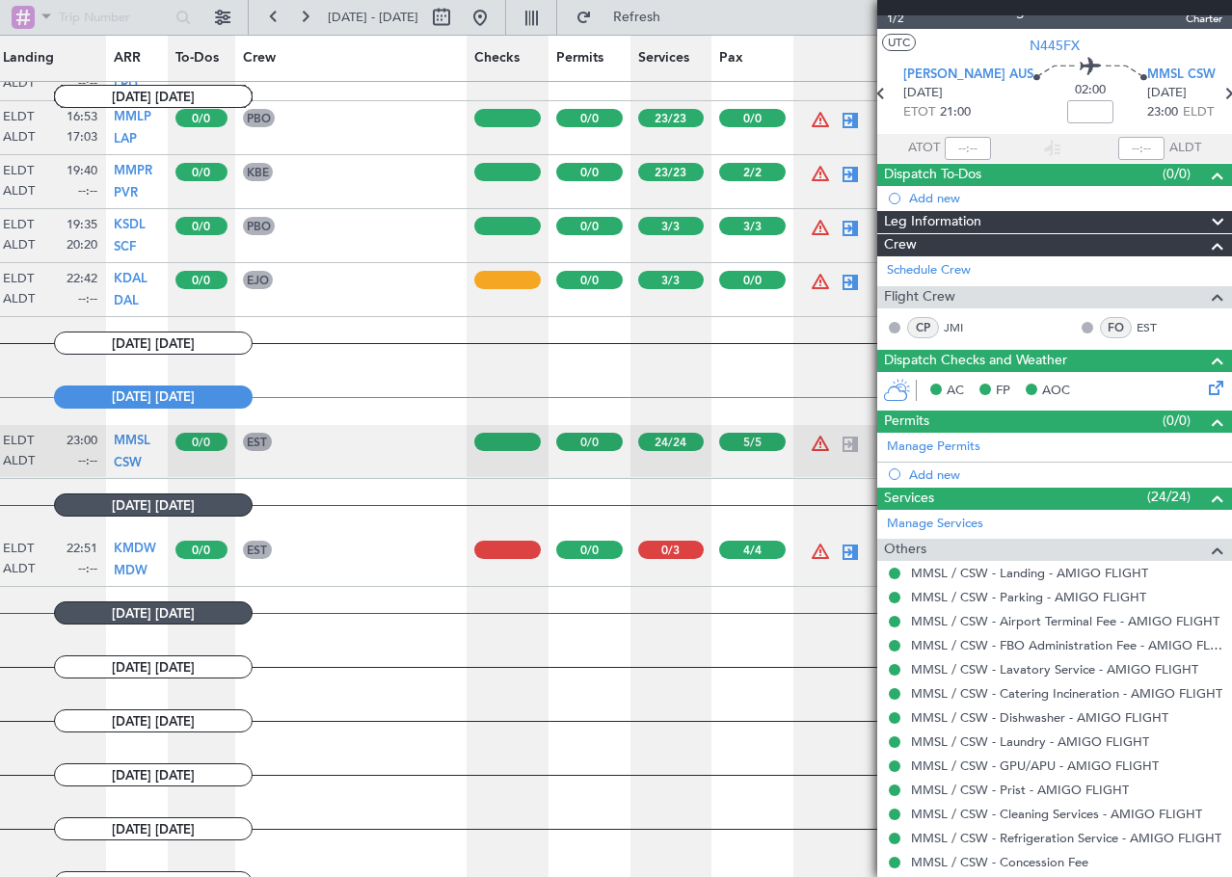
scroll to position [0, 0]
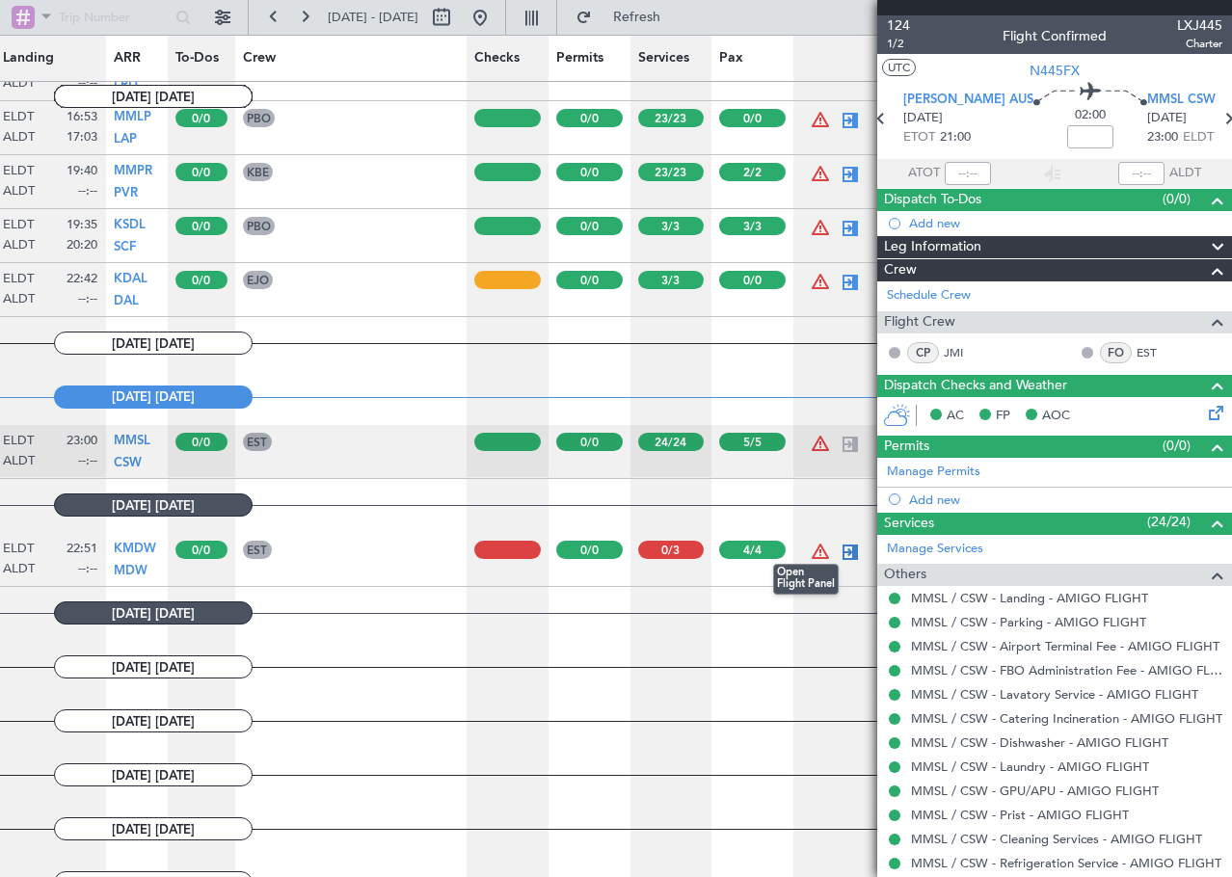
click at [849, 552] on div at bounding box center [850, 552] width 23 height 23
type input "4"
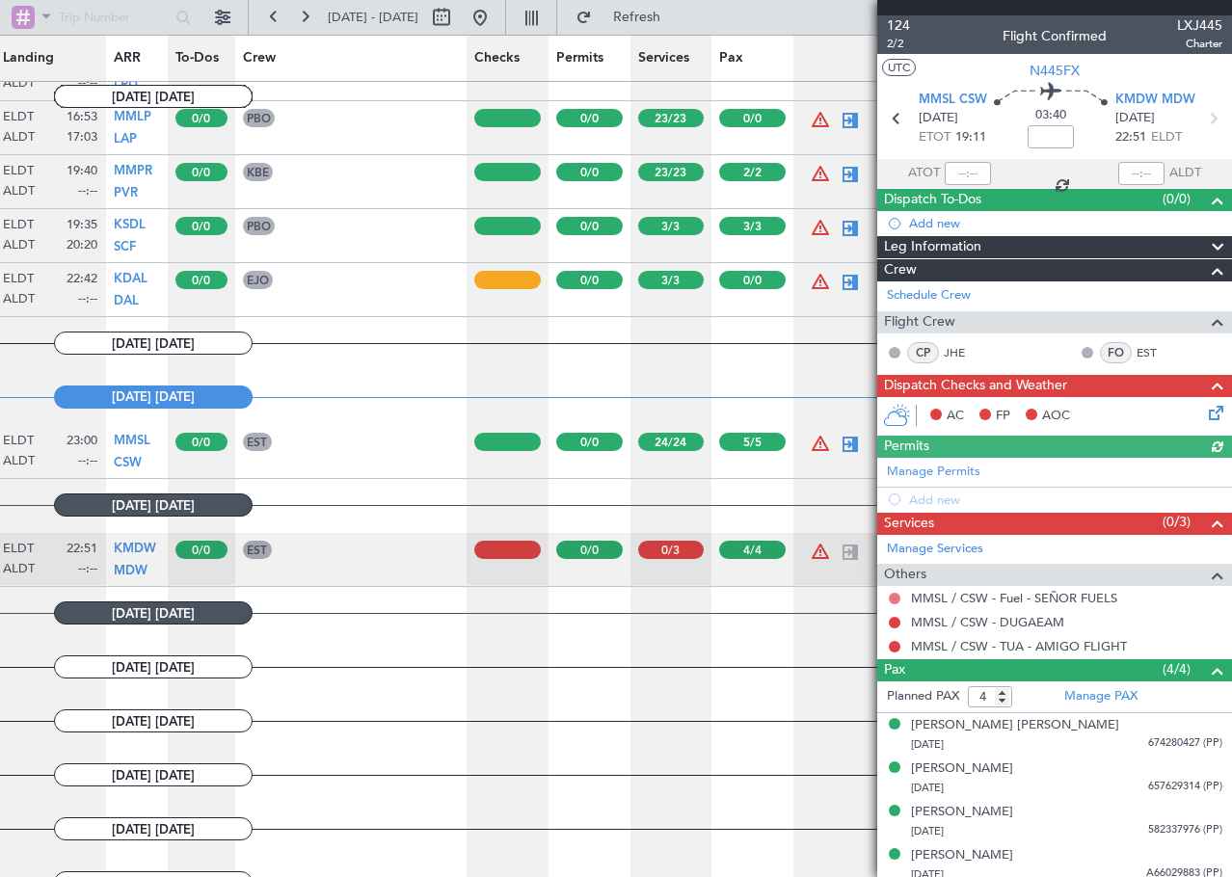
click at [897, 599] on button at bounding box center [895, 599] width 12 height 12
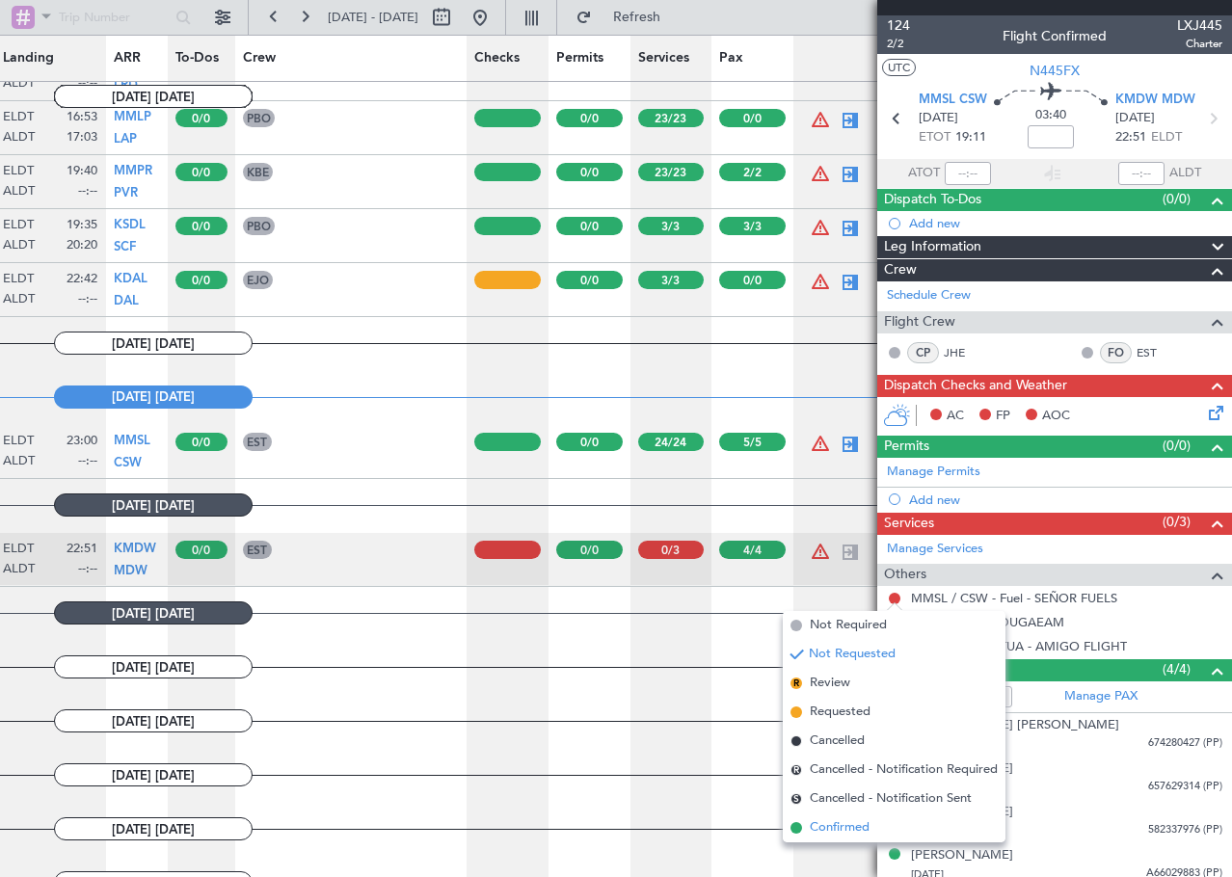
click at [830, 829] on span "Confirmed" at bounding box center [840, 827] width 60 height 19
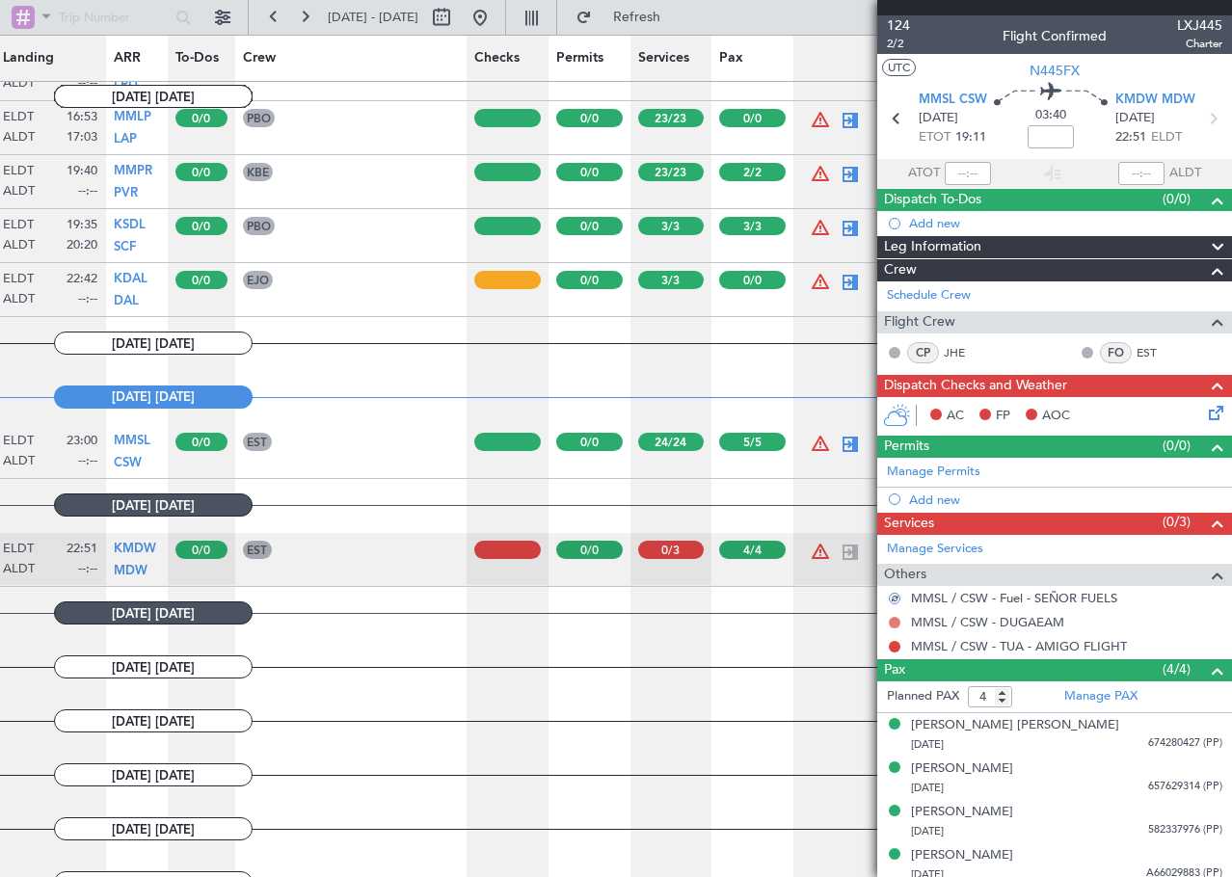
click at [895, 625] on button at bounding box center [895, 623] width 12 height 12
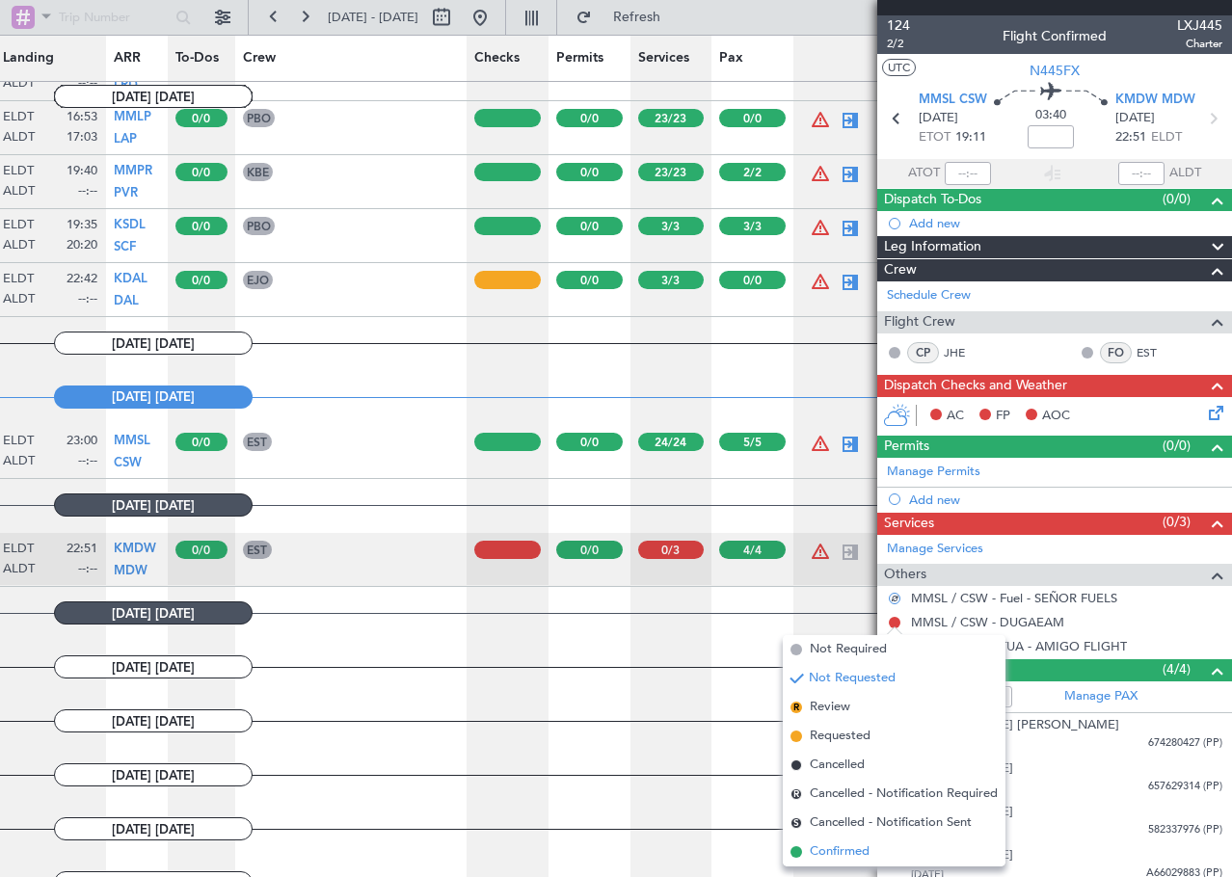
click at [821, 855] on span "Confirmed" at bounding box center [840, 851] width 60 height 19
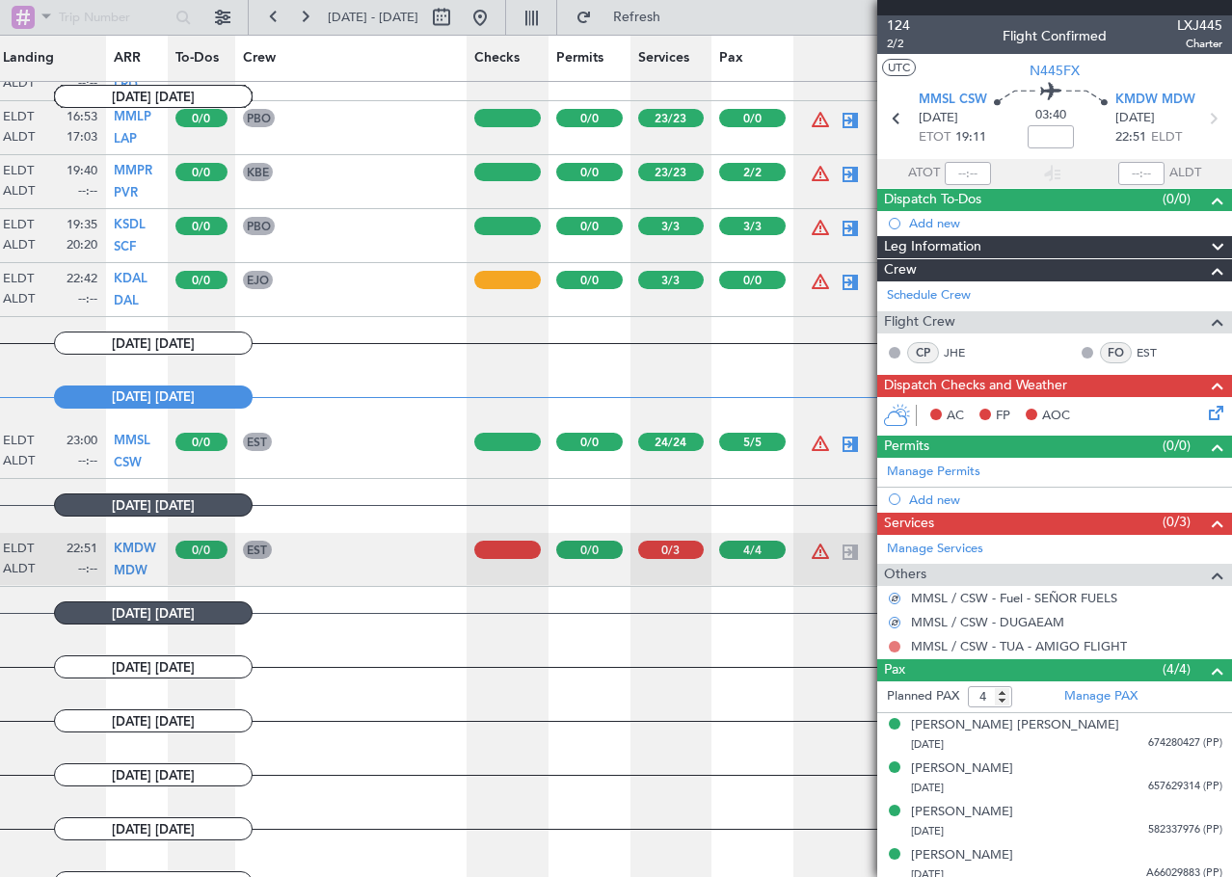
click at [892, 645] on button at bounding box center [895, 647] width 12 height 12
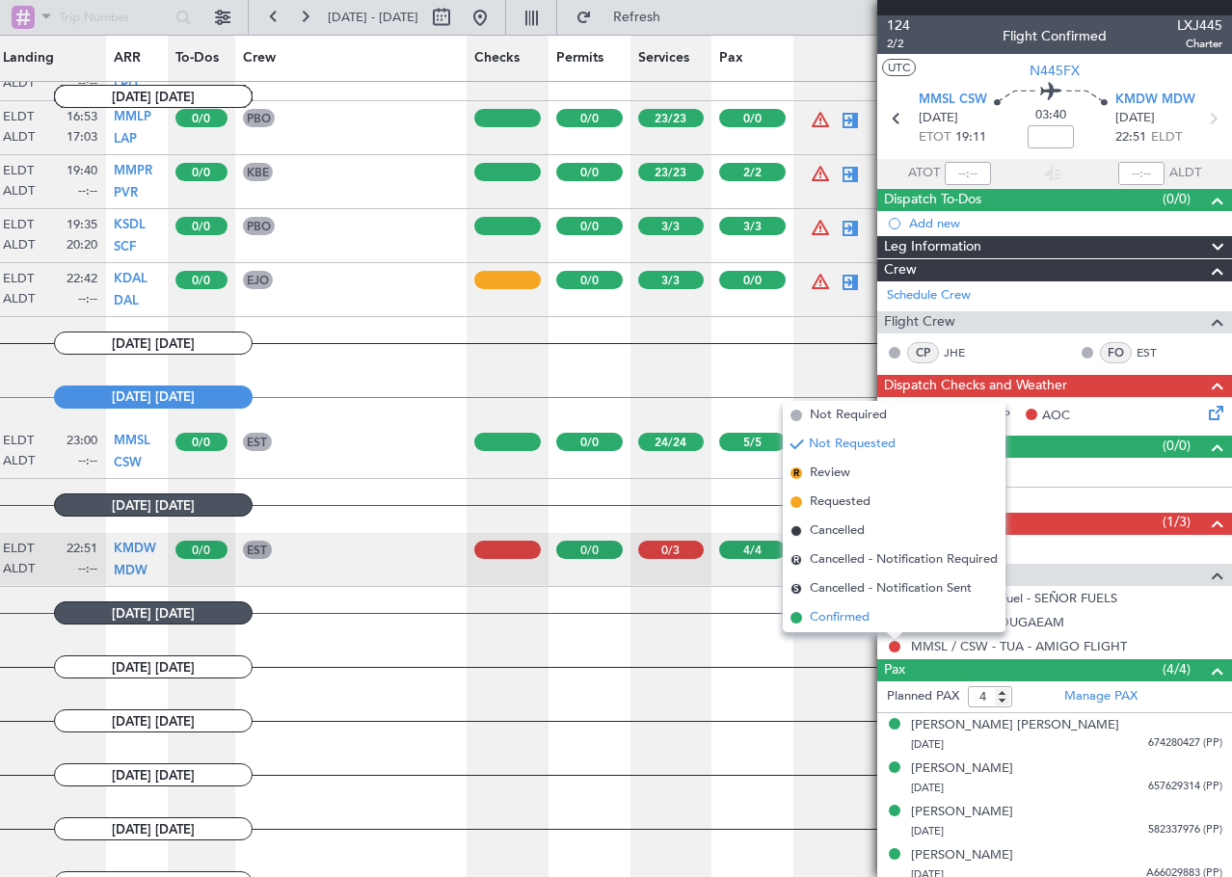
click at [852, 603] on li "Confirmed" at bounding box center [894, 617] width 223 height 29
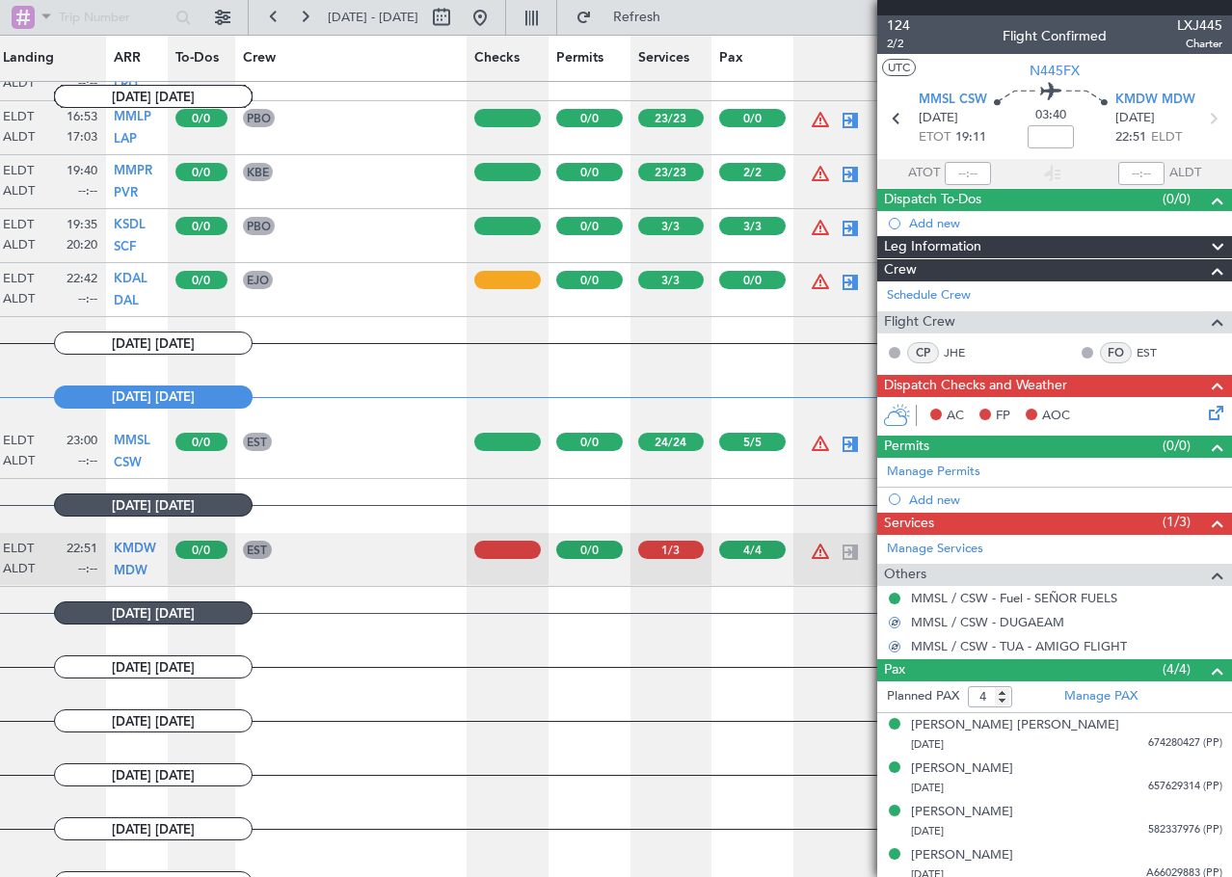
click at [1205, 410] on icon at bounding box center [1212, 409] width 15 height 15
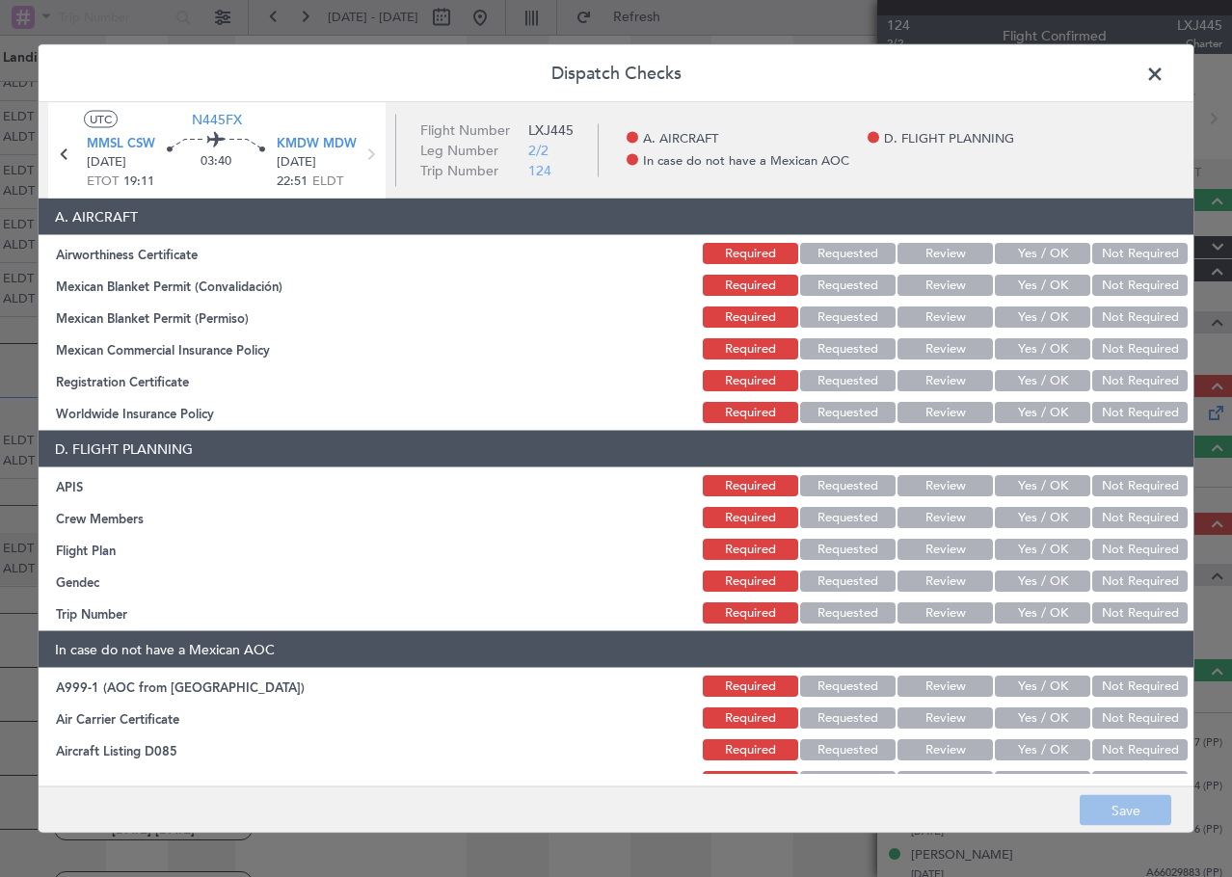
click at [1039, 252] on button "Yes / OK" at bounding box center [1042, 253] width 95 height 21
click at [1060, 287] on button "Yes / OK" at bounding box center [1042, 285] width 95 height 21
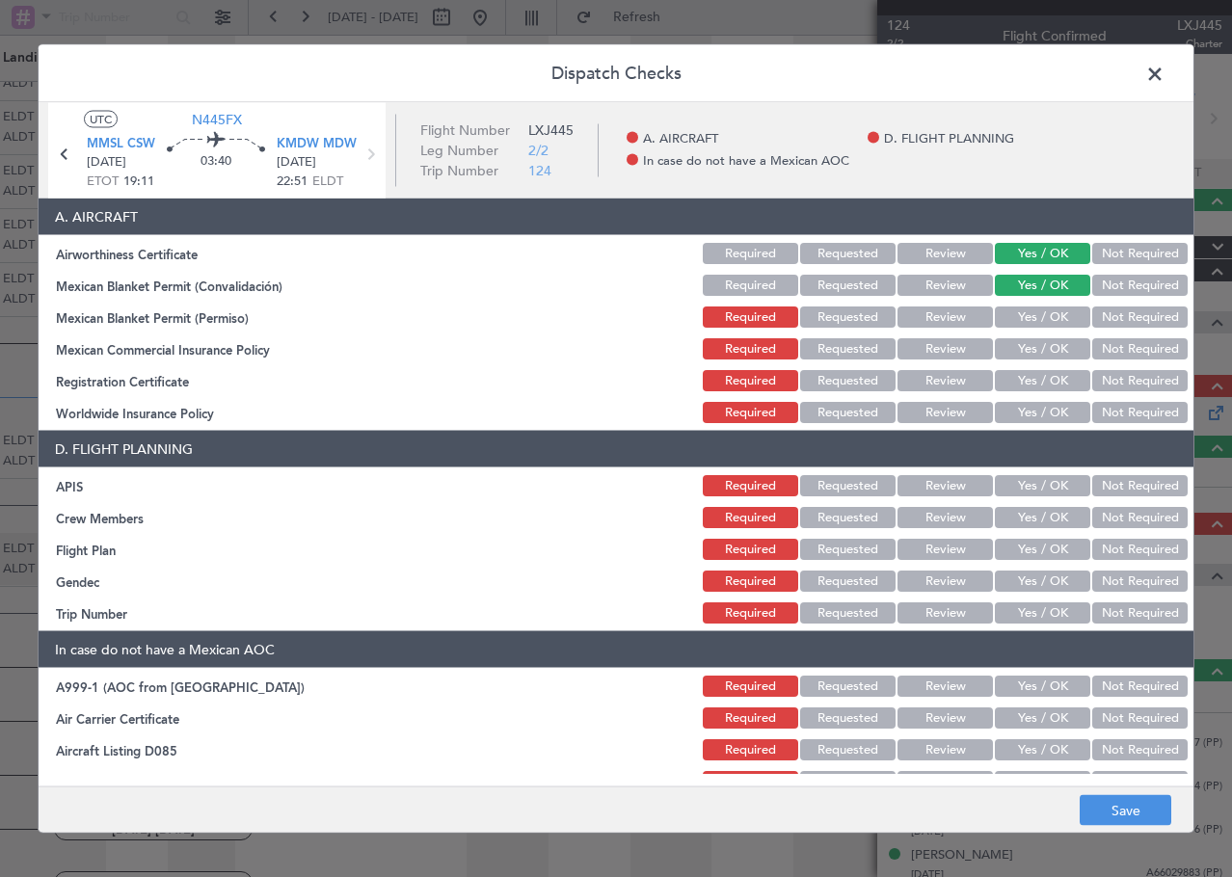
click at [1045, 320] on button "Yes / OK" at bounding box center [1042, 316] width 95 height 21
click at [1046, 340] on button "Yes / OK" at bounding box center [1042, 348] width 95 height 21
click at [1047, 370] on button "Yes / OK" at bounding box center [1042, 380] width 95 height 21
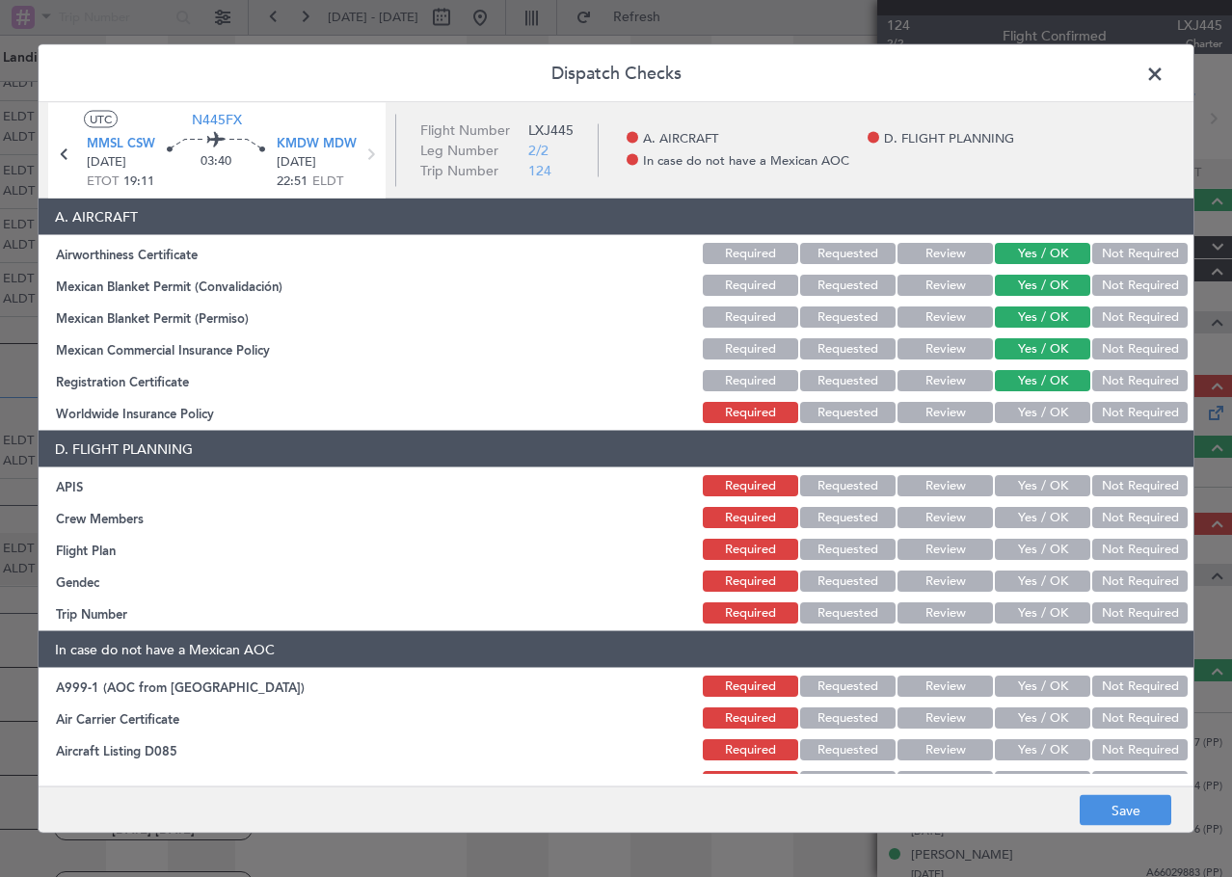
click at [1104, 411] on button "Not Required" at bounding box center [1139, 412] width 95 height 21
click at [1051, 479] on button "Yes / OK" at bounding box center [1042, 485] width 95 height 21
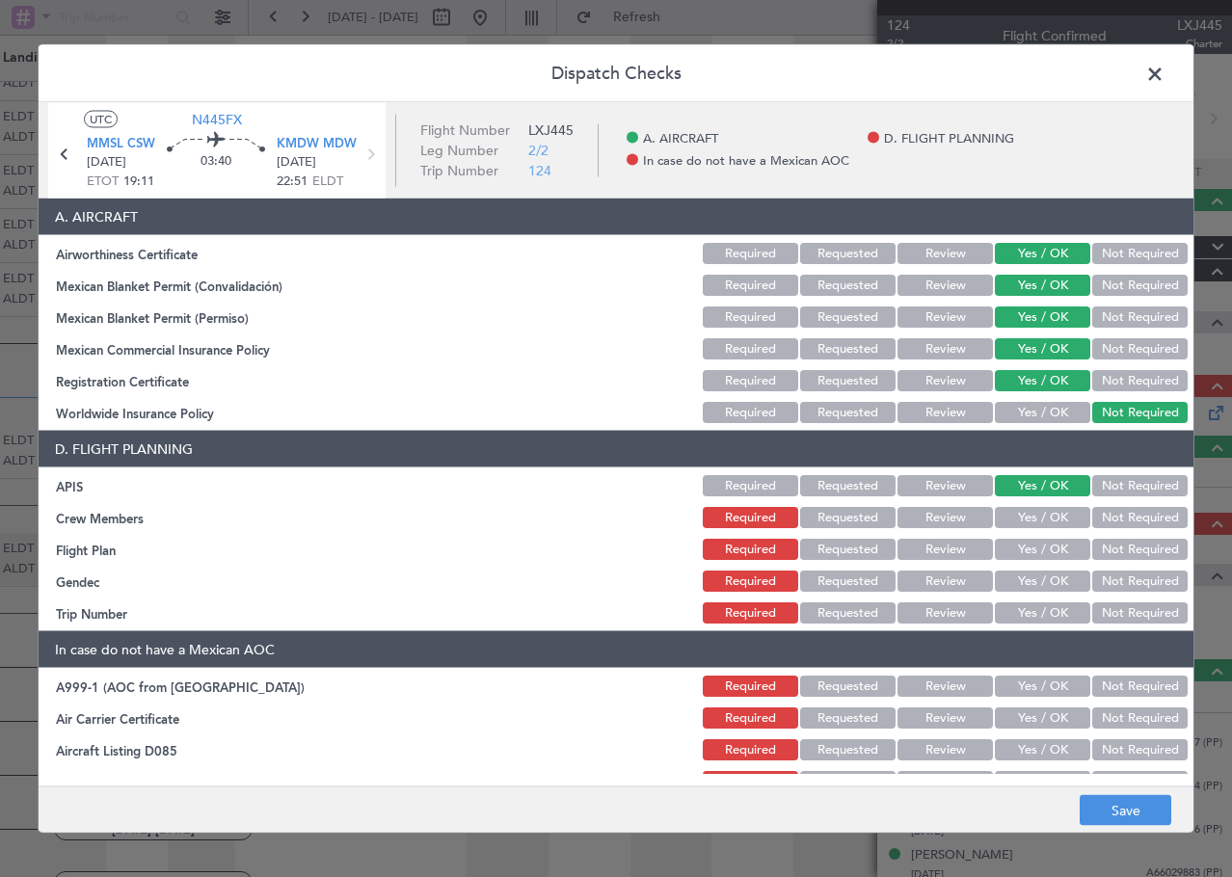
click at [1051, 518] on button "Yes / OK" at bounding box center [1042, 517] width 95 height 21
drag, startPoint x: 1046, startPoint y: 546, endPoint x: 1044, endPoint y: 569, distance: 22.3
click at [1046, 549] on button "Yes / OK" at bounding box center [1042, 549] width 95 height 21
drag, startPoint x: 1044, startPoint y: 574, endPoint x: 1101, endPoint y: 602, distance: 63.4
click at [1044, 575] on button "Yes / OK" at bounding box center [1042, 581] width 95 height 21
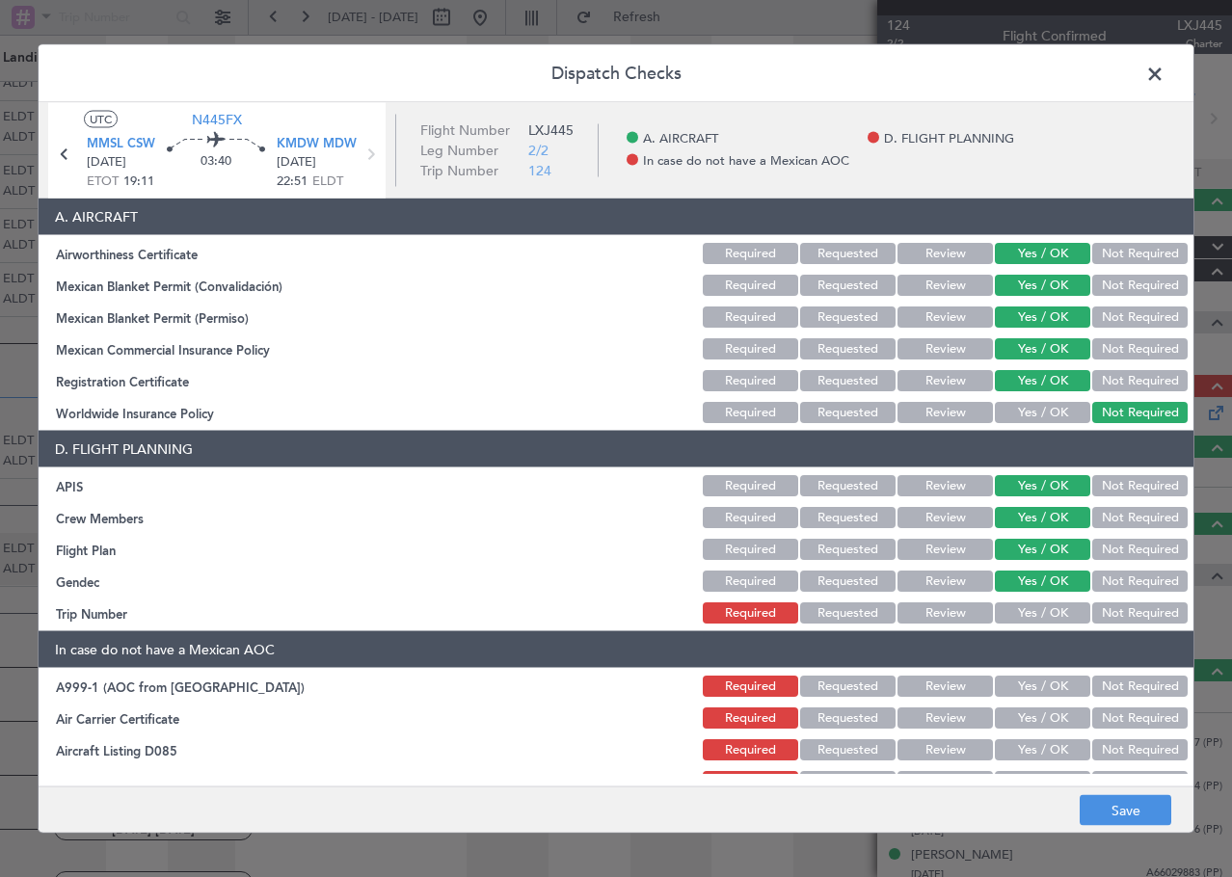
click at [1058, 610] on button "Yes / OK" at bounding box center [1042, 612] width 95 height 21
click at [839, 548] on button "Requested" at bounding box center [847, 549] width 95 height 21
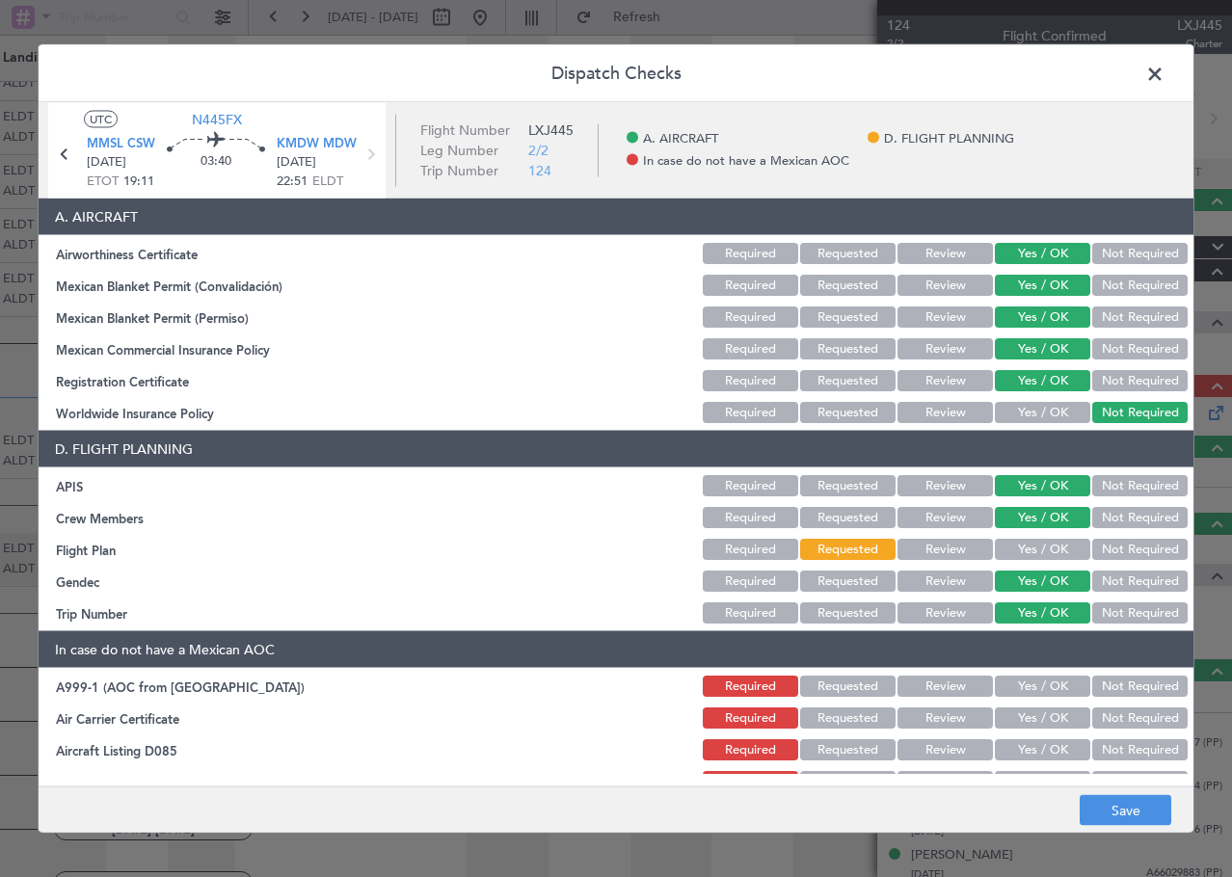
scroll to position [58, 0]
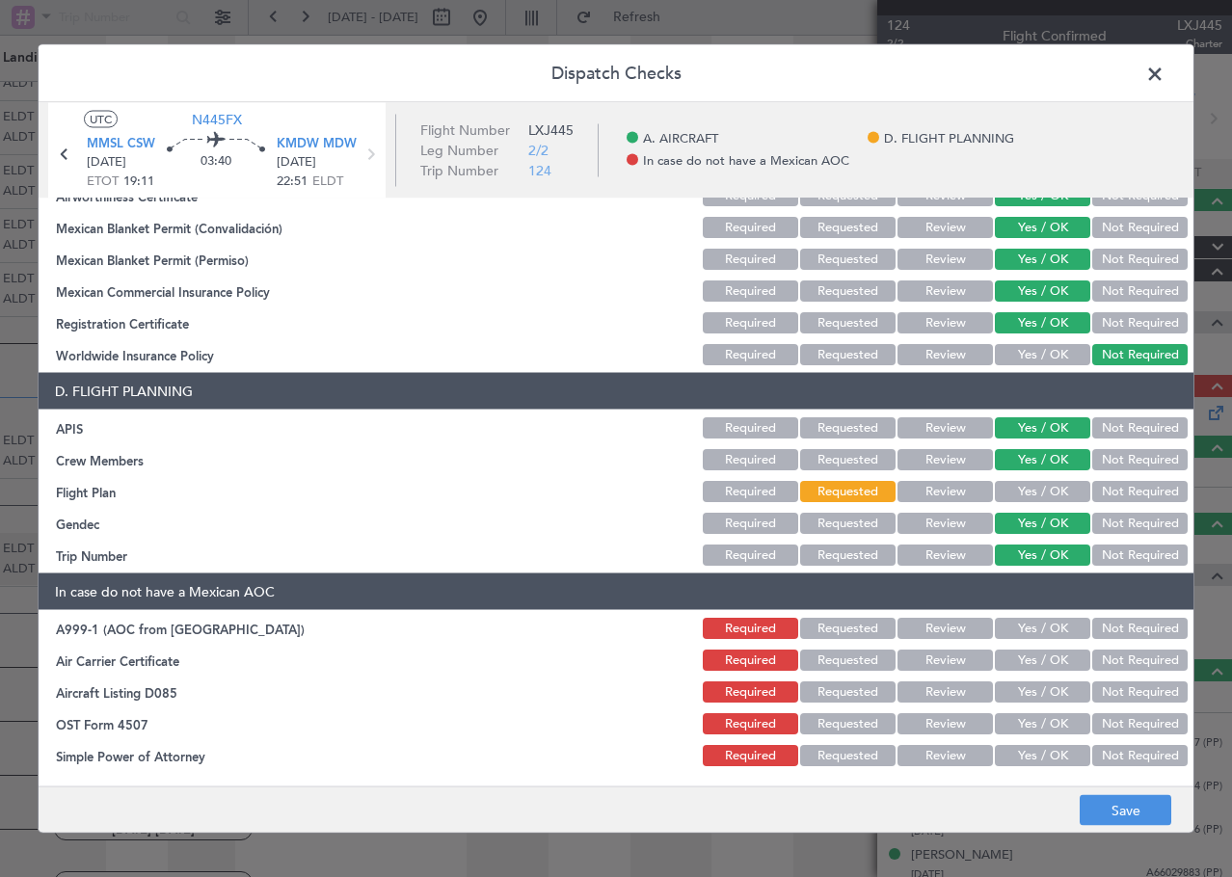
drag, startPoint x: 1114, startPoint y: 621, endPoint x: 1120, endPoint y: 659, distance: 39.0
click at [1116, 628] on button "Not Required" at bounding box center [1139, 628] width 95 height 21
click at [1121, 659] on button "Not Required" at bounding box center [1139, 660] width 95 height 21
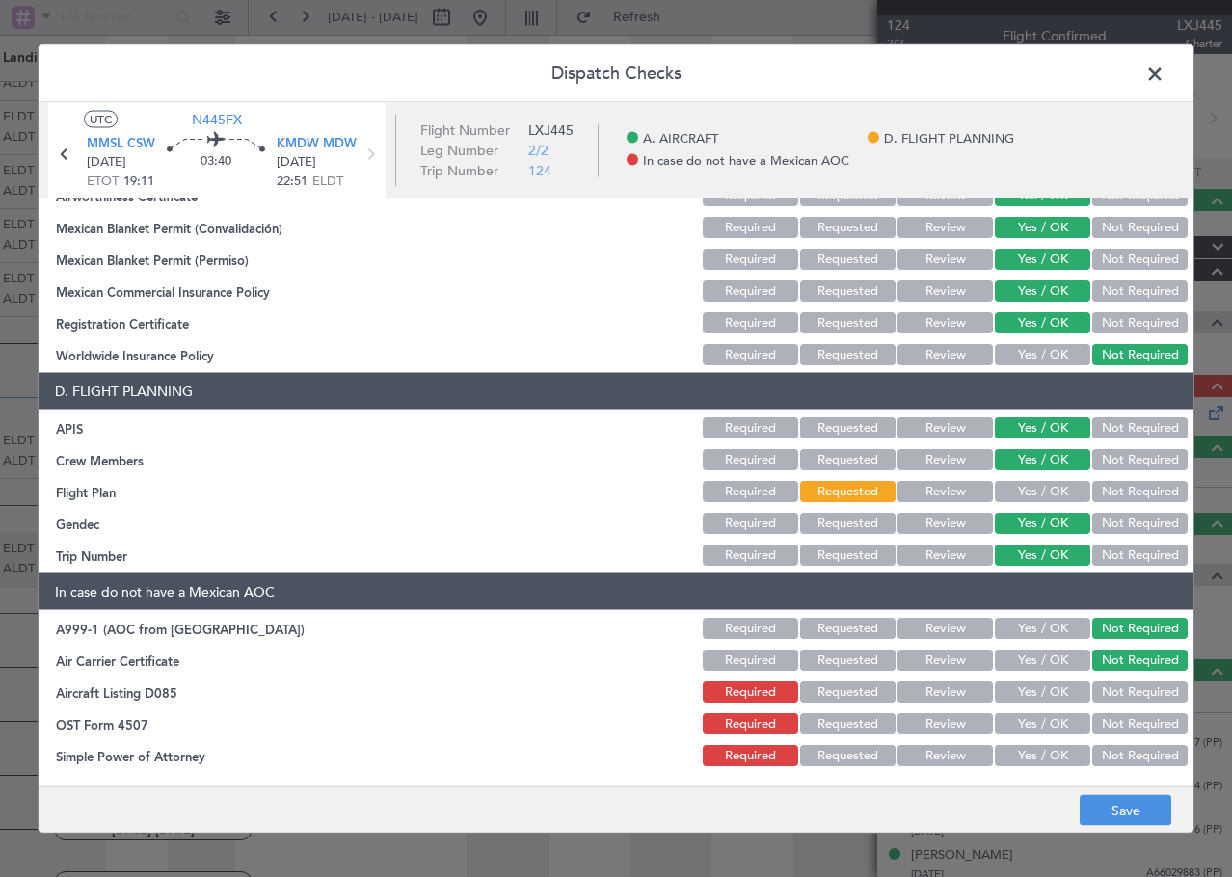
click at [1120, 691] on button "Not Required" at bounding box center [1139, 691] width 95 height 21
click at [1120, 733] on button "Not Required" at bounding box center [1139, 723] width 95 height 21
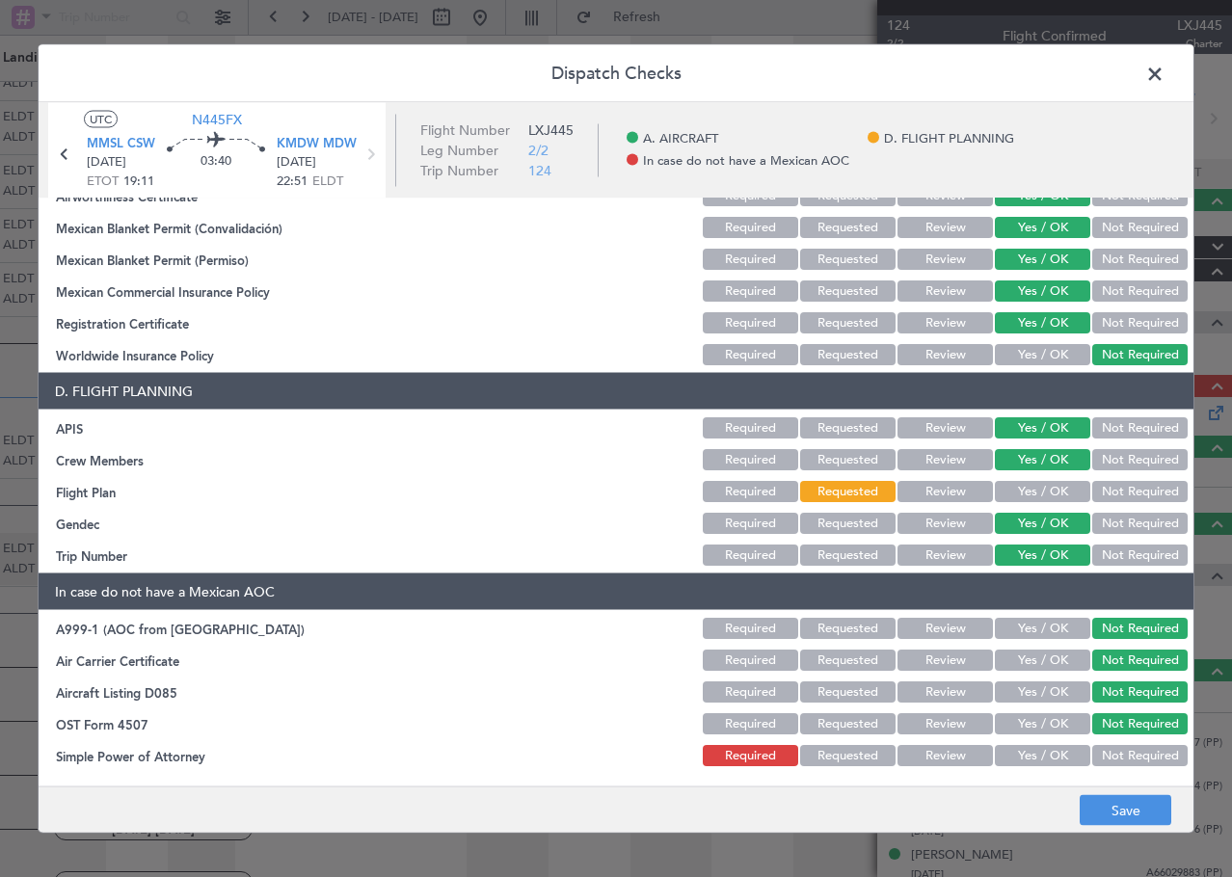
click at [1120, 750] on button "Not Required" at bounding box center [1139, 755] width 95 height 21
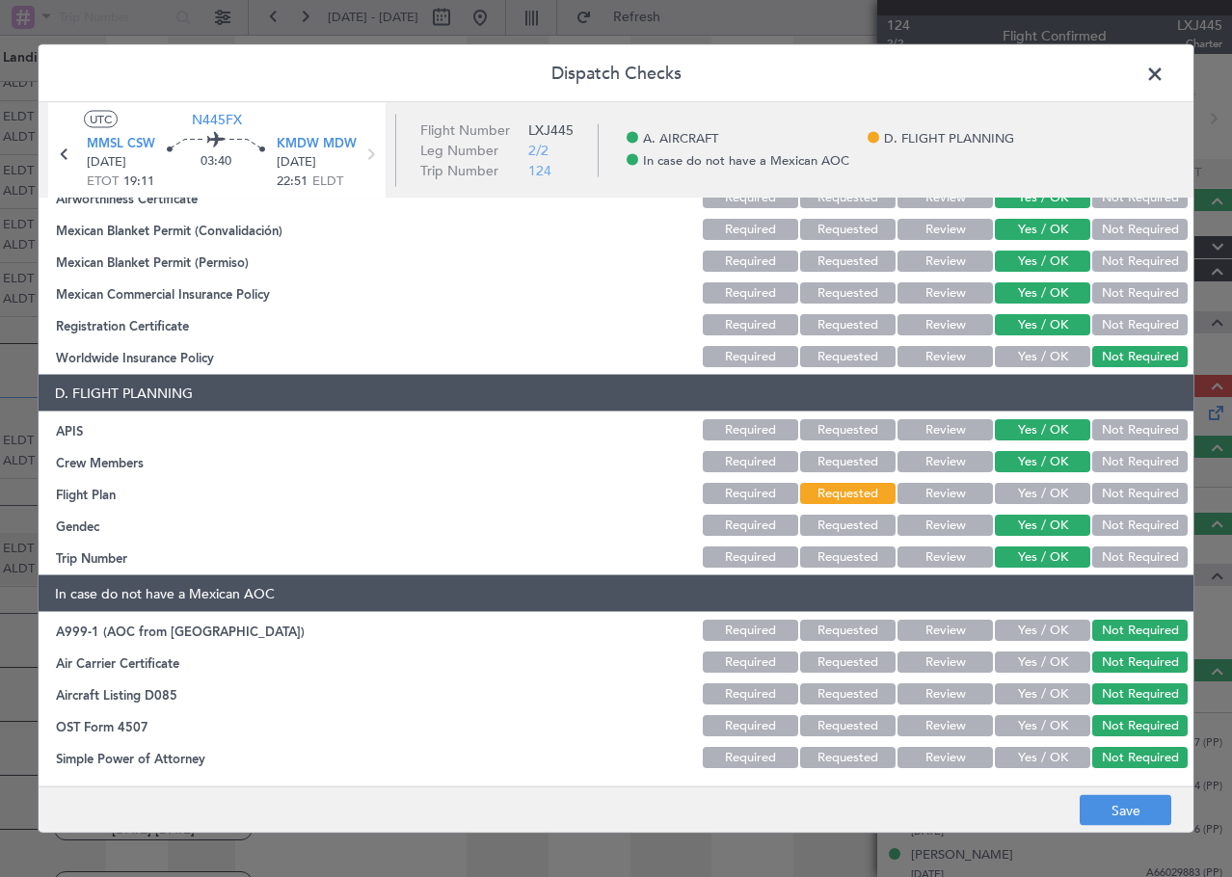
scroll to position [0, 0]
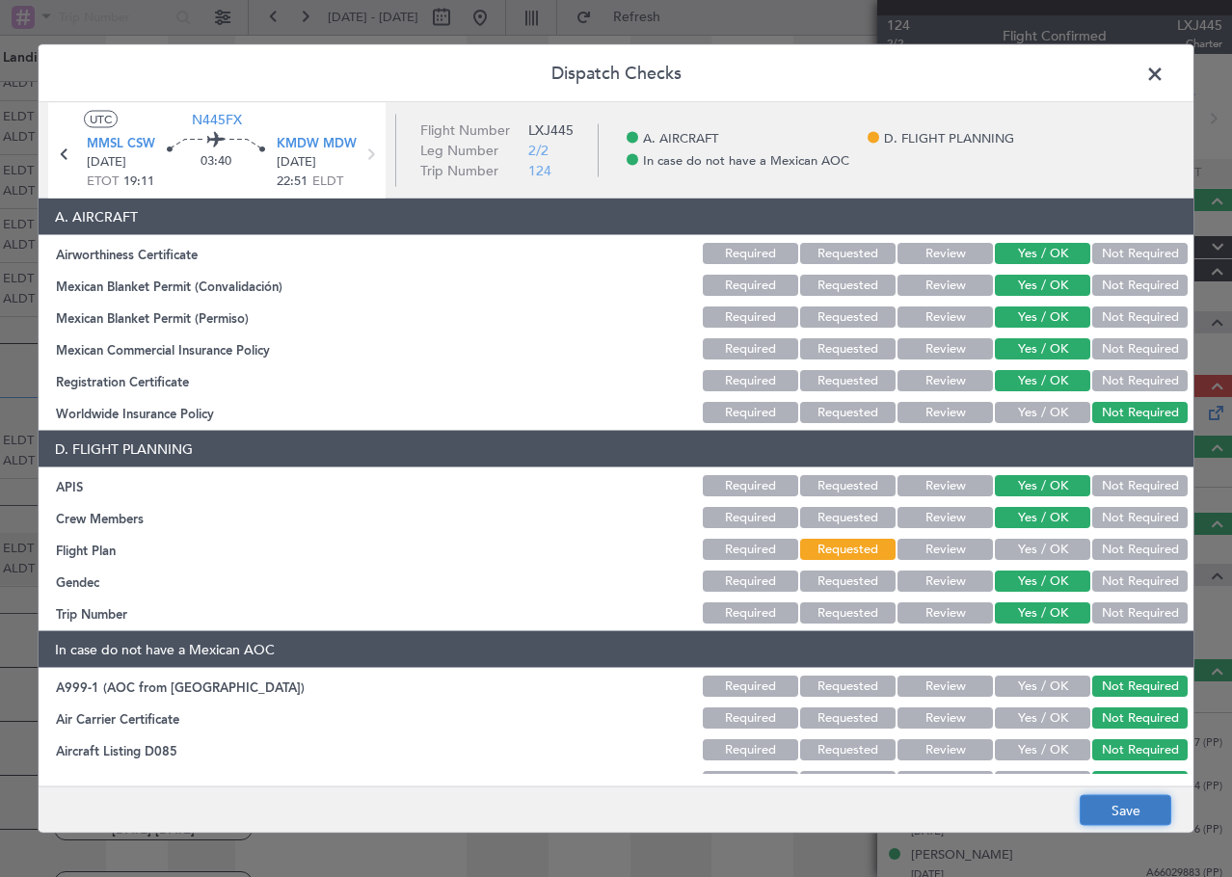
drag, startPoint x: 1148, startPoint y: 808, endPoint x: 1204, endPoint y: 775, distance: 64.8
click at [1148, 807] on button "Save" at bounding box center [1125, 810] width 92 height 31
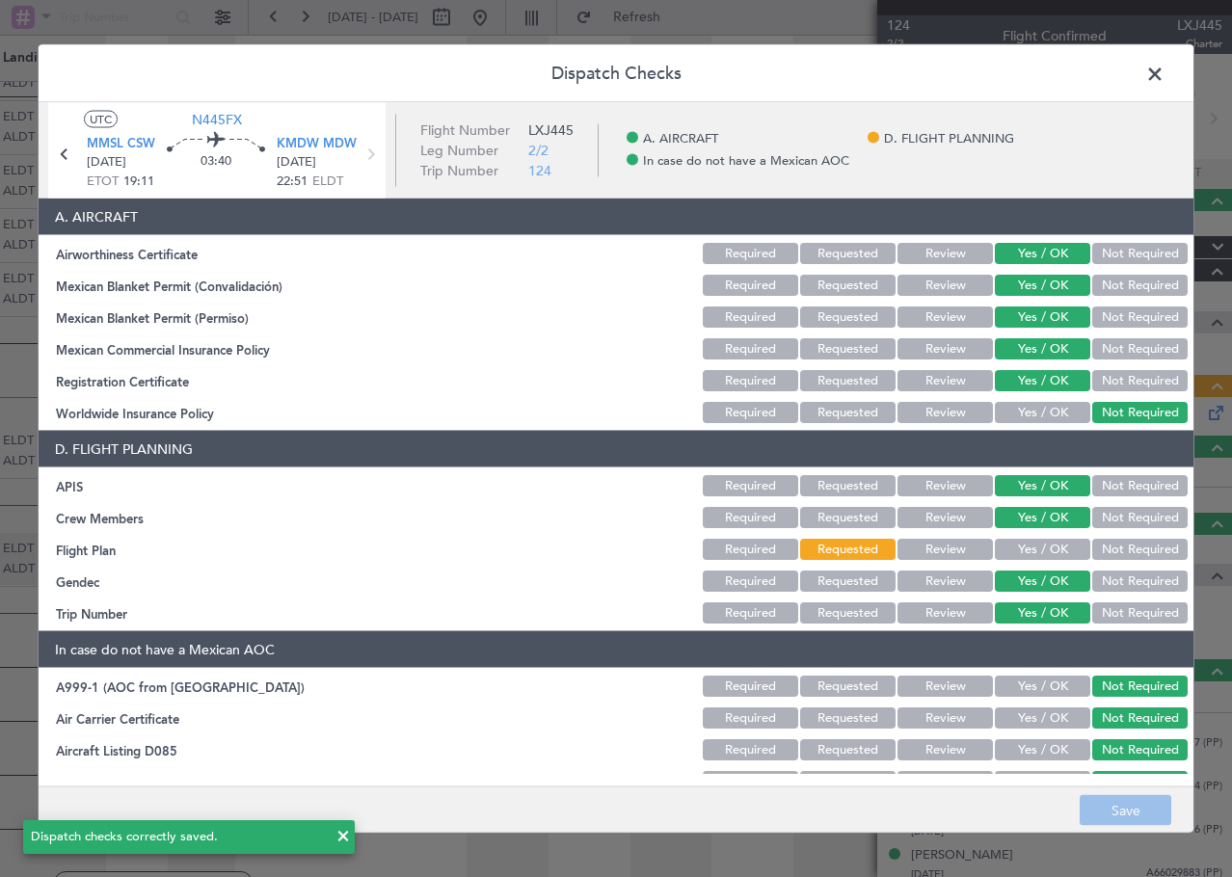
click at [1164, 70] on span at bounding box center [1164, 79] width 0 height 39
